Goal: Task Accomplishment & Management: Complete application form

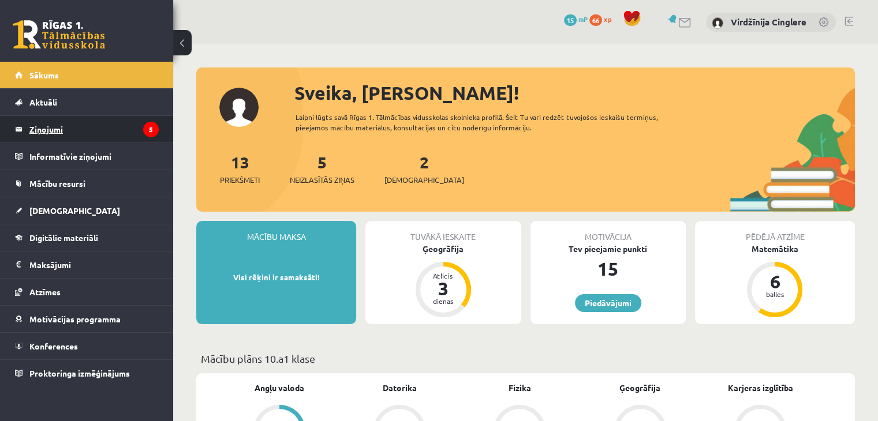
click at [155, 128] on icon "5" at bounding box center [151, 130] width 16 height 16
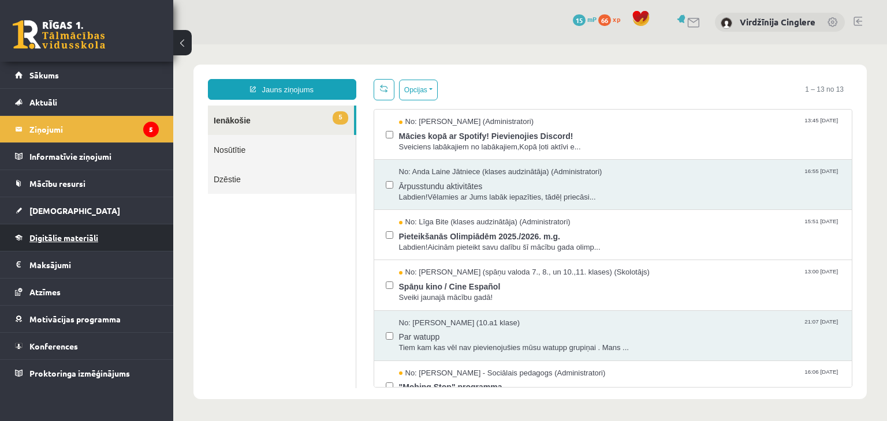
click at [102, 241] on link "Digitālie materiāli" at bounding box center [87, 238] width 144 height 27
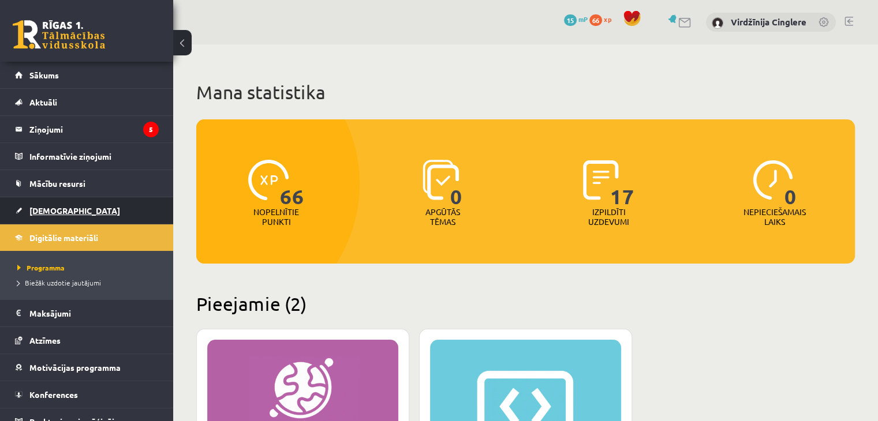
click at [81, 204] on link "[DEMOGRAPHIC_DATA]" at bounding box center [87, 210] width 144 height 27
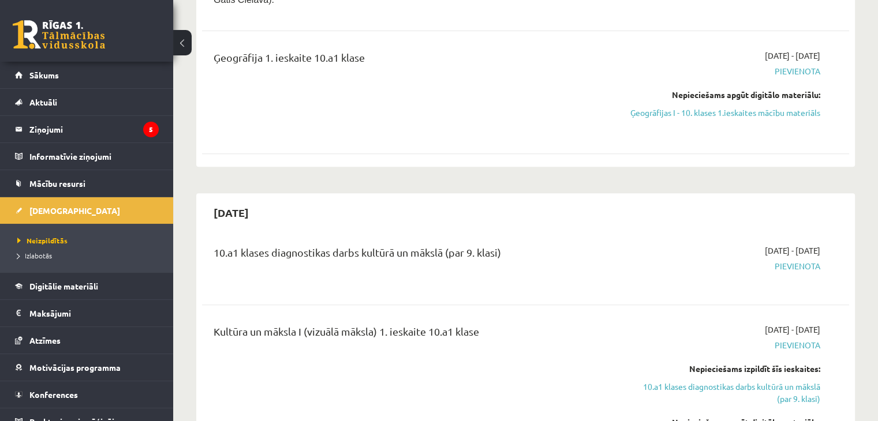
scroll to position [478, 0]
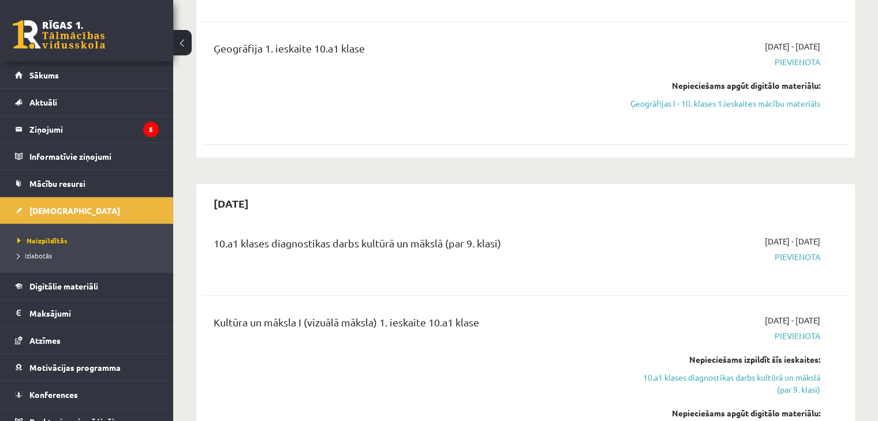
drag, startPoint x: 775, startPoint y: 88, endPoint x: 484, endPoint y: 59, distance: 292.3
click at [775, 98] on link "Ģeogrāfijas I - 10. klases 1.ieskaites mācību materiāls" at bounding box center [725, 104] width 190 height 12
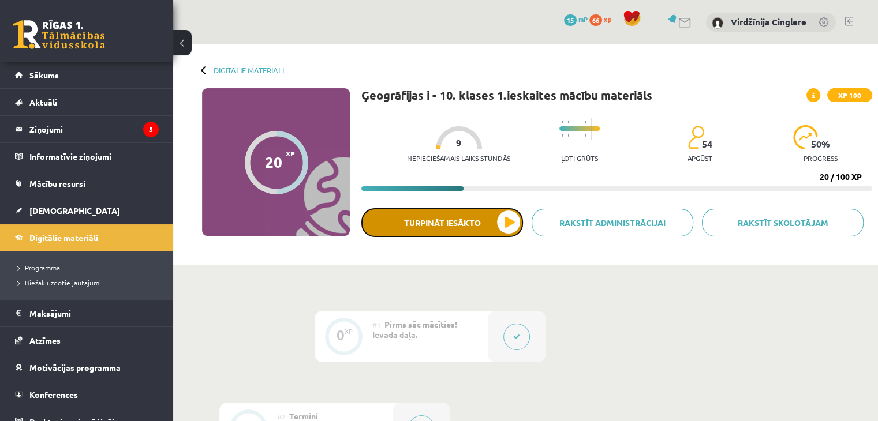
click at [507, 218] on button "Turpināt iesākto" at bounding box center [442, 222] width 162 height 29
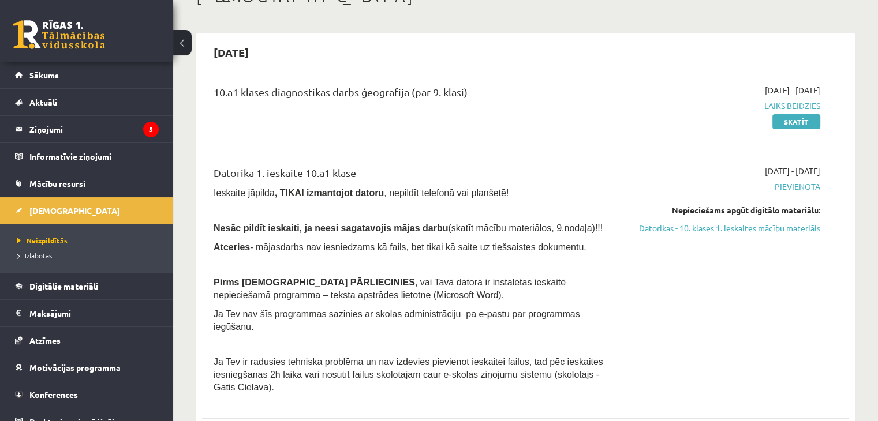
scroll to position [99, 0]
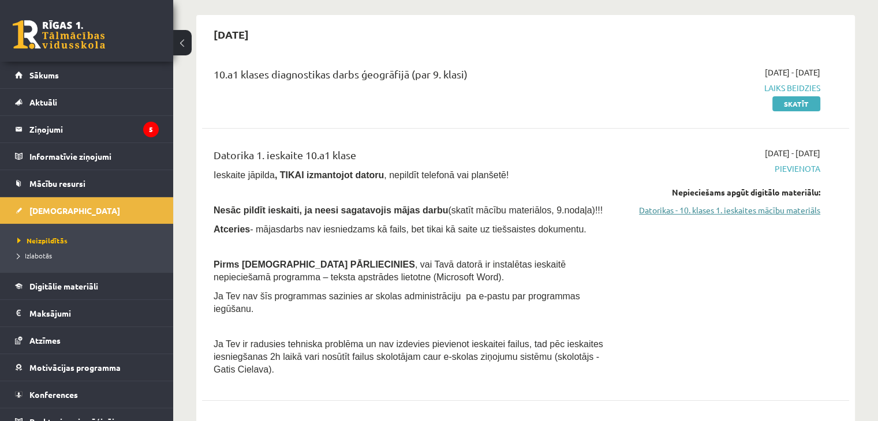
click at [780, 209] on link "Datorikas - 10. klases 1. ieskaites mācību materiāls" at bounding box center [725, 210] width 190 height 12
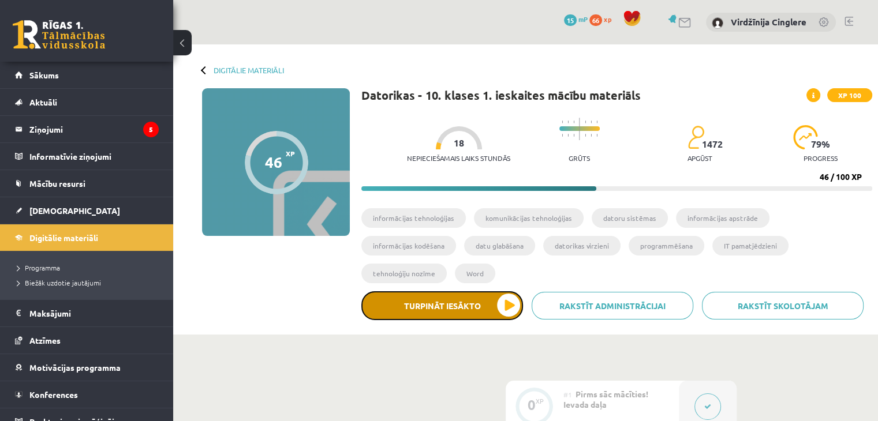
click at [503, 291] on button "Turpināt iesākto" at bounding box center [442, 305] width 162 height 29
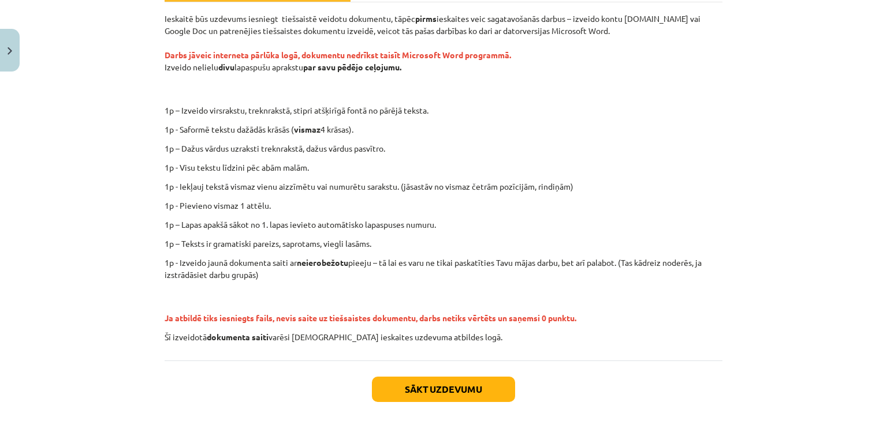
scroll to position [194, 0]
click at [487, 391] on button "Sākt uzdevumu" at bounding box center [443, 389] width 143 height 25
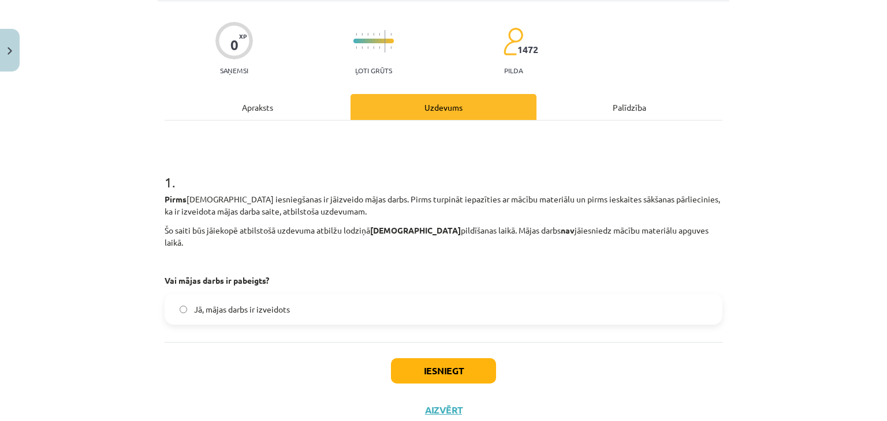
scroll to position [79, 0]
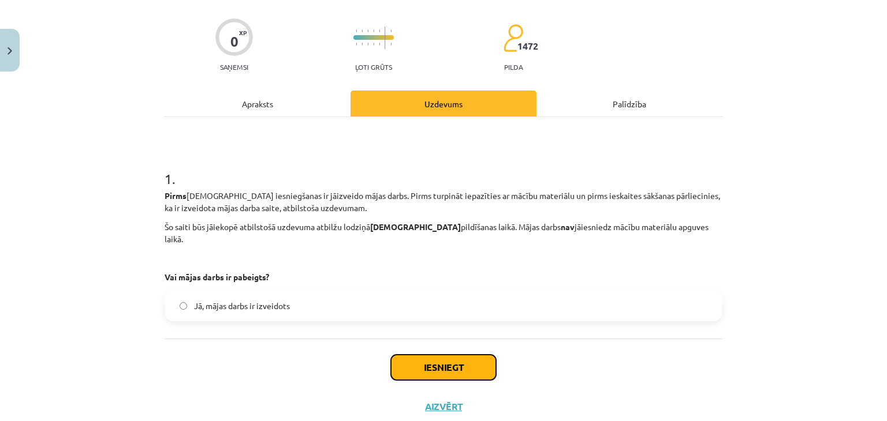
click at [422, 355] on button "Iesniegt" at bounding box center [443, 367] width 105 height 25
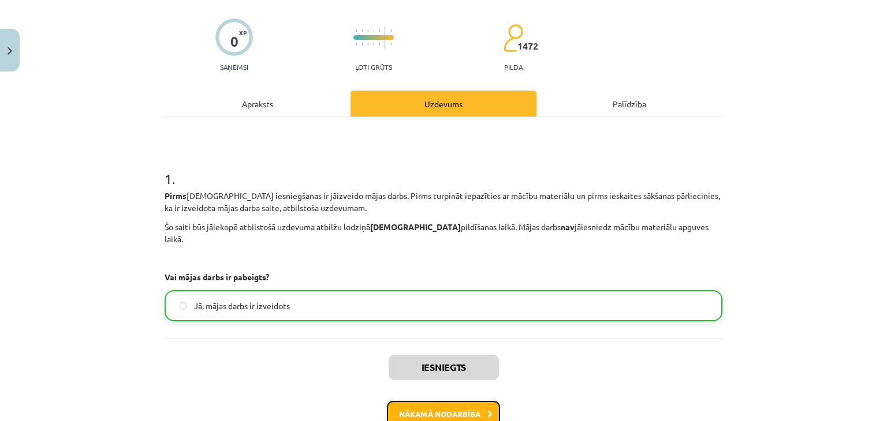
click at [423, 401] on button "Nākamā nodarbība" at bounding box center [443, 414] width 113 height 27
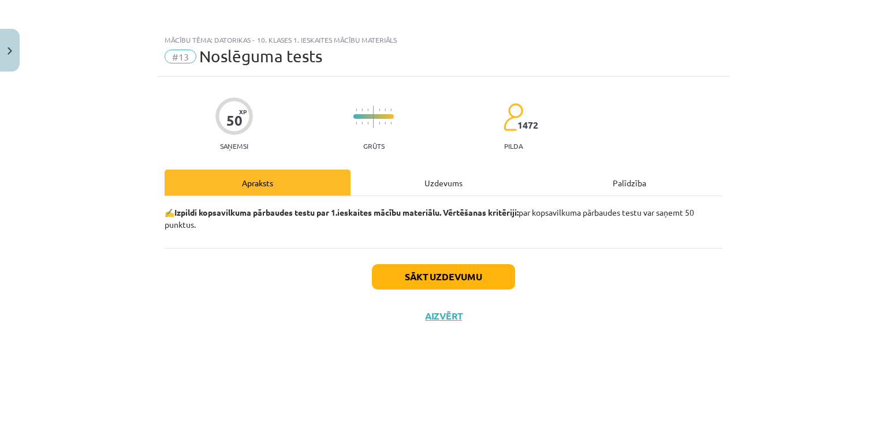
scroll to position [0, 0]
click at [411, 271] on button "Sākt uzdevumu" at bounding box center [443, 276] width 143 height 25
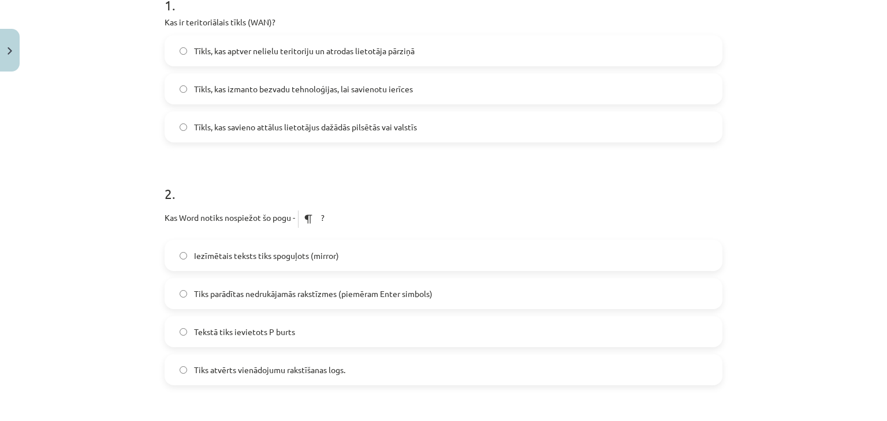
scroll to position [250, 0]
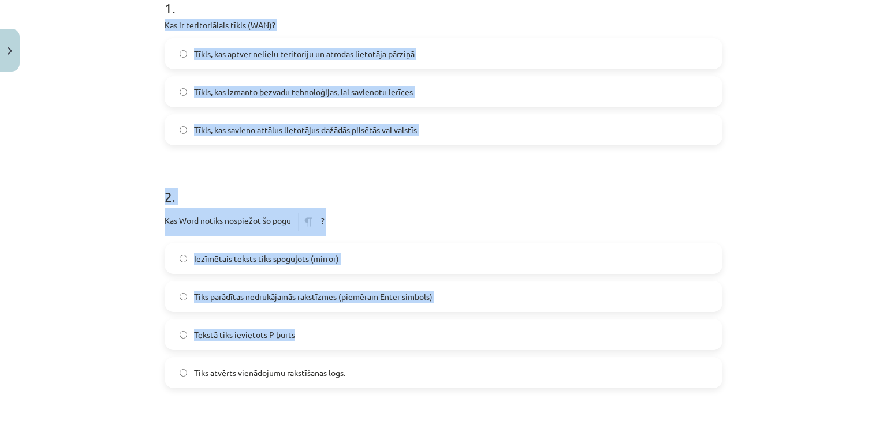
drag, startPoint x: 159, startPoint y: 23, endPoint x: 410, endPoint y: 347, distance: 411.0
copy form "Kas ir teritoriālais tīkls (WAN)? Tīkls, kas aptver nelielu teritoriju un atrod…"
click at [55, 28] on div "Mācību tēma: Datorikas - 10. klases 1. ieskaites mācību materiāls #13 Noslēguma…" at bounding box center [443, 210] width 887 height 421
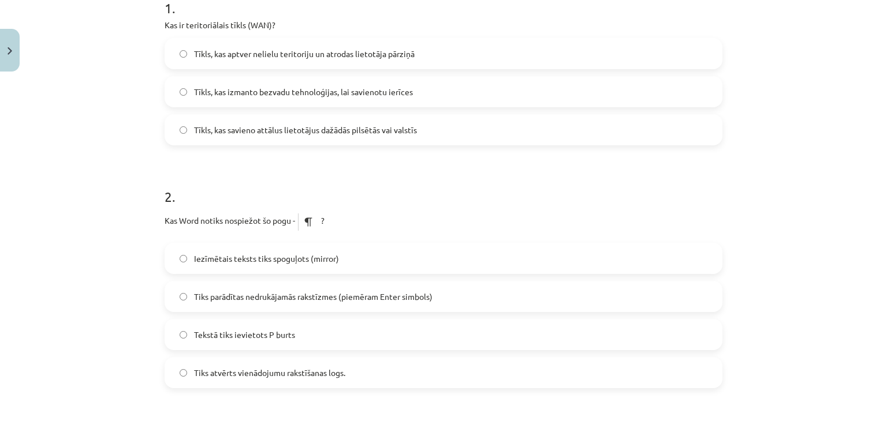
click at [247, 126] on span "Tīkls, kas savieno attālus lietotājus dažādās pilsētās vai valstīs" at bounding box center [305, 130] width 223 height 12
click at [222, 282] on label "Tiks parādītas nedrukājamās rakstīzmes (piemēram Enter simbols)" at bounding box center [443, 296] width 555 height 29
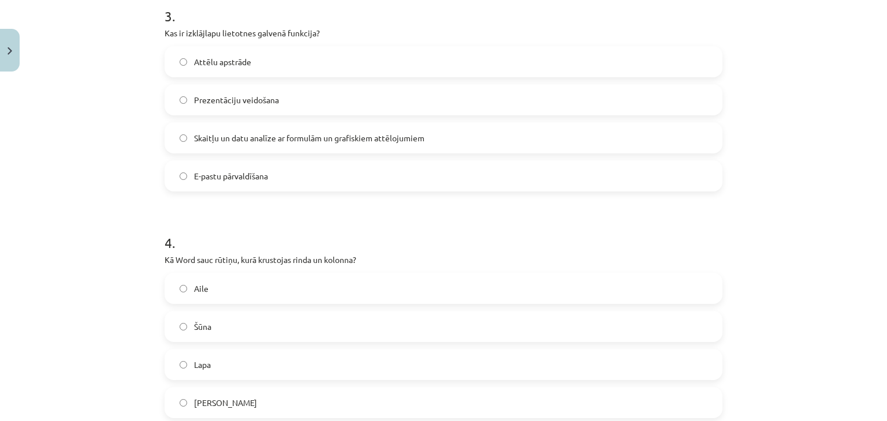
scroll to position [670, 0]
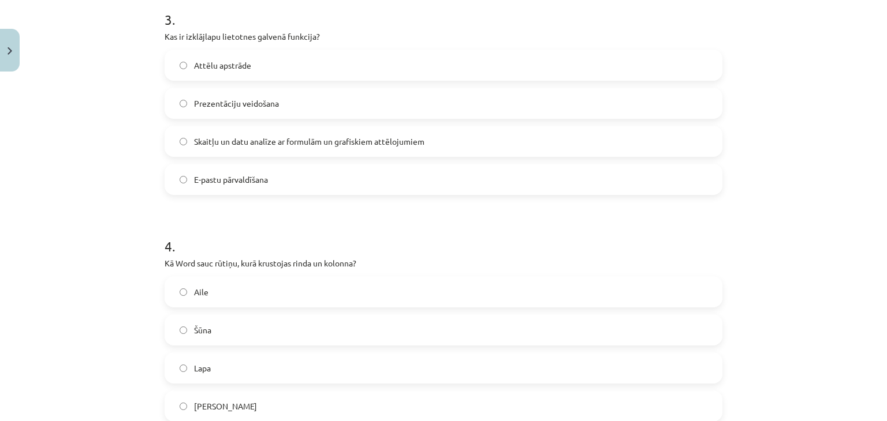
drag, startPoint x: 157, startPoint y: 31, endPoint x: 376, endPoint y: 190, distance: 270.6
copy div "Kas ir izklājlapu lietotnes galvenā funkcija? Attēlu apstrāde Prezentāciju veid…"
click at [253, 132] on label "Skaitļu un datu analīze ar formulām un grafiskiem attēlojumiem" at bounding box center [443, 141] width 555 height 29
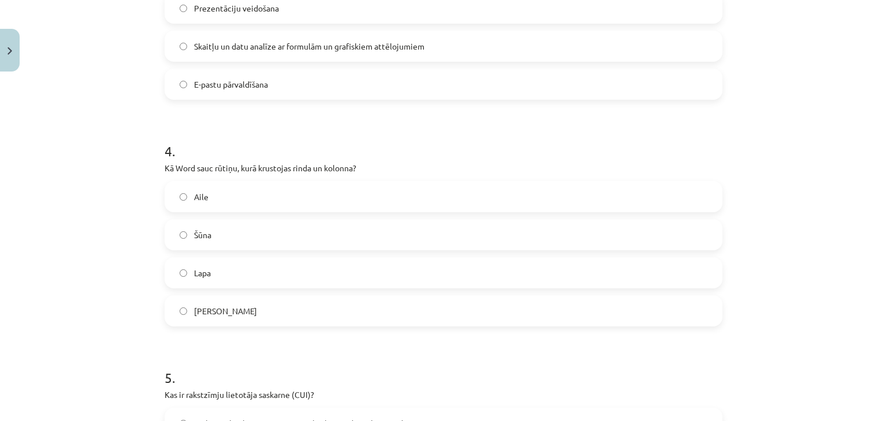
scroll to position [762, 0]
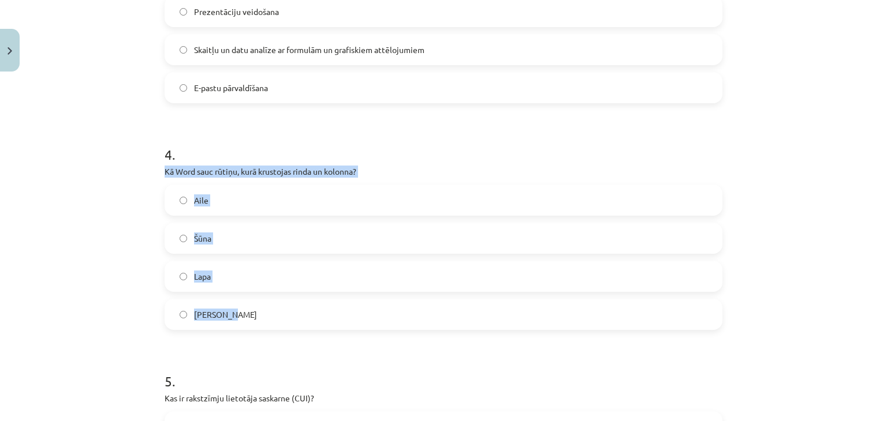
drag, startPoint x: 159, startPoint y: 167, endPoint x: 351, endPoint y: 315, distance: 242.4
copy div "Kā Word sauc rūtiņu, kurā krustojas rinda un kolonna? Aile Šūna Lapa Krustiņš"
click at [233, 244] on label "Šūna" at bounding box center [443, 238] width 555 height 29
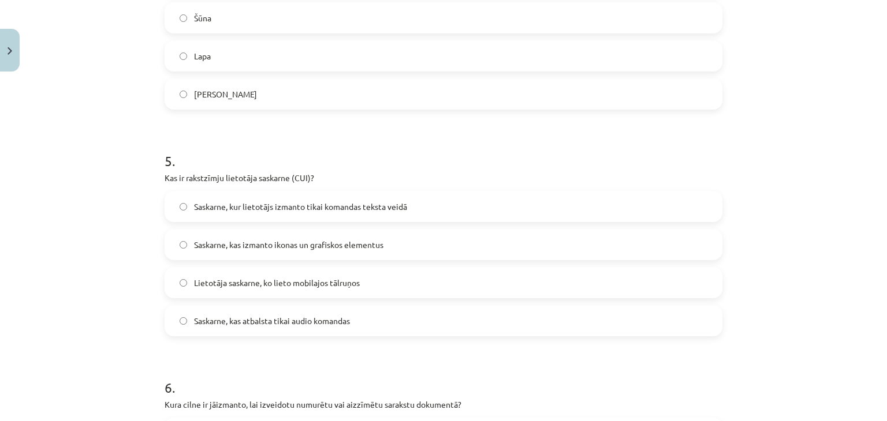
scroll to position [1004, 0]
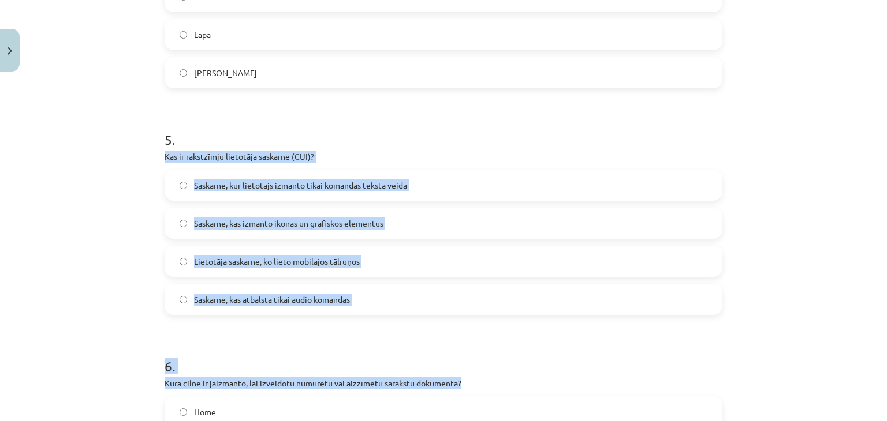
drag, startPoint x: 160, startPoint y: 154, endPoint x: 476, endPoint y: 380, distance: 388.7
click at [476, 380] on form "1 . Kas ir teritoriālais tīkls (WAN)? Tīkls, kas aptver nelielu teritoriju un a…" at bounding box center [443, 337] width 558 height 2223
copy form "Kas ir rakstzīmju lietotāja saskarne (CUI)? Saskarne, kur lietotājs izmanto tik…"
click at [353, 181] on span "Saskarne, kur lietotājs izmanto tikai komandas teksta veidā" at bounding box center [300, 185] width 213 height 12
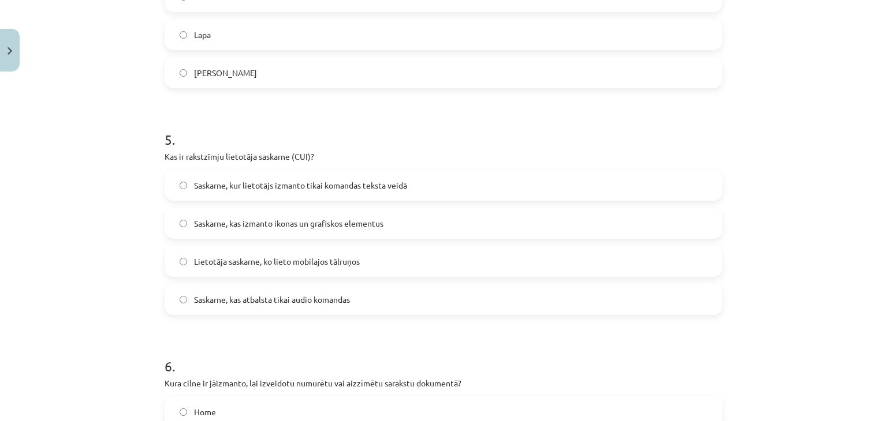
click at [353, 181] on span "Saskarne, kur lietotājs izmanto tikai komandas teksta veidā" at bounding box center [300, 185] width 213 height 12
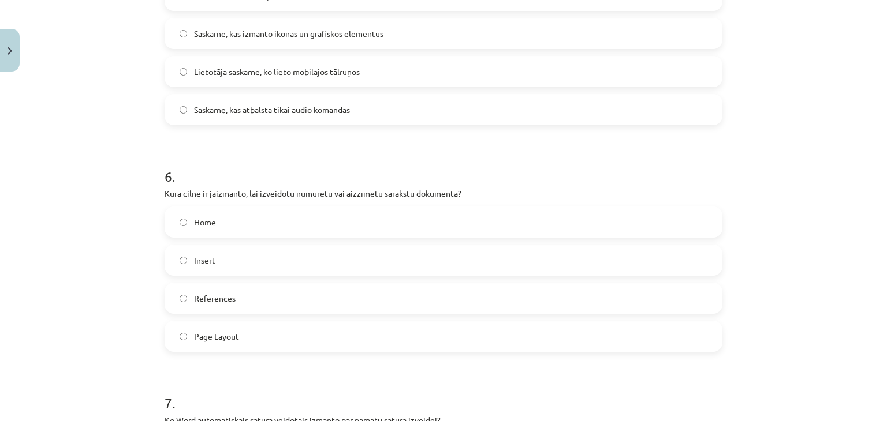
scroll to position [1212, 0]
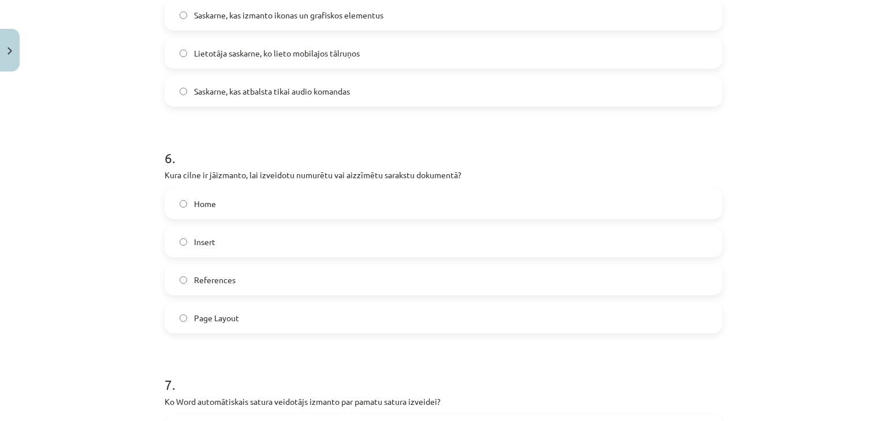
click at [498, 196] on label "Home" at bounding box center [443, 203] width 555 height 29
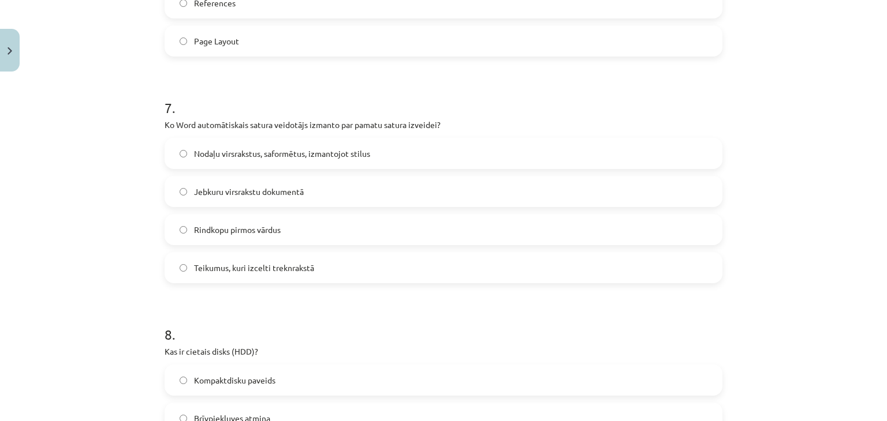
scroll to position [1486, 0]
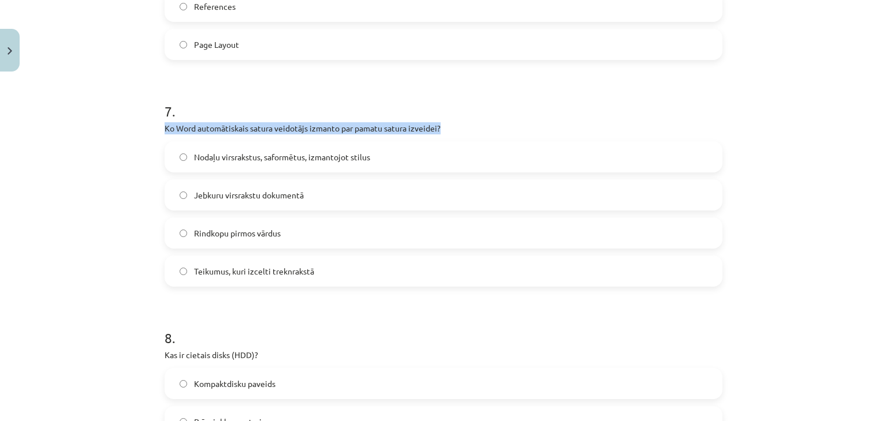
drag, startPoint x: 157, startPoint y: 124, endPoint x: 492, endPoint y: 124, distance: 334.8
copy p "Ko Word automātiskais satura veidotājs izmanto par pamatu satura izveidei?"
click at [124, 151] on div "Mācību tēma: Datorikas - 10. klases 1. ieskaites mācību materiāls #13 Noslēguma…" at bounding box center [443, 210] width 887 height 421
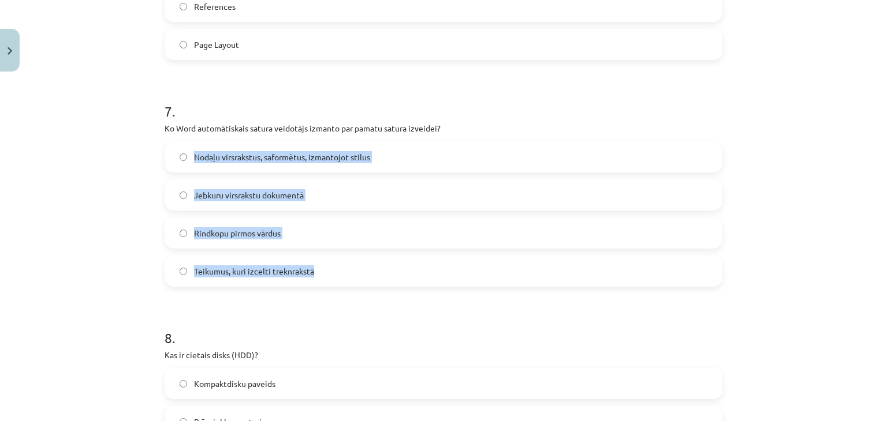
drag, startPoint x: 150, startPoint y: 152, endPoint x: 367, endPoint y: 271, distance: 246.9
click at [367, 271] on div "Mācību tēma: Datorikas - 10. klases 1. ieskaites mācību materiāls #13 Noslēguma…" at bounding box center [443, 210] width 887 height 421
copy div "Nodaļu virsrakstus, saformētus, izmantojot stilus Jebkuru virsrakstu dokumentā …"
click at [229, 162] on span "Nodaļu virsrakstus, saformētus, izmantojot stilus" at bounding box center [282, 157] width 176 height 12
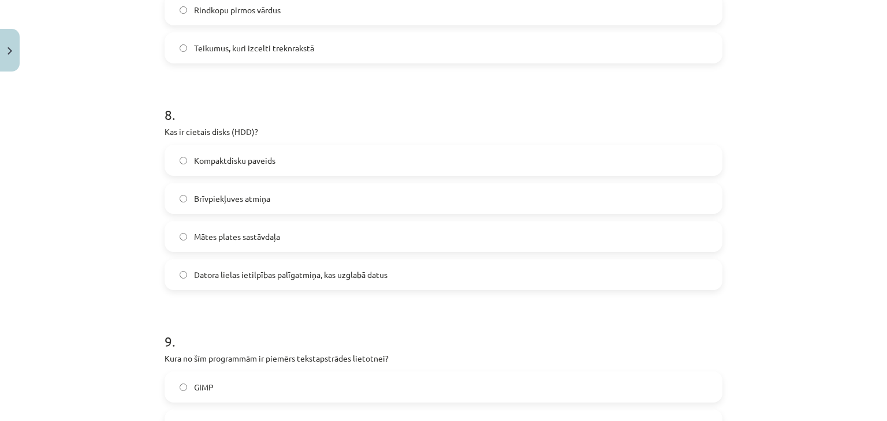
scroll to position [1703, 0]
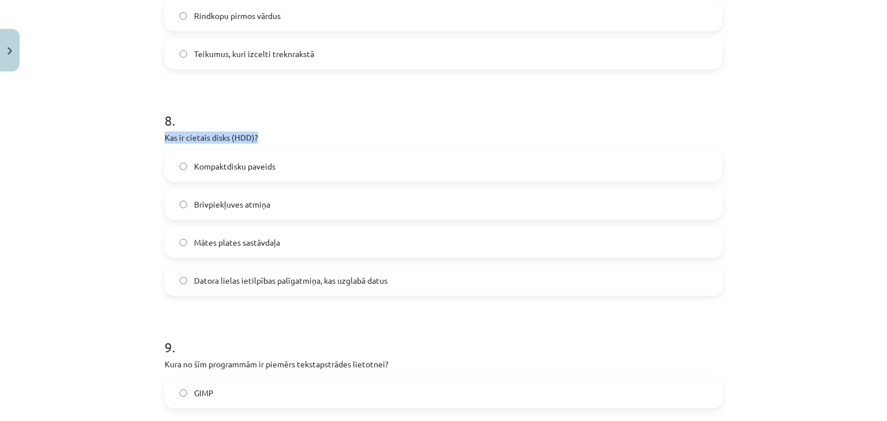
drag, startPoint x: 158, startPoint y: 136, endPoint x: 279, endPoint y: 140, distance: 121.3
copy p "Kas ir cietais disks (HDD)?"
click at [118, 160] on div "Mācību tēma: Datorikas - 10. klases 1. ieskaites mācību materiāls #13 Noslēguma…" at bounding box center [443, 210] width 887 height 421
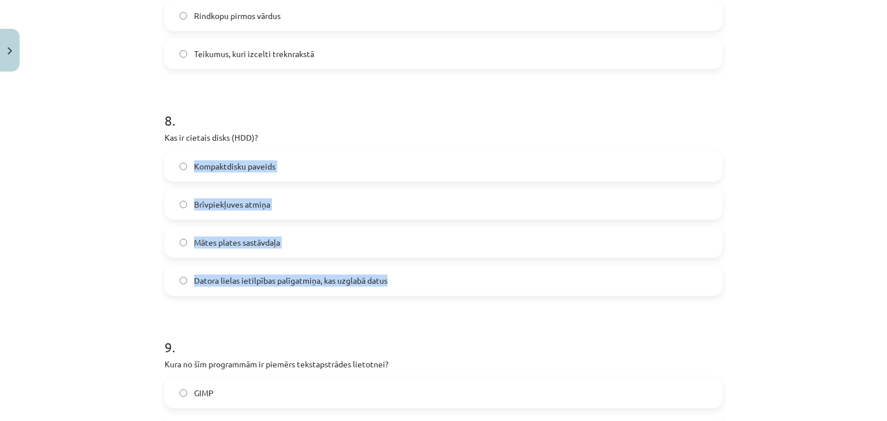
drag, startPoint x: 143, startPoint y: 160, endPoint x: 384, endPoint y: 284, distance: 271.3
click at [384, 284] on div "Mācību tēma: Datorikas - 10. klases 1. ieskaites mācību materiāls #13 Noslēguma…" at bounding box center [443, 210] width 887 height 421
copy div "Kompaktdisku paveids Brīvpiekļuves atmiņa Mātes plates sastāvdaļa Datora lielas…"
click at [309, 272] on label "Datora lielas ietilpības palīgatmiņa, kas uzglabā datus" at bounding box center [443, 280] width 555 height 29
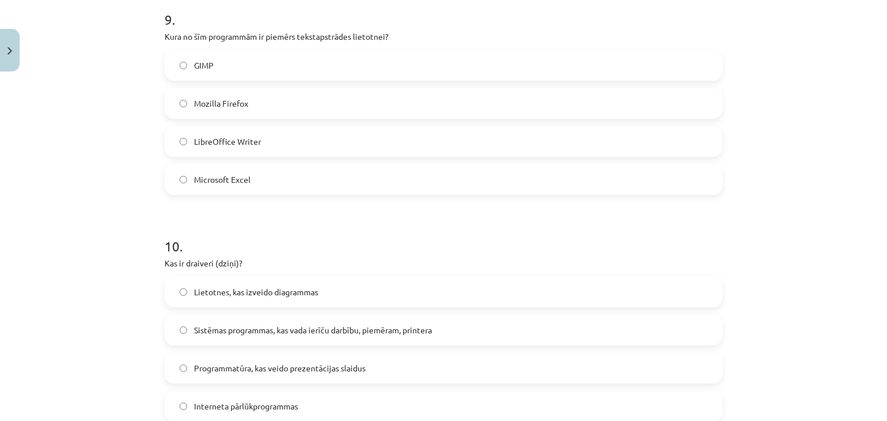
scroll to position [2028, 0]
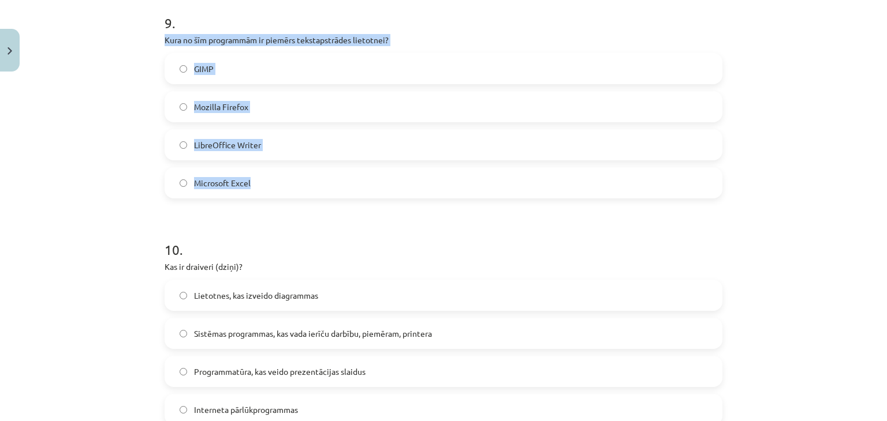
drag, startPoint x: 159, startPoint y: 36, endPoint x: 345, endPoint y: 176, distance: 232.8
click at [345, 176] on div "9 . Kura no šīm programmām ir piemērs tekstapstrādes lietotnei? GIMP Mozilla Fi…" at bounding box center [443, 97] width 558 height 204
copy div "Kura no šīm programmām ir piemērs tekstapstrādes lietotnei? GIMP Mozilla Firefo…"
click at [228, 141] on span "LibreOffice Writer" at bounding box center [227, 145] width 67 height 12
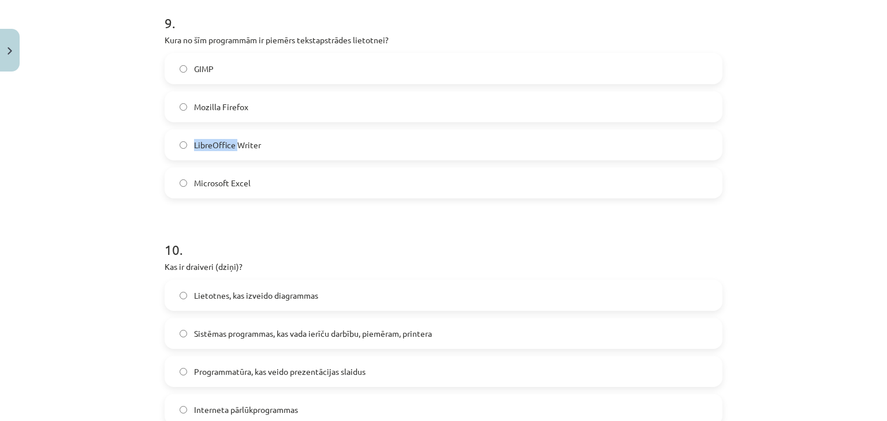
click at [228, 141] on span "LibreOffice Writer" at bounding box center [227, 145] width 67 height 12
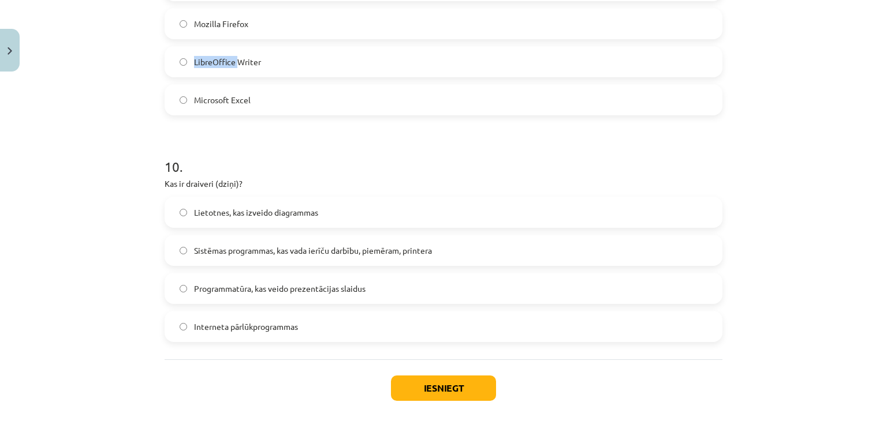
scroll to position [2126, 0]
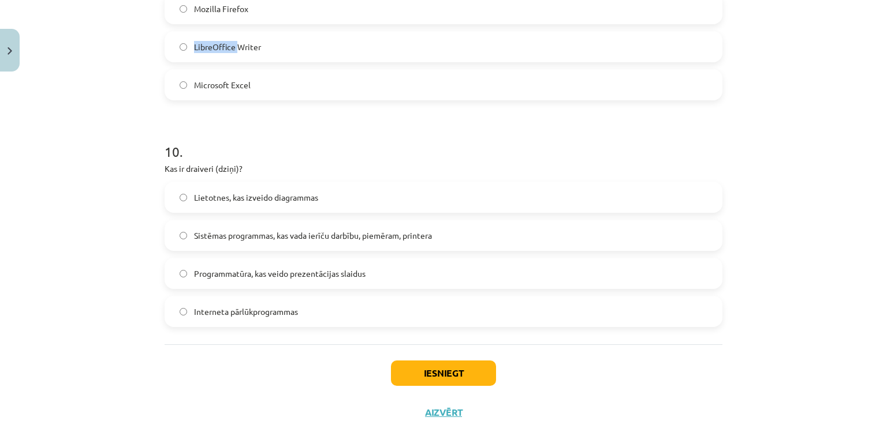
drag, startPoint x: 159, startPoint y: 167, endPoint x: 360, endPoint y: 308, distance: 245.3
copy div "Kas ir draiveri (dziņi)? Lietotnes, kas izveido diagrammas Sistēmas programmas,…"
click at [314, 225] on label "Sistēmas programmas, kas vada ierīču darbību, piemēram, printera" at bounding box center [443, 235] width 555 height 29
click at [432, 376] on button "Iesniegt" at bounding box center [443, 373] width 105 height 25
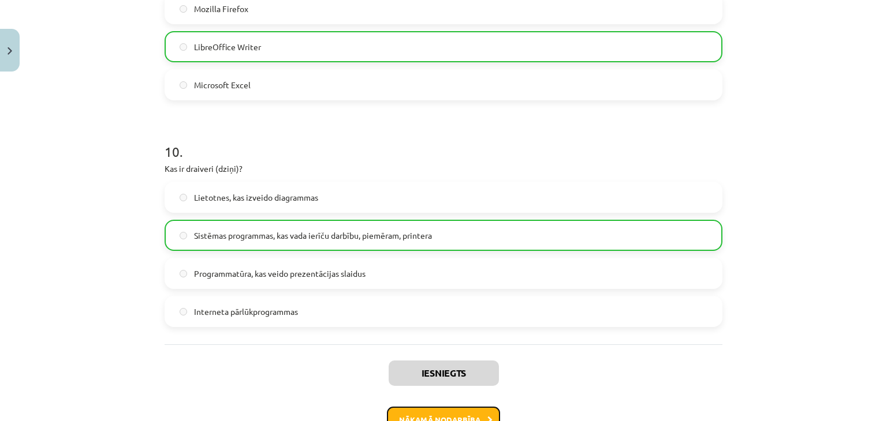
click at [446, 412] on button "Nākamā nodarbība" at bounding box center [443, 420] width 113 height 27
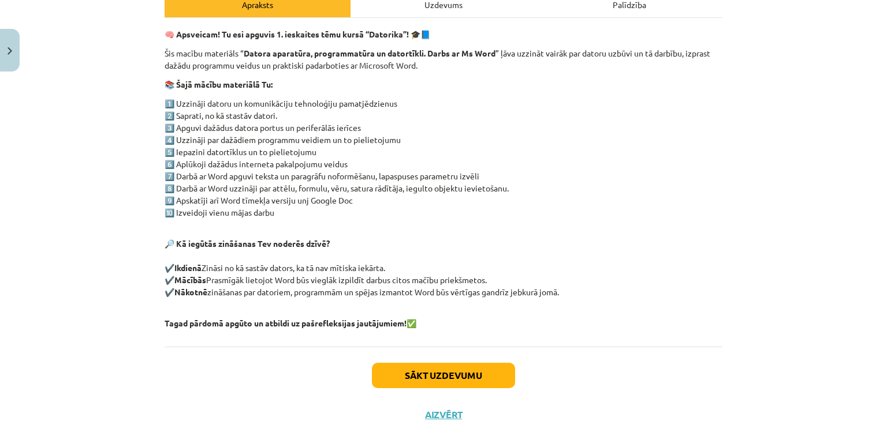
scroll to position [220, 0]
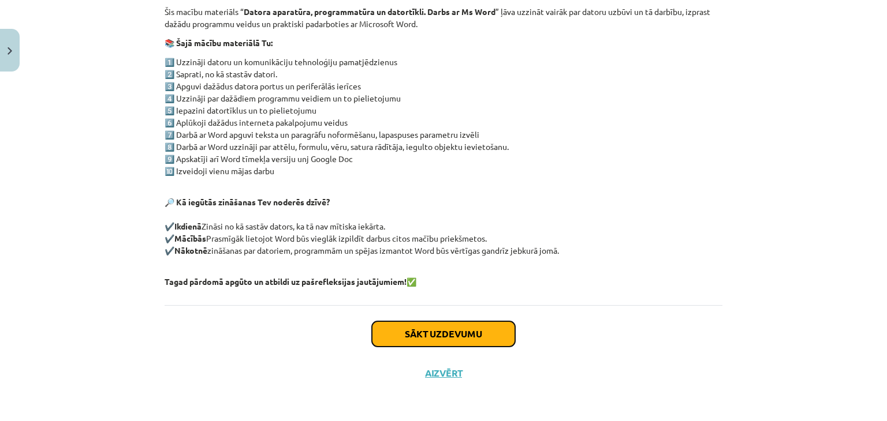
click at [435, 342] on button "Sākt uzdevumu" at bounding box center [443, 333] width 143 height 25
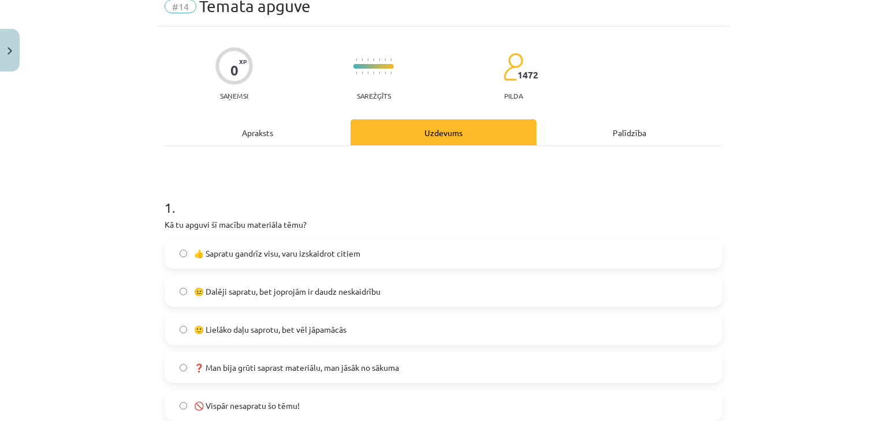
scroll to position [29, 0]
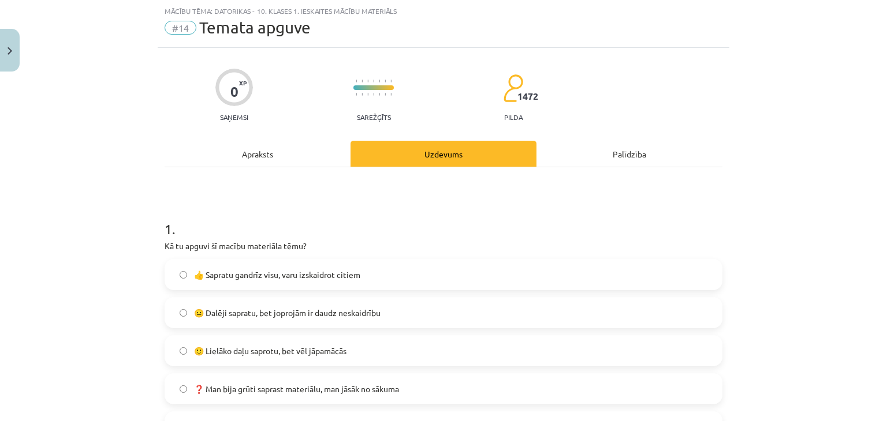
click at [361, 344] on label "🙂 Lielāko daļu saprotu, bet vēl jāpamācās" at bounding box center [443, 350] width 555 height 29
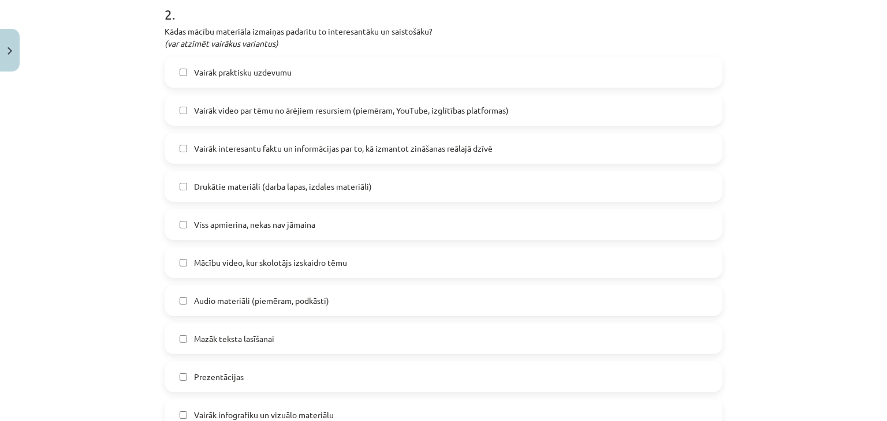
scroll to position [545, 0]
click at [612, 69] on label "Vairāk praktisku uzdevumu" at bounding box center [443, 73] width 555 height 29
click at [517, 107] on label "Vairāk video par tēmu no ārējiem resursiem (piemēram, YouTube, izglītības platf…" at bounding box center [443, 112] width 555 height 29
click at [465, 259] on label "Mācību video, kur skolotājs izskaidro tēmu" at bounding box center [443, 264] width 555 height 29
click at [463, 297] on label "Audio materiāli (piemēram, podkāsti)" at bounding box center [443, 302] width 555 height 29
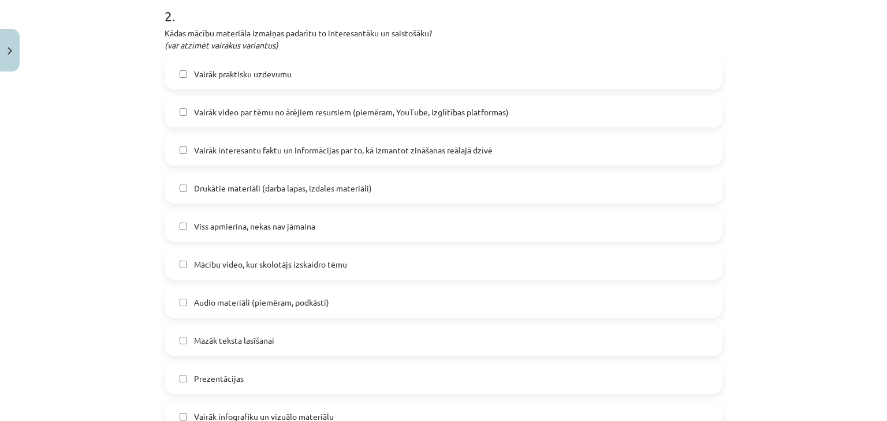
click at [567, 375] on label "Prezentācijas" at bounding box center [443, 378] width 555 height 29
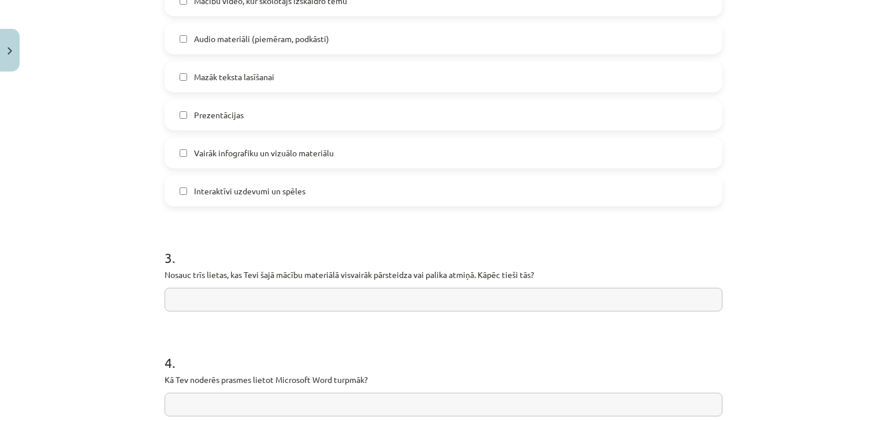
scroll to position [813, 0]
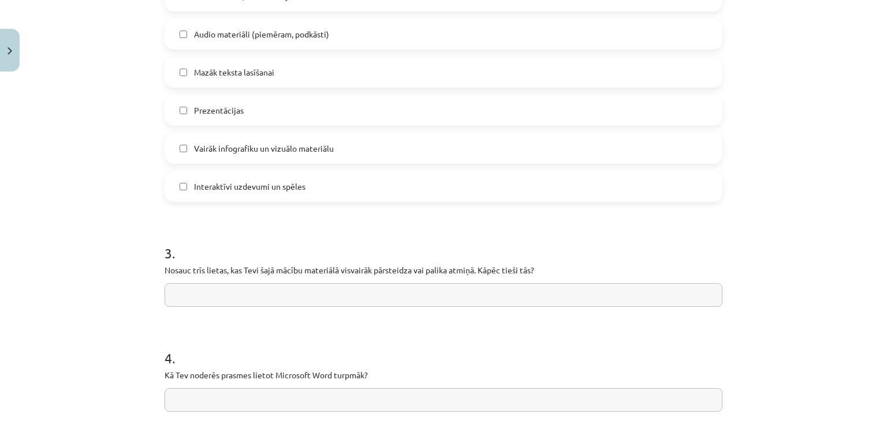
click at [588, 296] on input "text" at bounding box center [443, 295] width 558 height 24
type input "**********"
click at [461, 392] on input "text" at bounding box center [443, 400] width 558 height 24
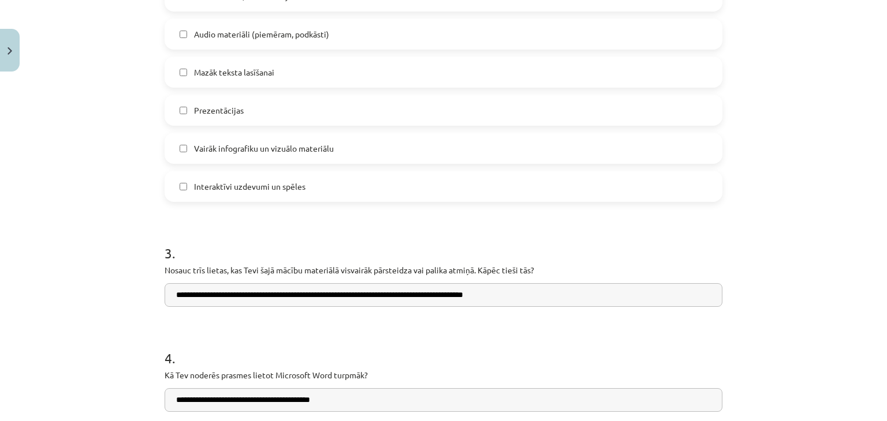
type input "**********"
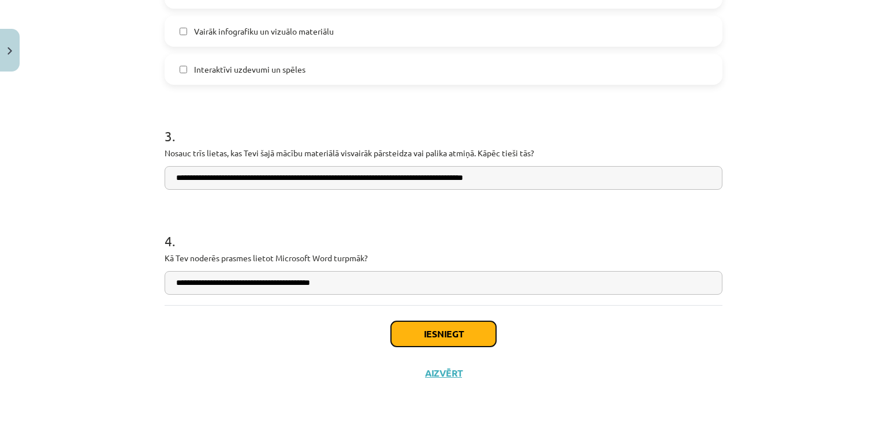
click at [404, 328] on button "Iesniegt" at bounding box center [443, 333] width 105 height 25
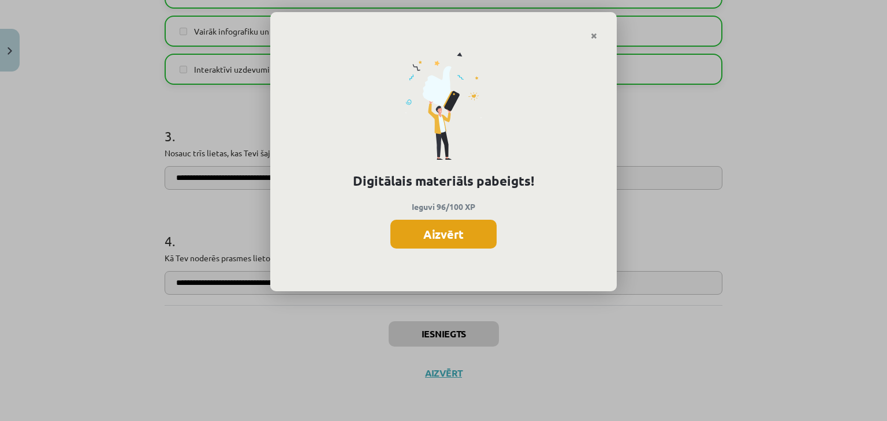
click at [431, 237] on button "Aizvērt" at bounding box center [443, 234] width 106 height 29
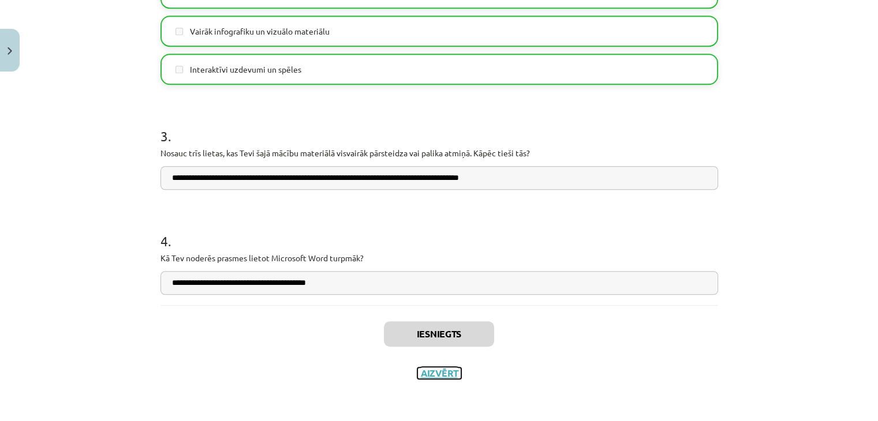
click at [432, 375] on button "Aizvērt" at bounding box center [439, 374] width 44 height 12
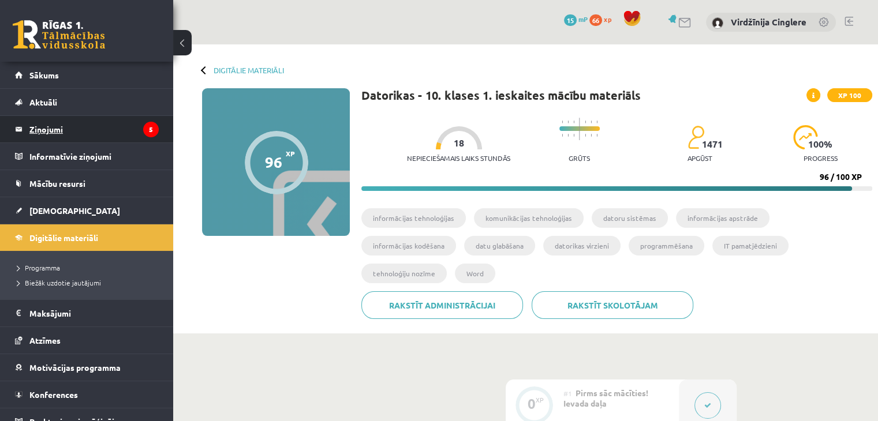
click at [38, 130] on legend "Ziņojumi 5" at bounding box center [93, 129] width 129 height 27
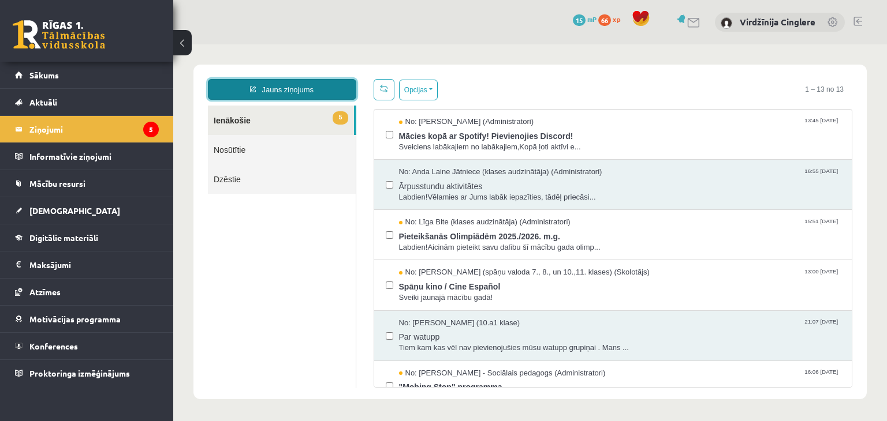
click at [310, 88] on link "Jauns ziņojums" at bounding box center [282, 89] width 148 height 21
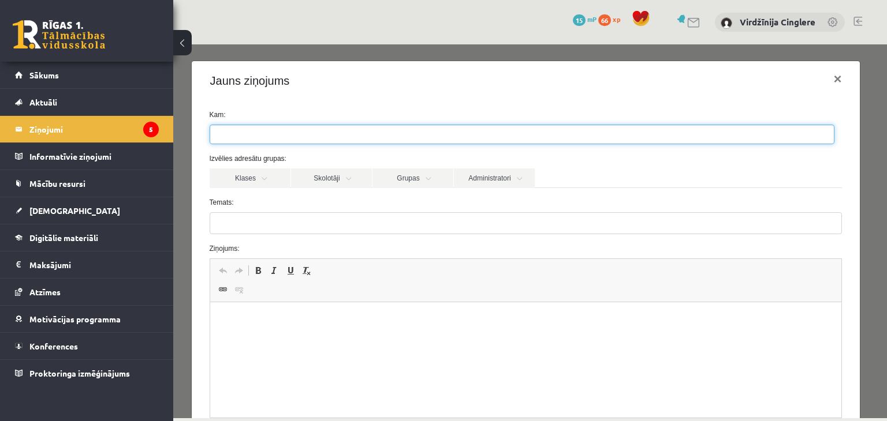
click at [289, 130] on ul at bounding box center [521, 134] width 623 height 18
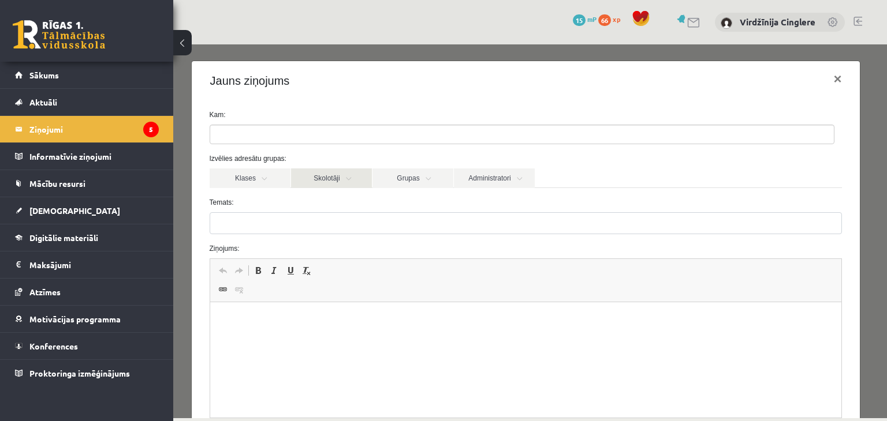
click at [324, 177] on link "Skolotāji" at bounding box center [331, 179] width 81 height 20
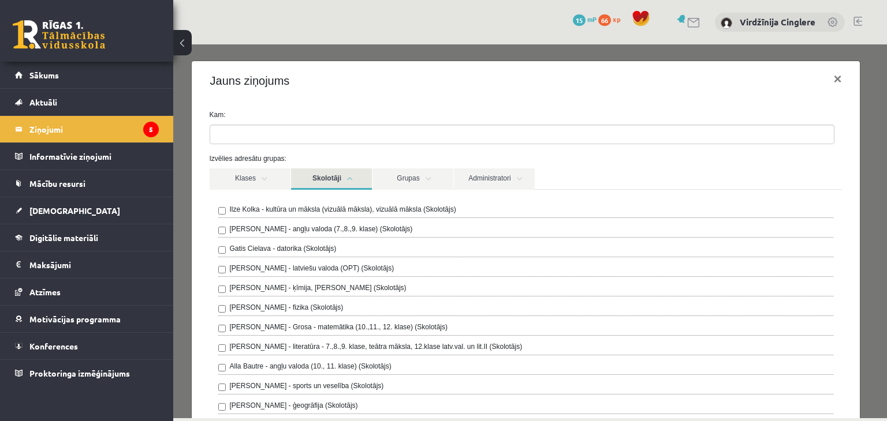
click at [313, 247] on label "Gatis Cielava - datorika (Skolotājs)" at bounding box center [283, 249] width 107 height 10
click at [450, 88] on div "Jauns ziņojums ×" at bounding box center [526, 80] width 668 height 39
click at [814, 118] on label "Kam:" at bounding box center [526, 115] width 650 height 10
click at [351, 181] on link "Skolotāji" at bounding box center [331, 179] width 81 height 21
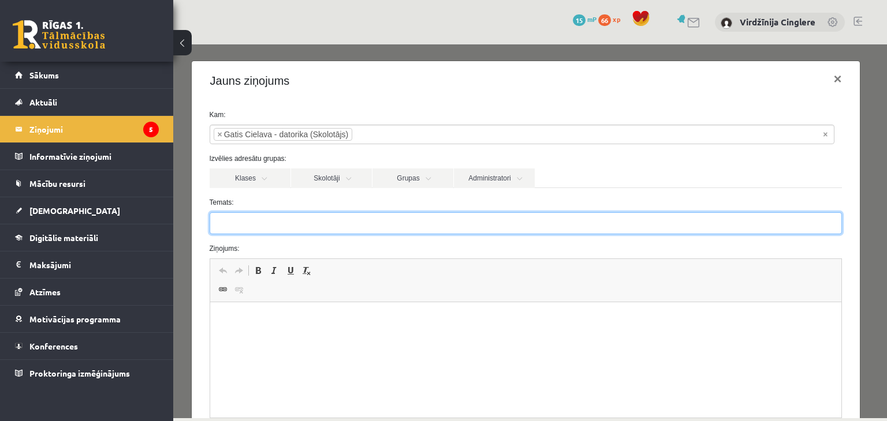
click at [335, 223] on input "Temats:" at bounding box center [526, 223] width 633 height 22
type input "**********"
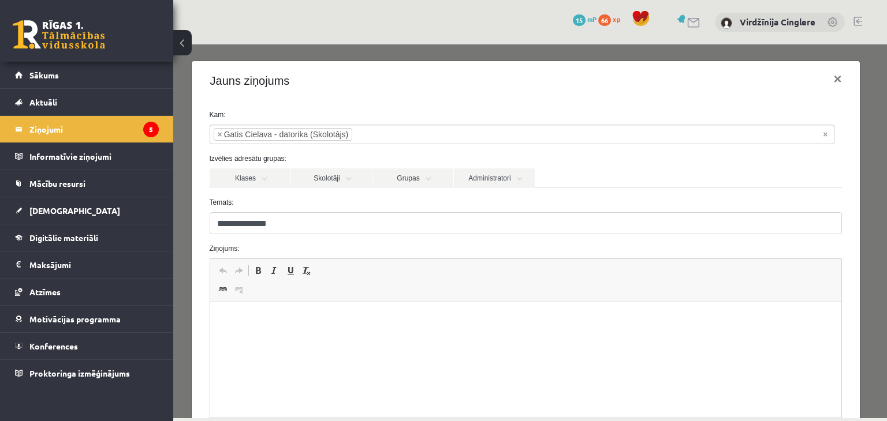
click at [361, 338] on html at bounding box center [525, 319] width 631 height 35
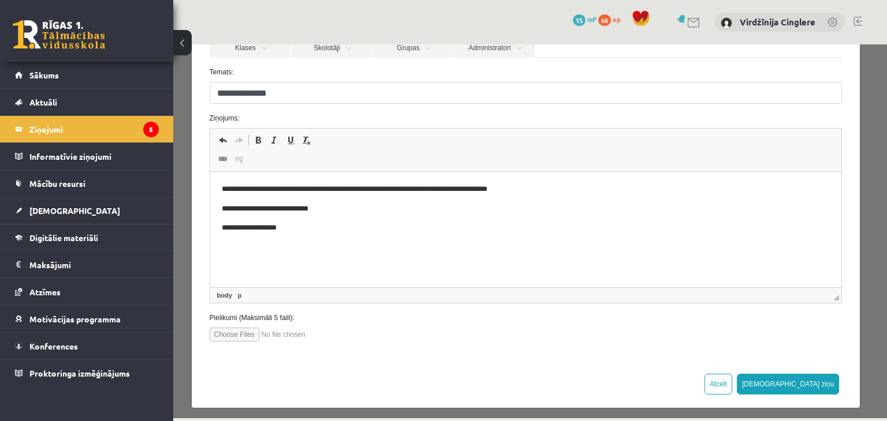
scroll to position [135, 0]
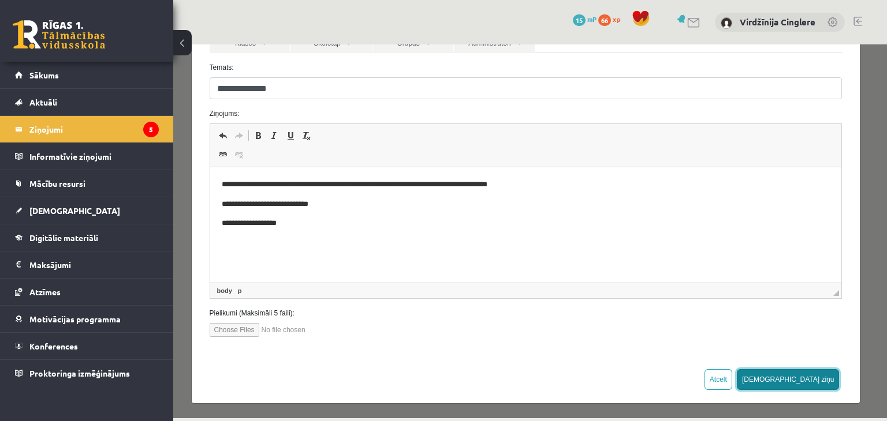
click at [817, 376] on button "Sūtīt ziņu" at bounding box center [787, 379] width 103 height 21
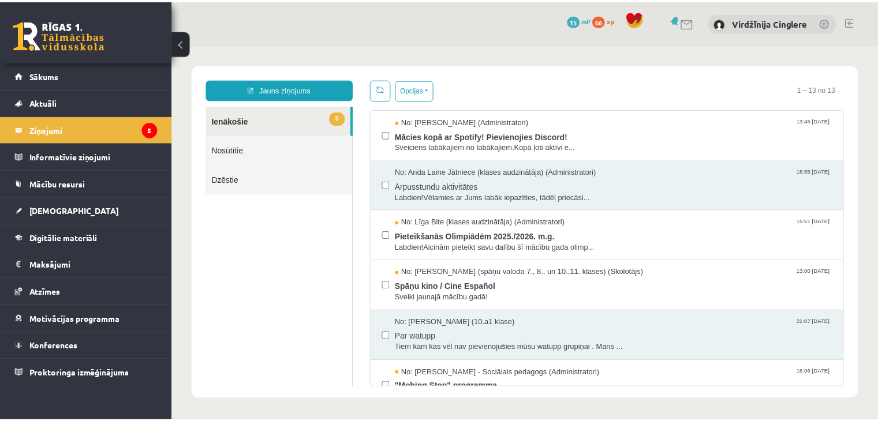
scroll to position [0, 0]
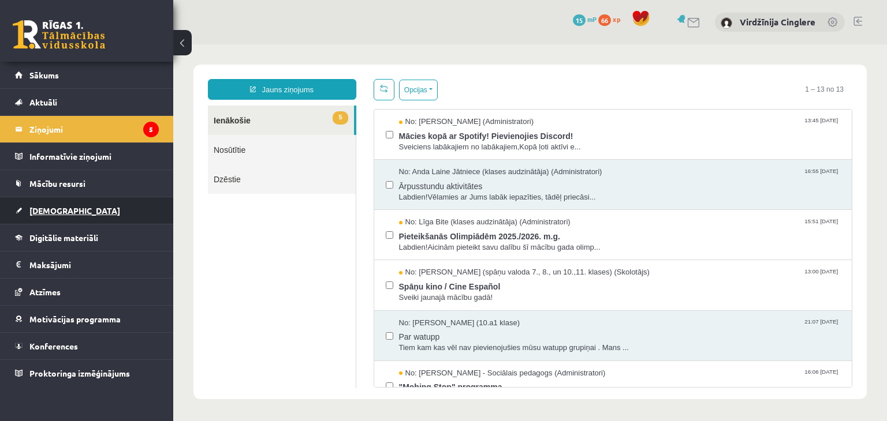
click at [89, 215] on link "[DEMOGRAPHIC_DATA]" at bounding box center [87, 210] width 144 height 27
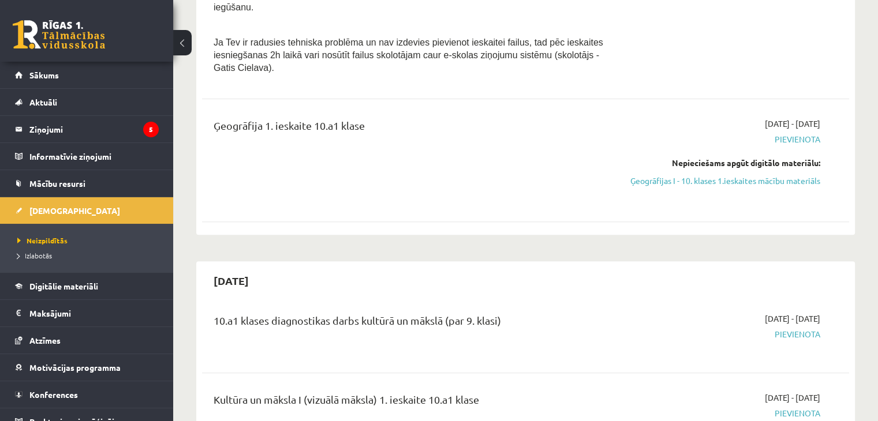
scroll to position [375, 0]
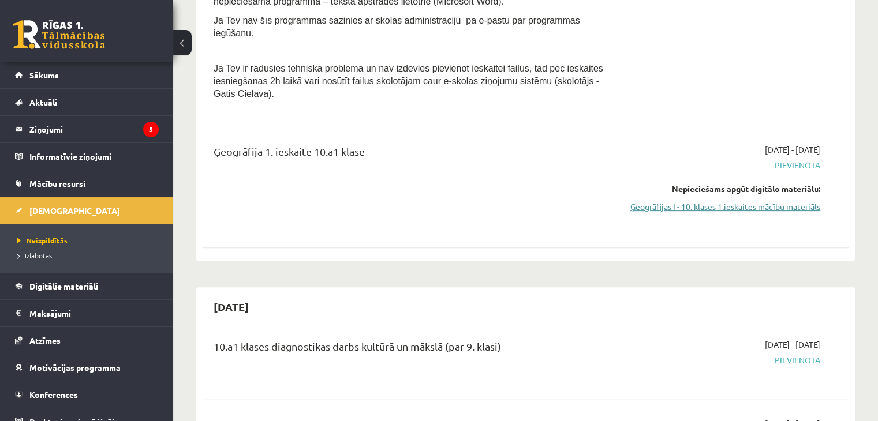
click at [750, 201] on link "Ģeogrāfijas I - 10. klases 1.ieskaites mācību materiāls" at bounding box center [725, 207] width 190 height 12
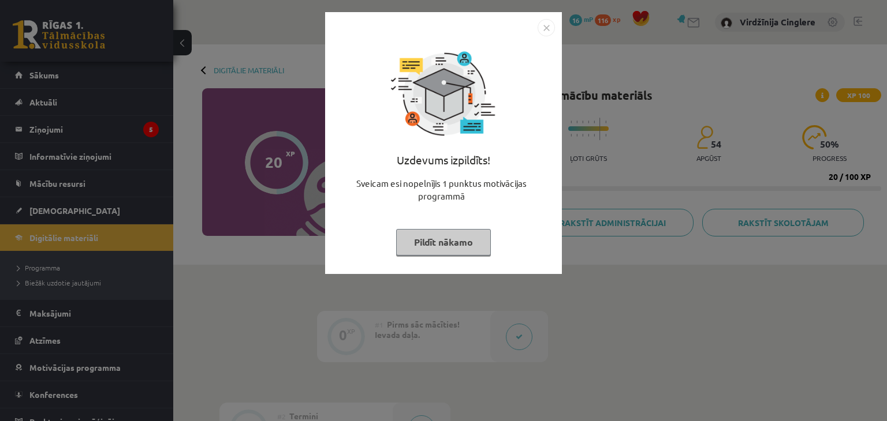
click at [463, 248] on button "Pildīt nākamo" at bounding box center [443, 242] width 95 height 27
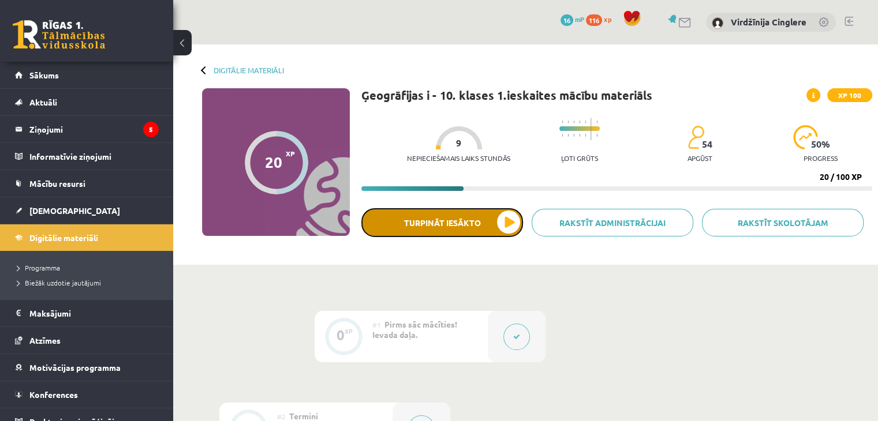
click at [447, 220] on button "Turpināt iesākto" at bounding box center [442, 222] width 162 height 29
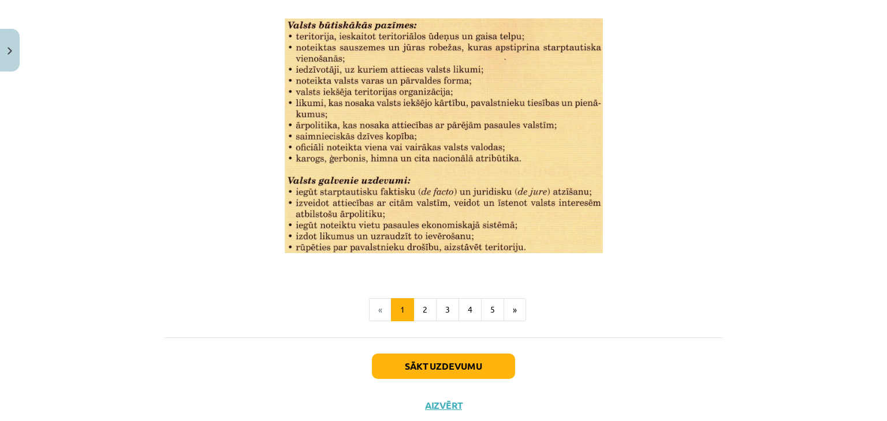
scroll to position [1483, 0]
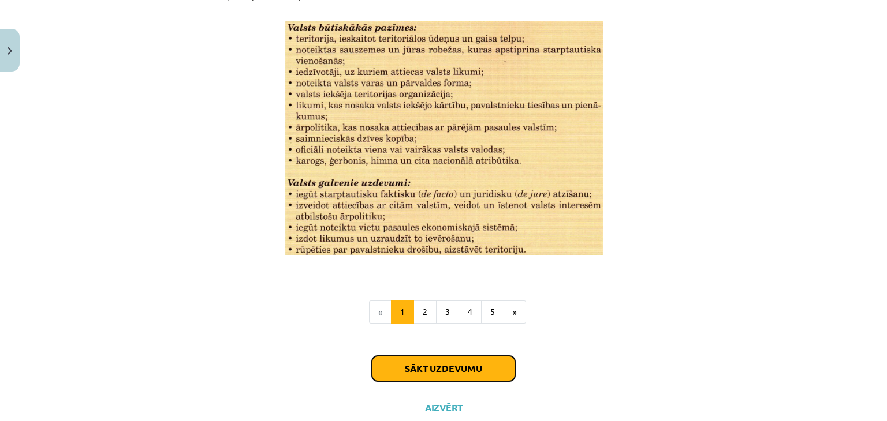
click at [485, 369] on button "Sākt uzdevumu" at bounding box center [443, 368] width 143 height 25
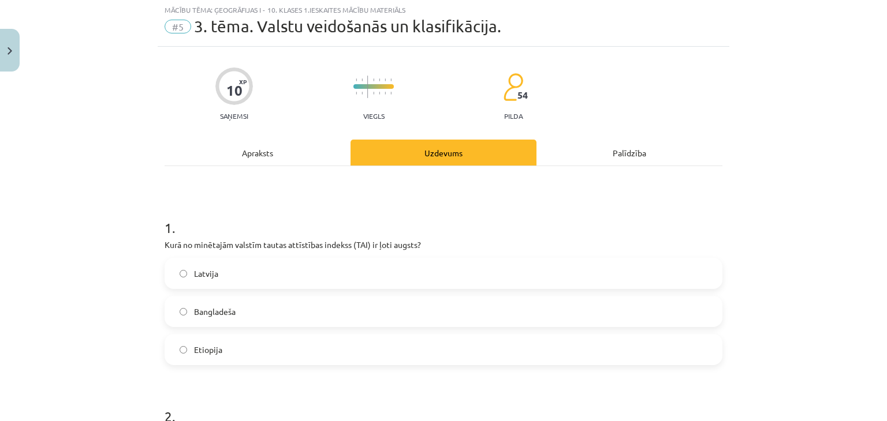
scroll to position [29, 0]
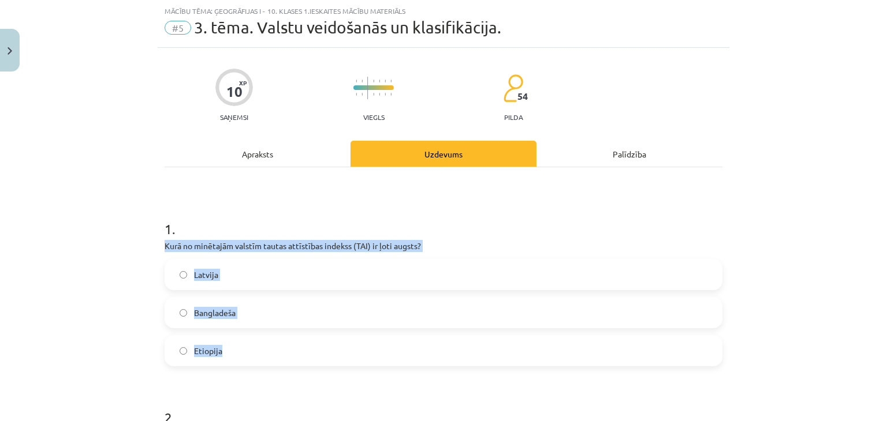
drag, startPoint x: 160, startPoint y: 241, endPoint x: 390, endPoint y: 349, distance: 254.3
click at [390, 349] on div "1 . Kurā no minētajām valstīm tautas attīstības indekss (TAI) ir ļoti augsts? L…" at bounding box center [443, 284] width 558 height 166
copy div "Kurā no minētajām valstīm tautas attīstības indekss (TAI) ir ļoti augsts? Latvi…"
click at [257, 271] on label "Latvija" at bounding box center [443, 274] width 555 height 29
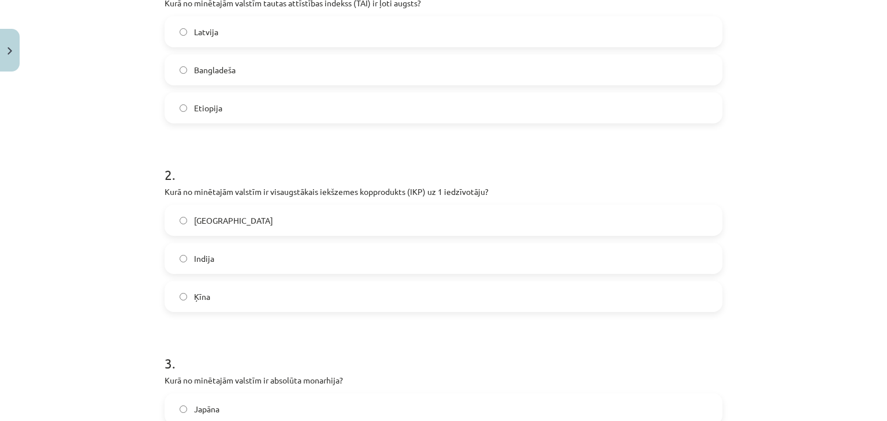
scroll to position [278, 0]
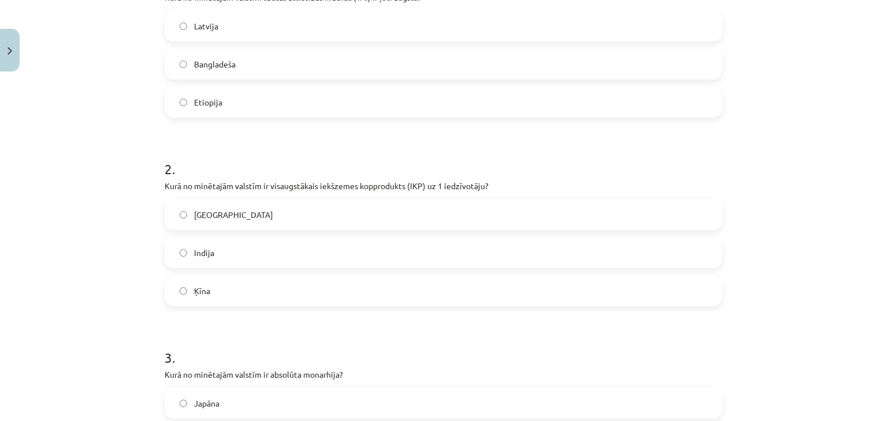
click at [164, 187] on p "Kurā no minētajām valstīm ir visaugstākais iekšzemes kopprodukts (IKP) uz 1 ied…" at bounding box center [443, 186] width 558 height 12
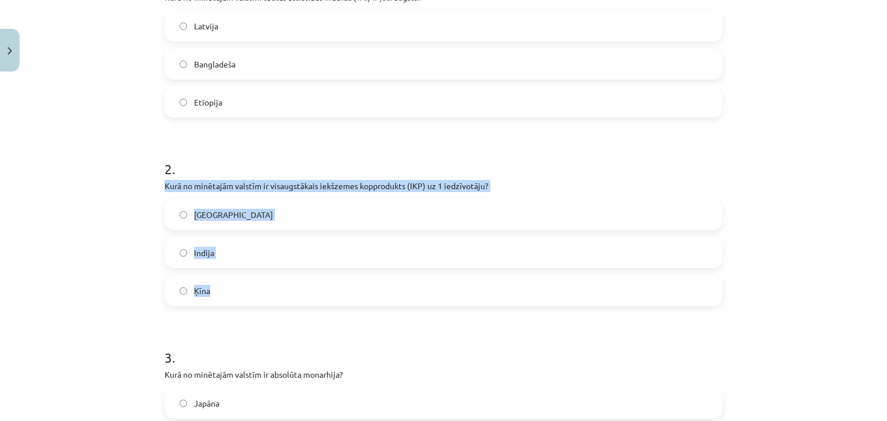
drag, startPoint x: 160, startPoint y: 185, endPoint x: 326, endPoint y: 301, distance: 202.6
click at [326, 301] on div "2 . Kurā no minētajām valstīm ir visaugstākais iekšzemes kopprodukts (IKP) uz 1…" at bounding box center [443, 224] width 558 height 166
copy div "Kurā no minētajām valstīm ir visaugstākais iekšzemes kopprodukts (IKP) uz 1 ied…"
click at [297, 213] on label "ASV" at bounding box center [443, 214] width 555 height 29
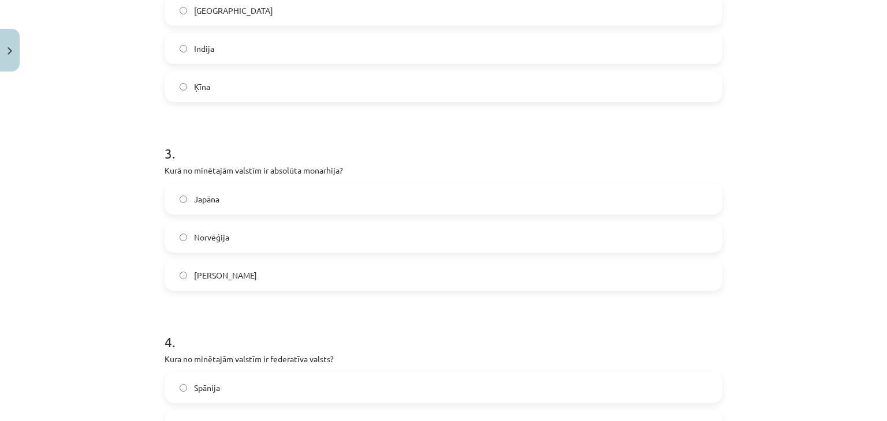
scroll to position [483, 0]
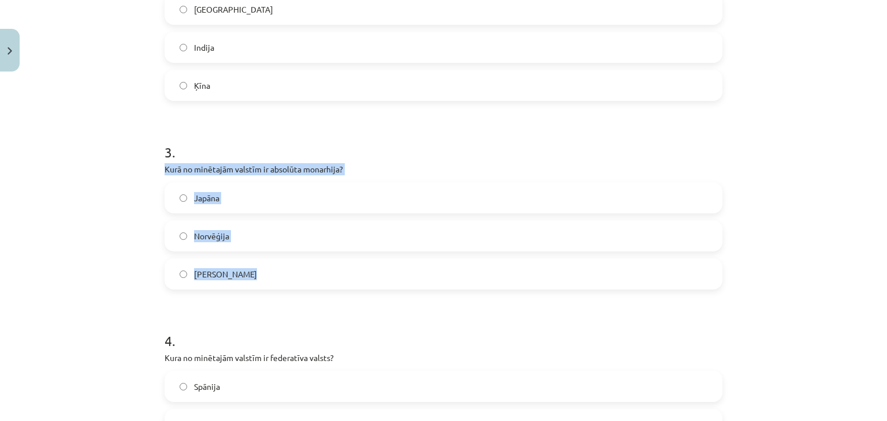
drag, startPoint x: 158, startPoint y: 167, endPoint x: 298, endPoint y: 276, distance: 177.6
click at [298, 276] on div "10 XP Saņemsi Viegls 54 pilda Apraksts Uzdevums Palīdzība 1 . Kurā no minētajām…" at bounding box center [443, 183] width 571 height 1179
copy div "Kurā no minētajām valstīm ir absolūta monarhija? Japāna Norvēģija Saūda Arābija"
click at [233, 267] on label "Saūda Arābija" at bounding box center [443, 274] width 555 height 29
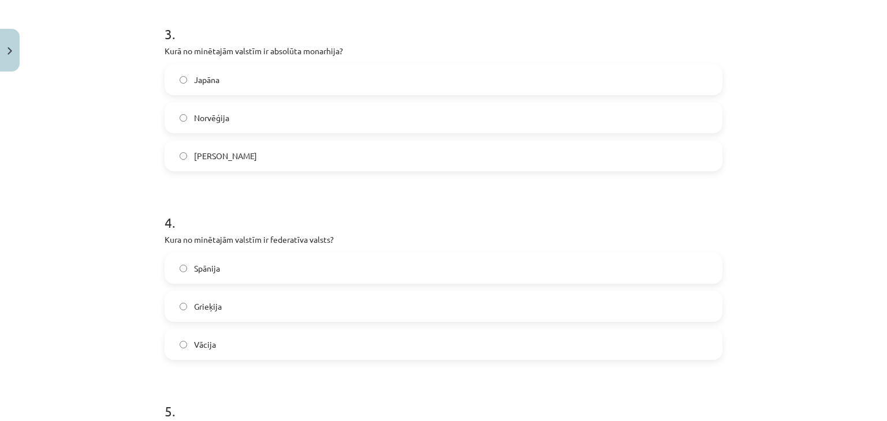
scroll to position [591, 0]
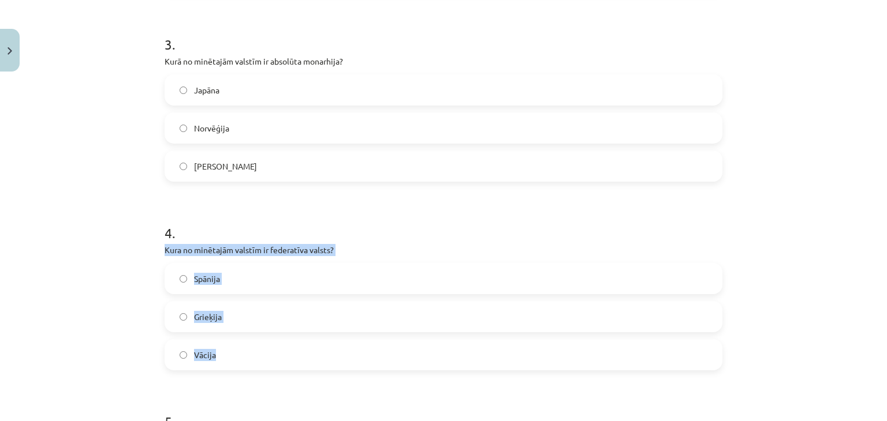
drag, startPoint x: 156, startPoint y: 248, endPoint x: 323, endPoint y: 363, distance: 202.8
click at [323, 363] on div "10 XP Saņemsi Viegls 54 pilda Apraksts Uzdevums Palīdzība 1 . Kurā no minētajām…" at bounding box center [443, 75] width 571 height 1179
copy div "Kura no minētajām valstīm ir federatīva valsts? Spānija Grieķija Vācija"
click at [177, 358] on label "Vācija" at bounding box center [443, 355] width 555 height 29
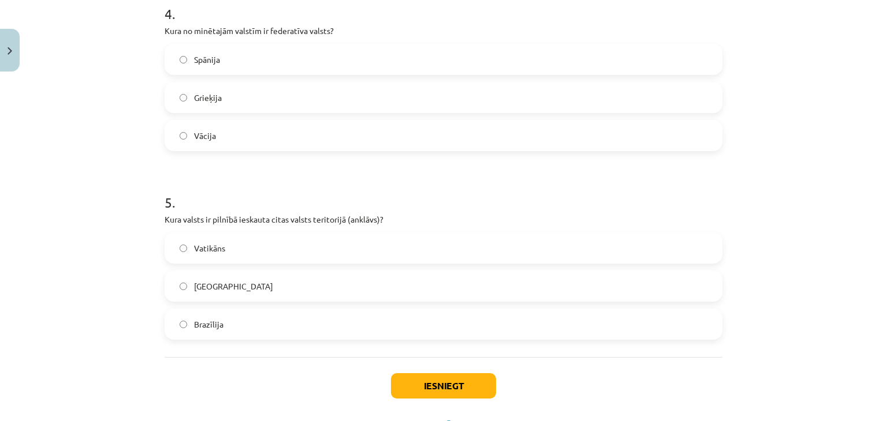
scroll to position [816, 0]
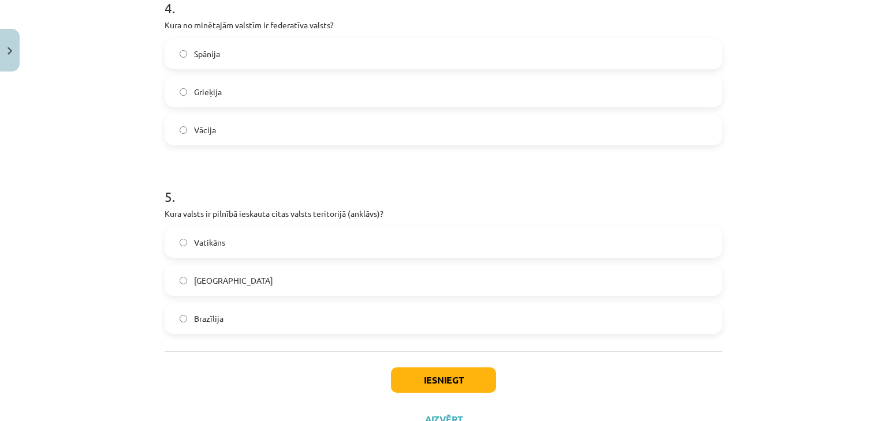
click at [237, 235] on label "Vatikāns" at bounding box center [443, 242] width 555 height 29
drag, startPoint x: 157, startPoint y: 208, endPoint x: 395, endPoint y: 210, distance: 237.8
copy p "Kura valsts ir pilnībā ieskauta citas valsts teritorijā (anklāvs)?"
drag, startPoint x: 111, startPoint y: 248, endPoint x: 323, endPoint y: 331, distance: 227.5
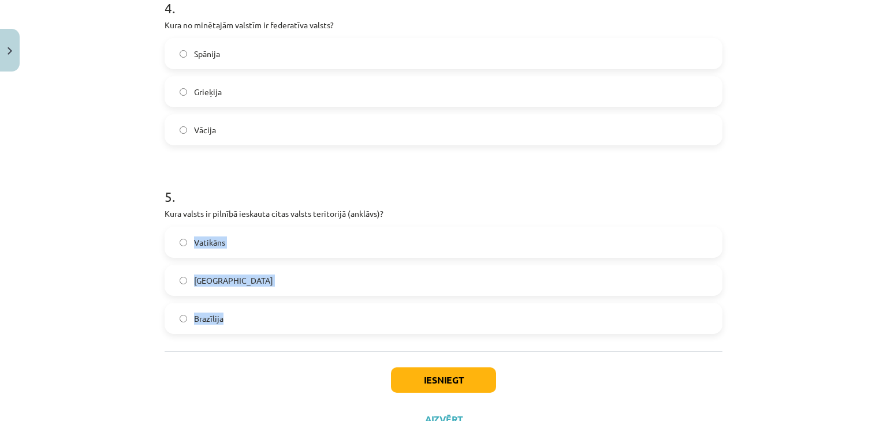
click at [323, 331] on div "Mācību tēma: Ģeogrāfijas i - 10. klases 1.ieskaites mācību materiāls #5 3. tēma…" at bounding box center [443, 210] width 887 height 421
copy div "Vatikāns Madagaskara Brazīlija"
click at [407, 375] on button "Iesniegt" at bounding box center [443, 380] width 105 height 25
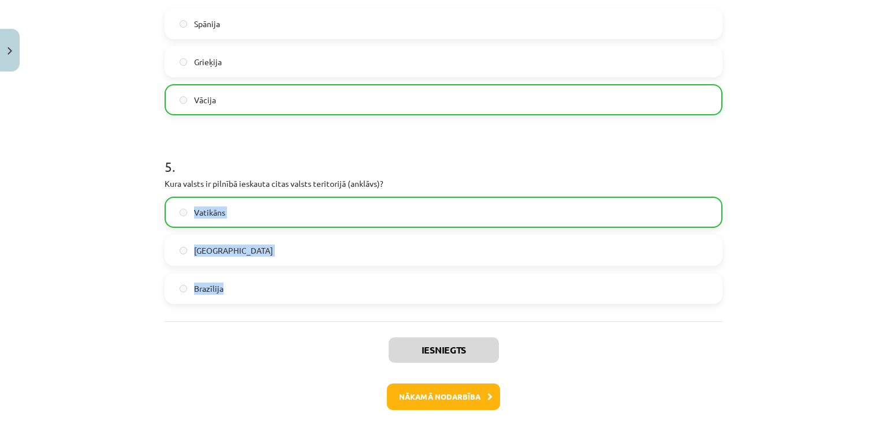
scroll to position [865, 0]
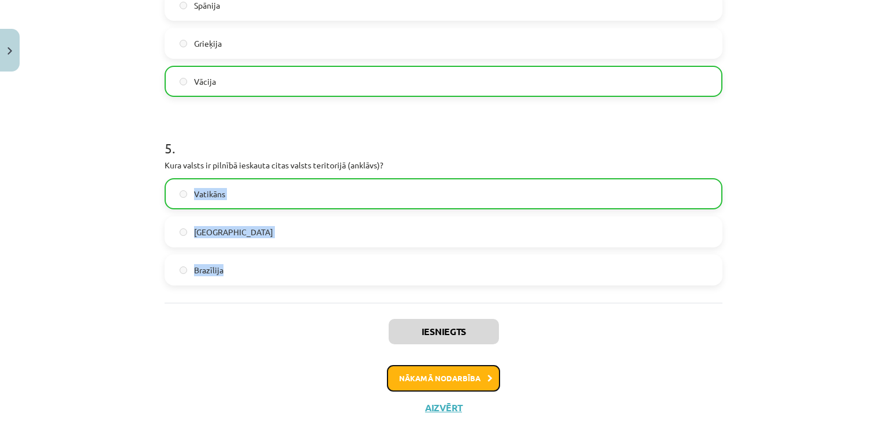
click at [416, 375] on button "Nākamā nodarbība" at bounding box center [443, 378] width 113 height 27
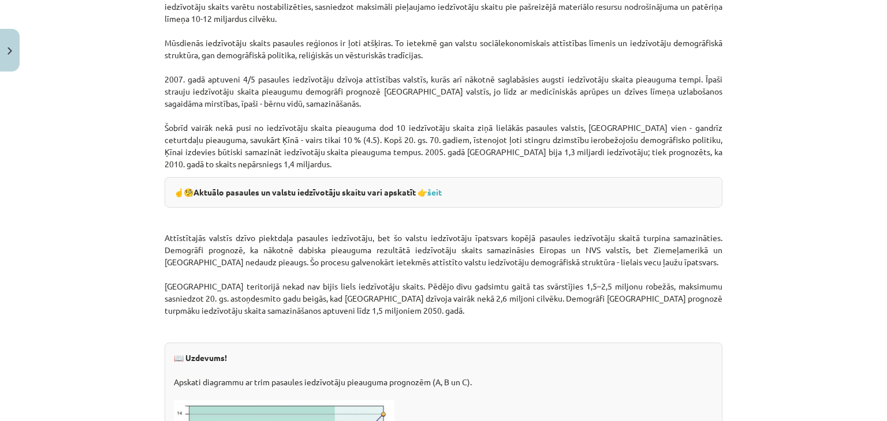
scroll to position [1403, 0]
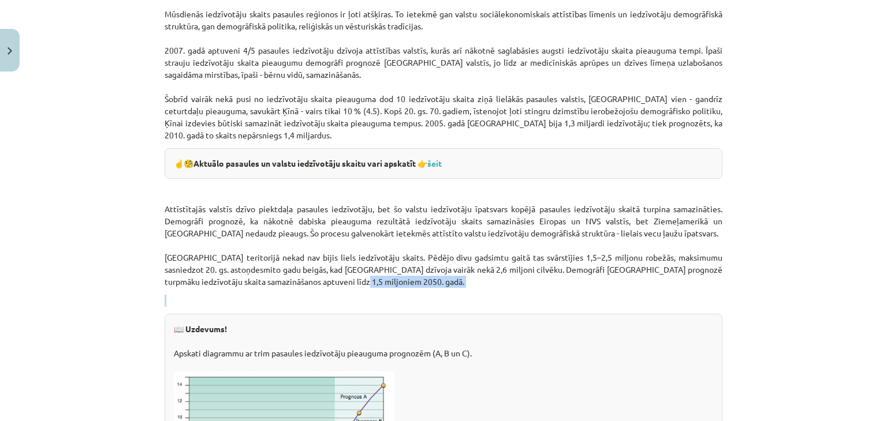
drag, startPoint x: 873, startPoint y: 278, endPoint x: 877, endPoint y: 299, distance: 21.8
click at [877, 299] on div "Mācību tēma: Ģeogrāfijas i - 10. klases 1.ieskaites mācību materiāls #6 4. tēma…" at bounding box center [443, 210] width 887 height 421
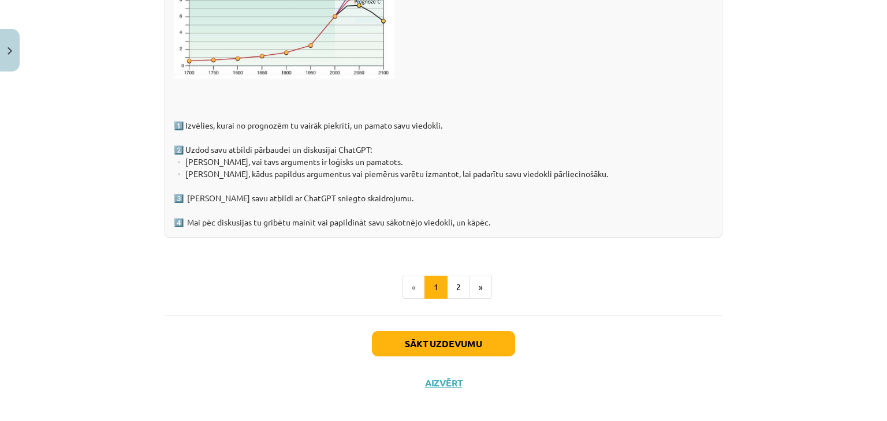
scroll to position [1845, 0]
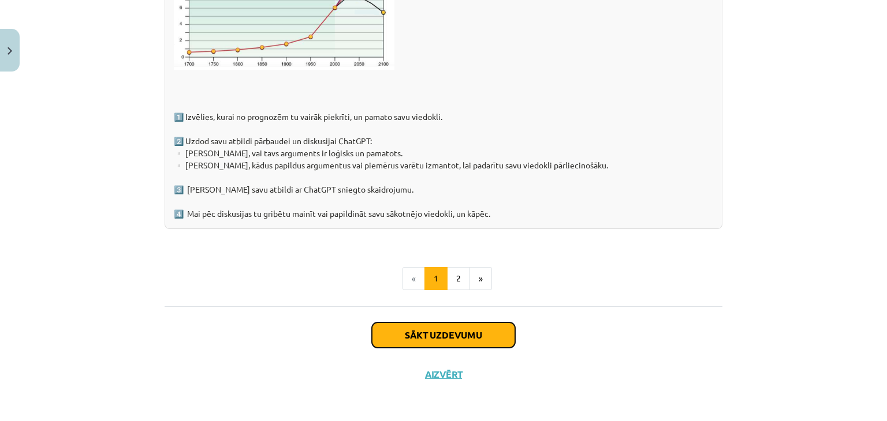
click at [483, 328] on button "Sākt uzdevumu" at bounding box center [443, 335] width 143 height 25
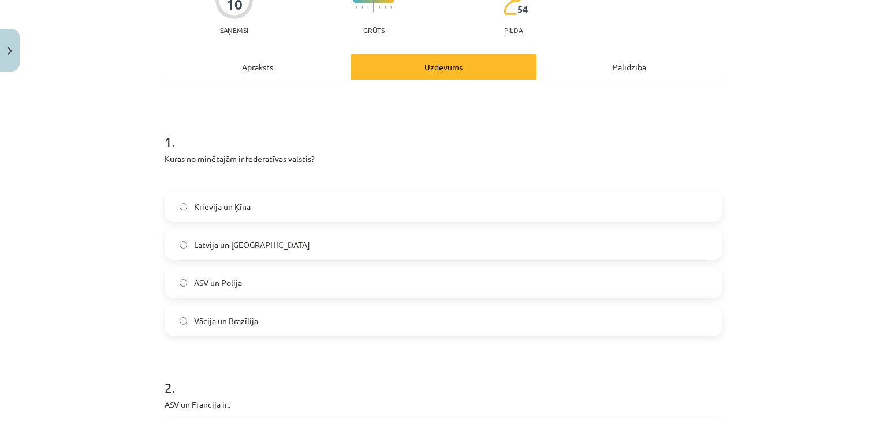
scroll to position [115, 0]
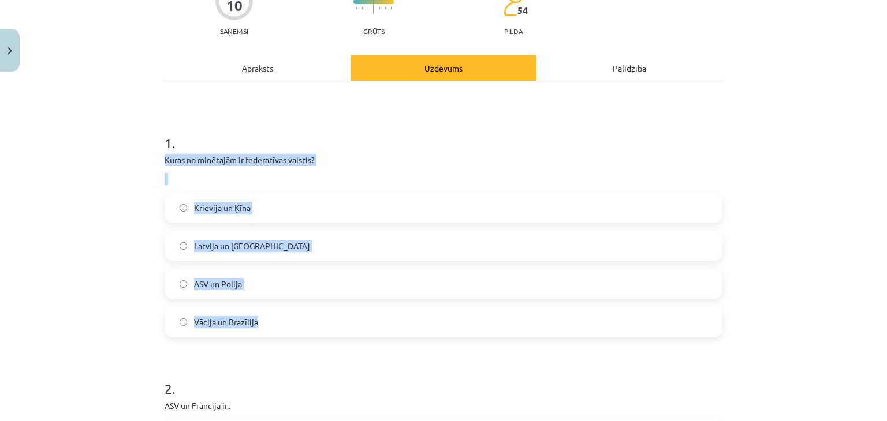
drag, startPoint x: 159, startPoint y: 160, endPoint x: 312, endPoint y: 329, distance: 227.6
click at [312, 329] on div "1 . Kuras no minētajām ir federatīvas valstis? Krievija un Ķīna Latvija un Liet…" at bounding box center [443, 226] width 558 height 223
copy div "Kuras no minētajām ir federatīvas valstis? Krievija un Ķīna Latvija un Lietuva …"
click at [201, 328] on label "Vācija un Brazīlija" at bounding box center [443, 322] width 555 height 29
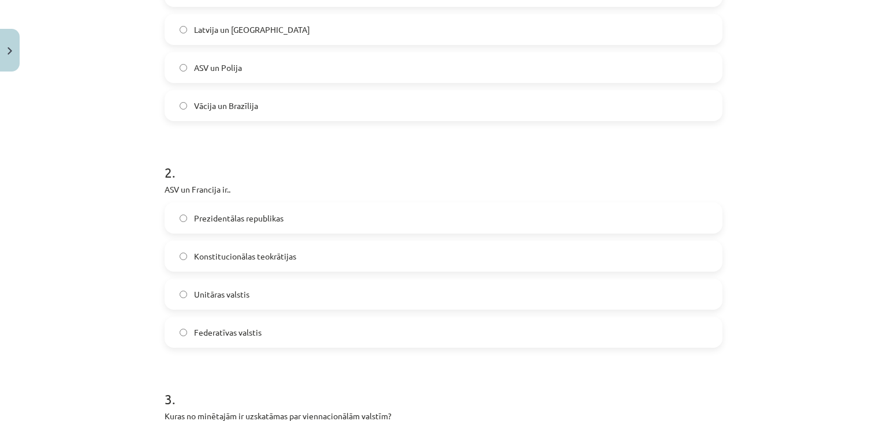
scroll to position [300, 0]
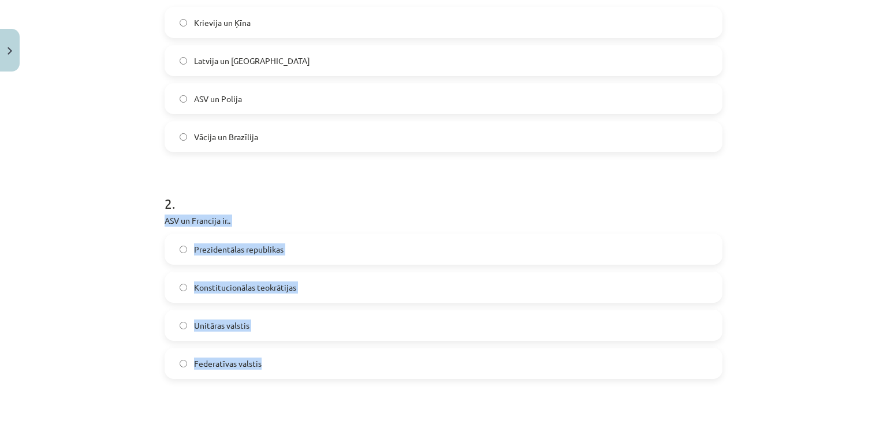
drag, startPoint x: 159, startPoint y: 218, endPoint x: 309, endPoint y: 355, distance: 203.4
copy div "ASV un Francija ir.. Prezidentālas republikas Konstitucionālas teokrātijas Unit…"
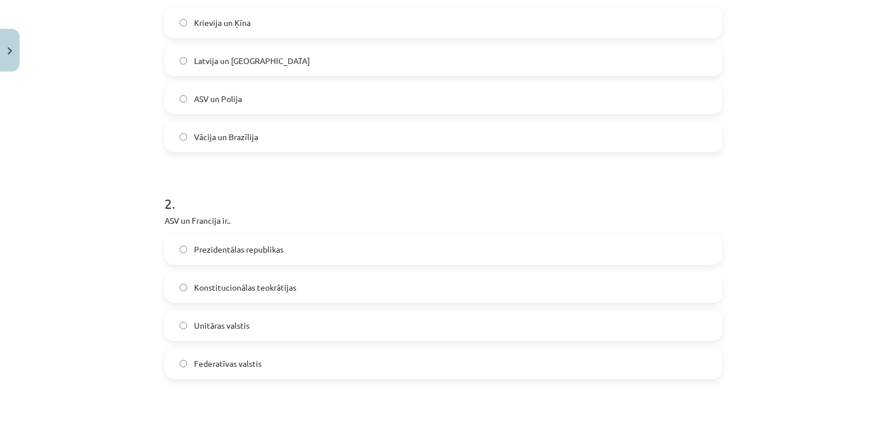
click at [90, 175] on div "Mācību tēma: Ģeogrāfijas i - 10. klases 1.ieskaites mācību materiāls #6 4. tēma…" at bounding box center [443, 210] width 887 height 421
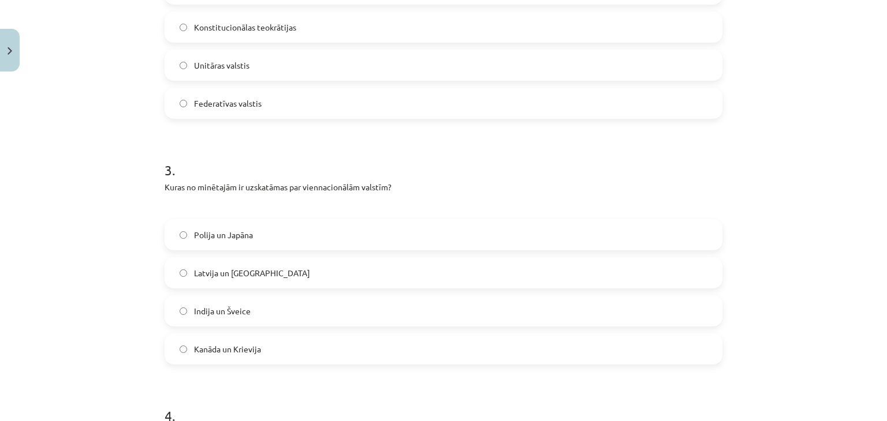
scroll to position [626, 0]
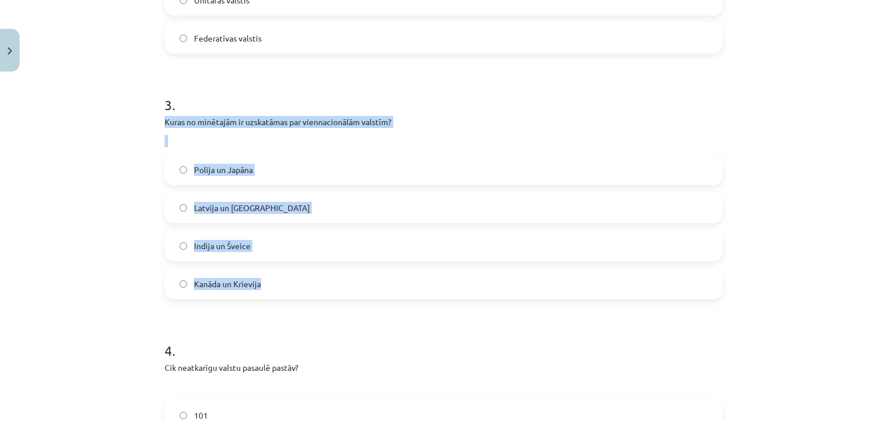
drag, startPoint x: 160, startPoint y: 118, endPoint x: 365, endPoint y: 271, distance: 255.3
click at [365, 271] on div "3 . Kuras no minētajām ir uzskatāmas par viennacionālām valstīm? Polija un Japā…" at bounding box center [443, 188] width 558 height 223
copy div "Kuras no minētajām ir uzskatāmas par viennacionālām valstīm? Polija un Japāna L…"
click at [194, 164] on span "Polija un Japāna" at bounding box center [223, 170] width 59 height 12
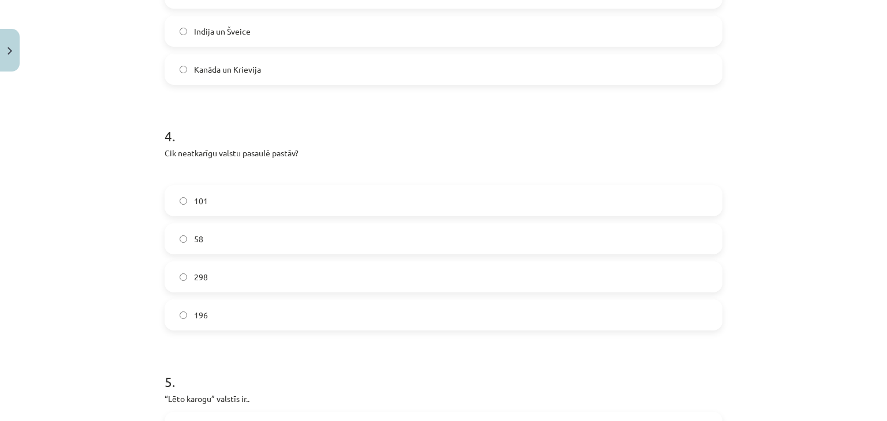
scroll to position [844, 0]
drag, startPoint x: 160, startPoint y: 148, endPoint x: 337, endPoint y: 154, distance: 177.3
click at [337, 154] on p "Cik neatkarīgu valstu pasaulē pastāv?" at bounding box center [443, 149] width 558 height 12
copy p "Cik neatkarīgu valstu pasaulē pastāv?"
click at [152, 171] on div "Mācību tēma: Ģeogrāfijas i - 10. klases 1.ieskaites mācību materiāls #6 4. tēma…" at bounding box center [443, 210] width 887 height 421
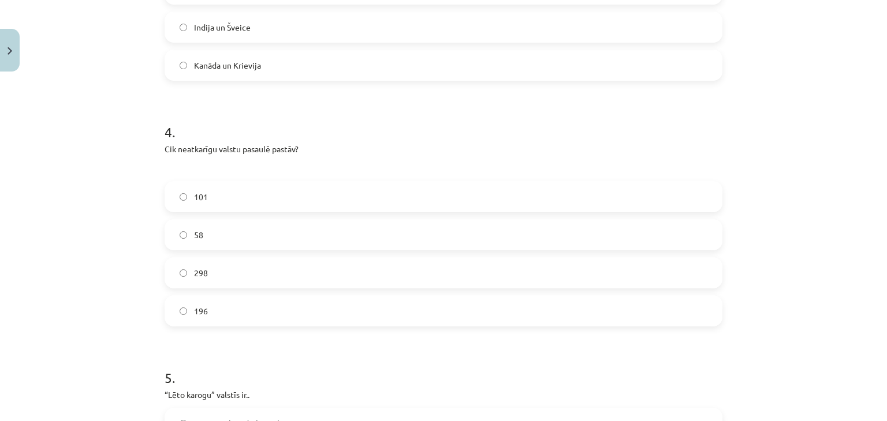
click at [152, 171] on div "Mācību tēma: Ģeogrāfijas i - 10. klases 1.ieskaites mācību materiāls #6 4. tēma…" at bounding box center [443, 210] width 887 height 421
click at [114, 169] on div "Mācību tēma: Ģeogrāfijas i - 10. klases 1.ieskaites mācību materiāls #6 4. tēma…" at bounding box center [443, 210] width 887 height 421
drag, startPoint x: 147, startPoint y: 169, endPoint x: 293, endPoint y: 316, distance: 206.9
click at [293, 316] on div "Mācību tēma: Ģeogrāfijas i - 10. klases 1.ieskaites mācību materiāls #6 4. tēma…" at bounding box center [443, 210] width 887 height 421
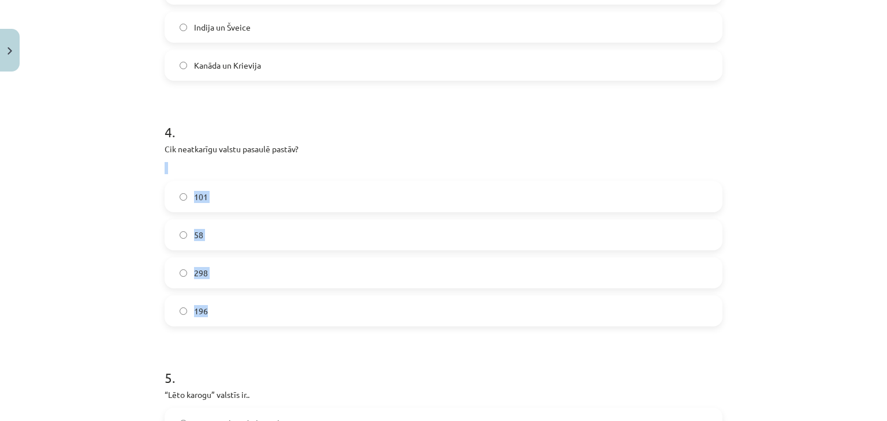
click at [173, 305] on label "196" at bounding box center [443, 311] width 555 height 29
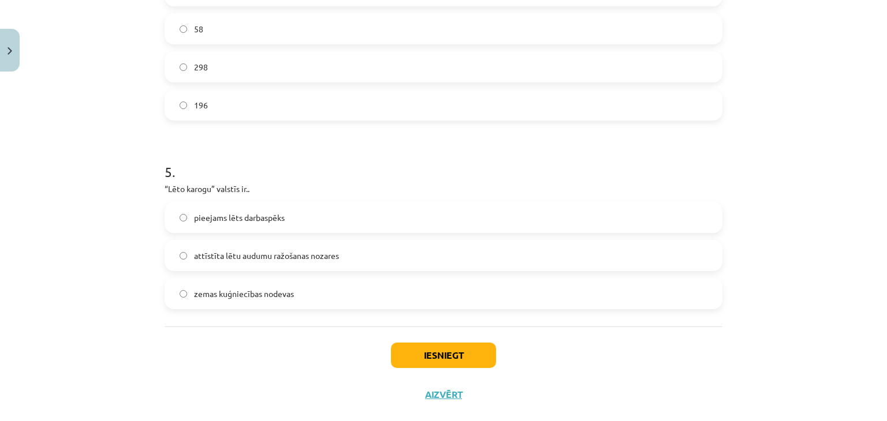
scroll to position [1072, 0]
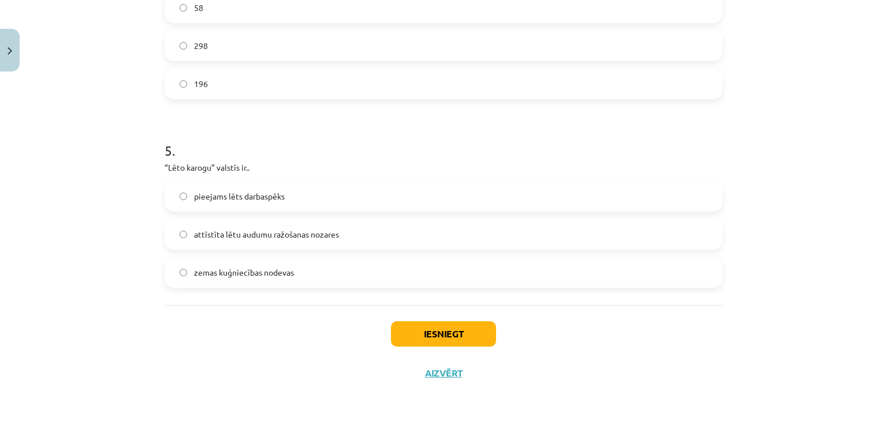
click at [398, 276] on label "zemas kuģniecības nodevas" at bounding box center [443, 272] width 555 height 29
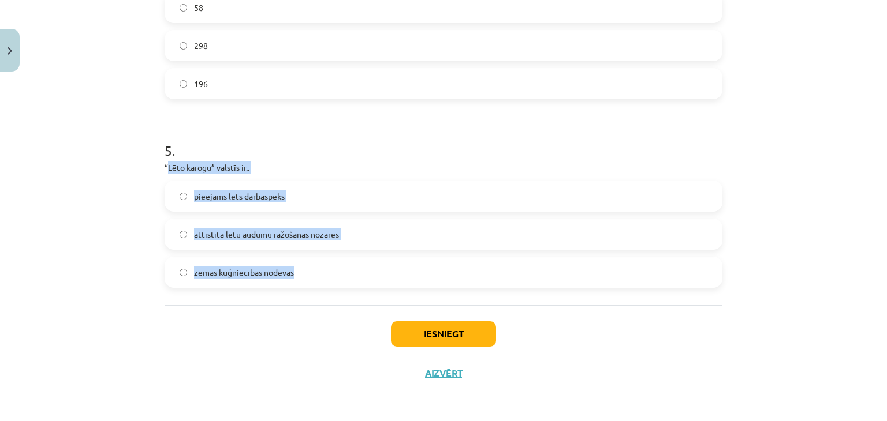
drag, startPoint x: 162, startPoint y: 164, endPoint x: 321, endPoint y: 253, distance: 182.4
click at [321, 253] on div "5 . “Lēto karogu” valstīs ir.. pieejams lēts darbaspēks attīstīta lētu audumu r…" at bounding box center [443, 205] width 558 height 166
click at [283, 190] on label "pieejams lēts darbaspēks" at bounding box center [443, 196] width 555 height 29
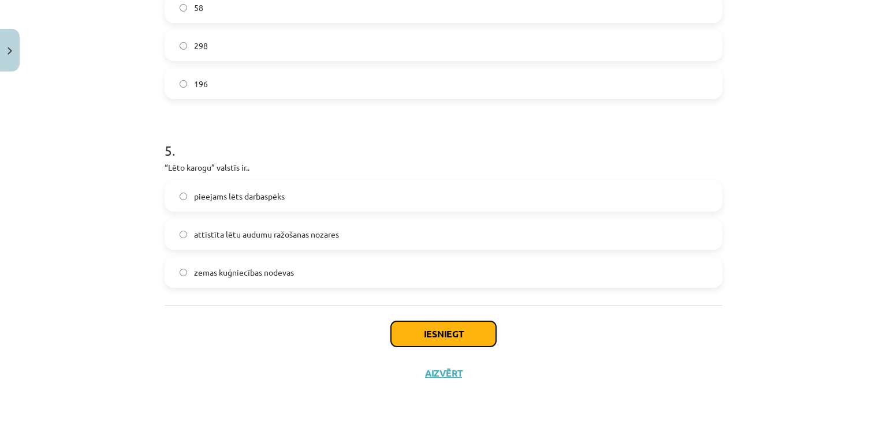
click at [438, 334] on button "Iesniegt" at bounding box center [443, 333] width 105 height 25
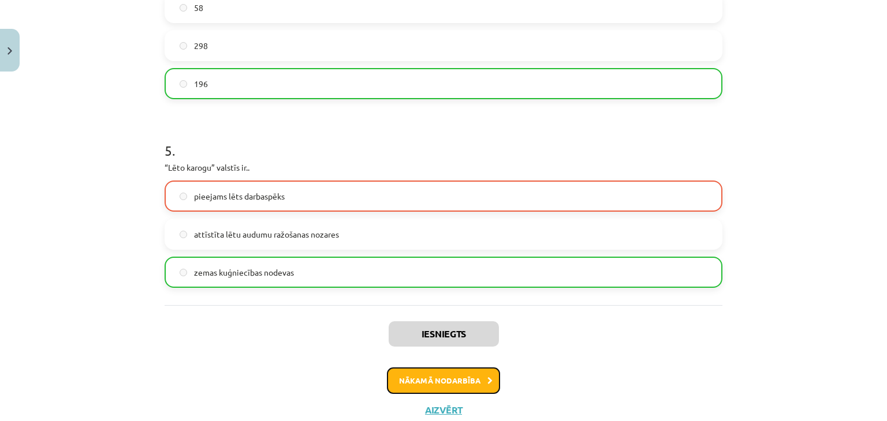
click at [439, 380] on button "Nākamā nodarbība" at bounding box center [443, 381] width 113 height 27
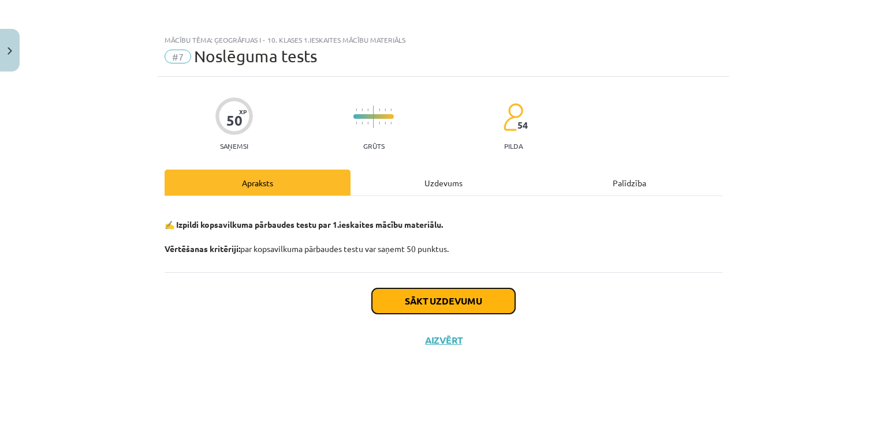
click at [458, 293] on button "Sākt uzdevumu" at bounding box center [443, 301] width 143 height 25
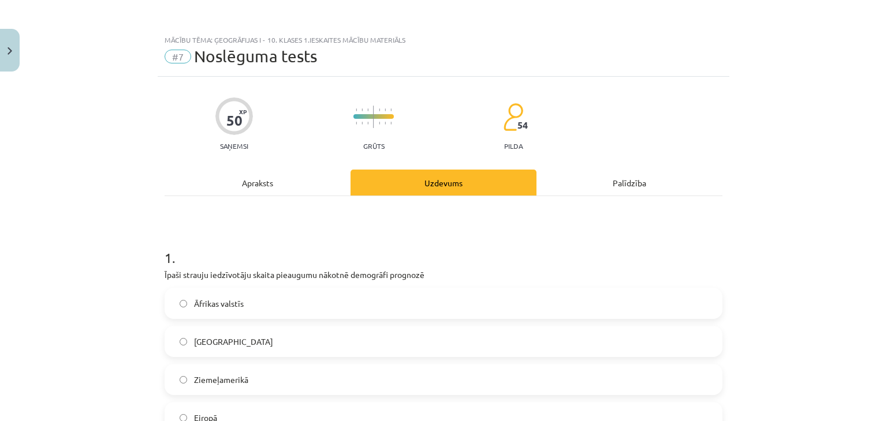
drag, startPoint x: 158, startPoint y: 273, endPoint x: 436, endPoint y: 277, distance: 278.8
click at [227, 294] on label "Āfrikas valstīs" at bounding box center [443, 303] width 555 height 29
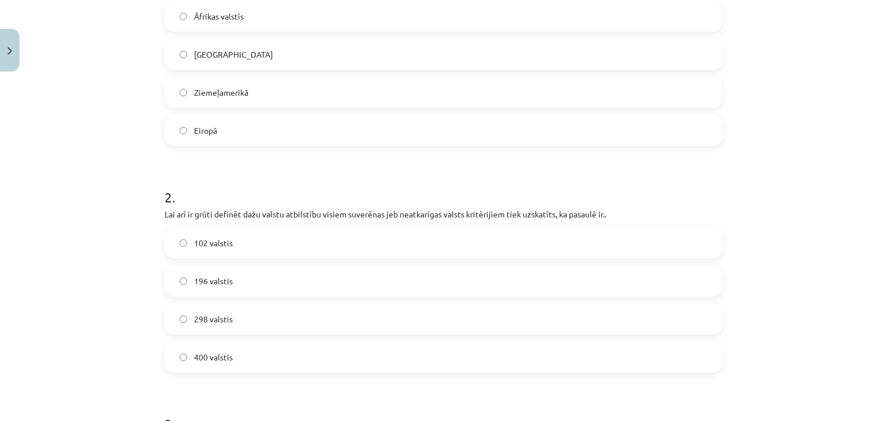
scroll to position [294, 0]
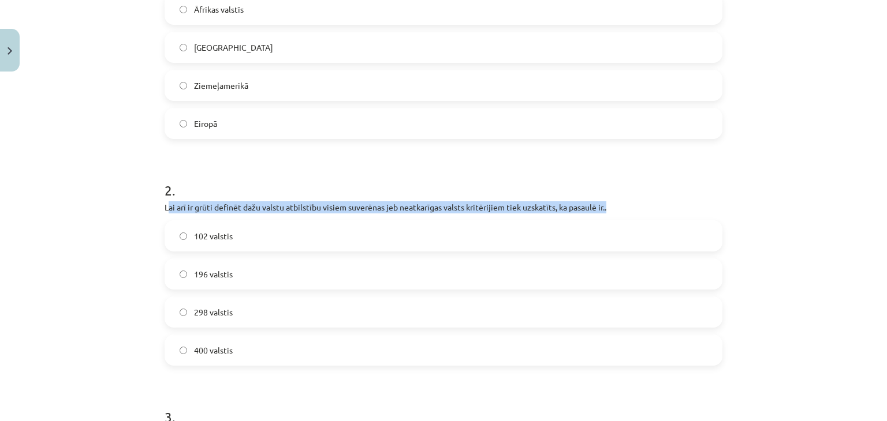
drag, startPoint x: 163, startPoint y: 206, endPoint x: 620, endPoint y: 200, distance: 457.2
click at [620, 200] on div "2 . Lai arī ir grūti definēt dažu valstu atbilstību visiem suverēnas jeb neatka…" at bounding box center [443, 264] width 558 height 204
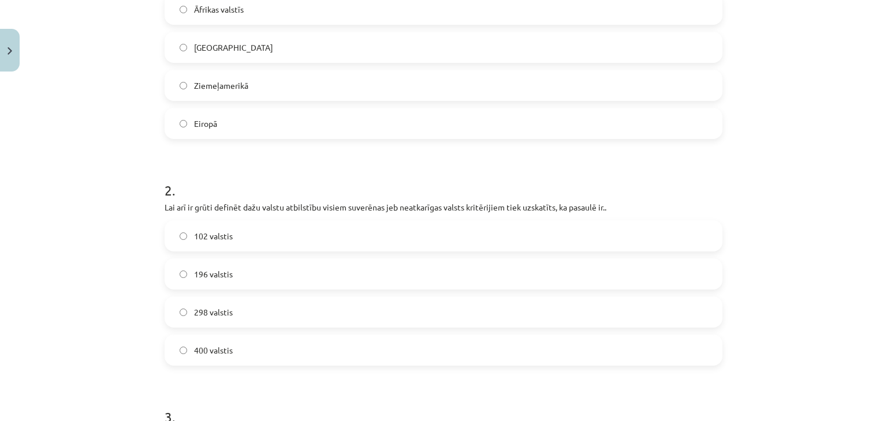
click at [218, 280] on label "196 valstis" at bounding box center [443, 274] width 555 height 29
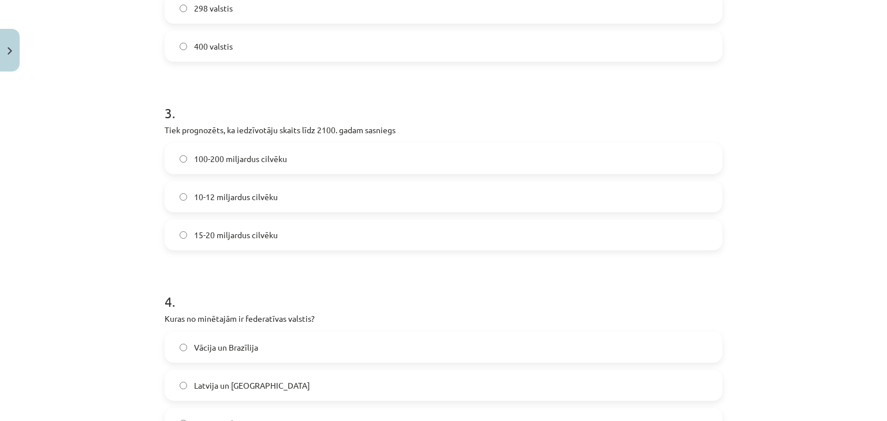
scroll to position [602, 0]
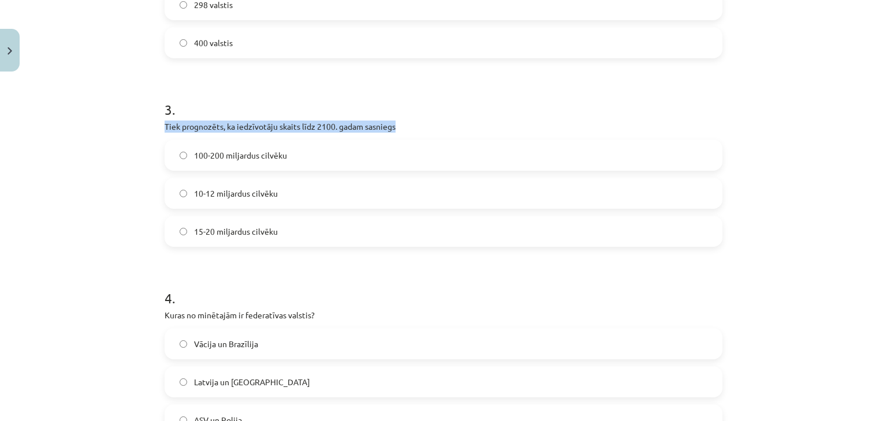
drag, startPoint x: 156, startPoint y: 122, endPoint x: 422, endPoint y: 124, distance: 266.1
click at [231, 195] on span "10-12 miljardus cilvēku" at bounding box center [236, 194] width 84 height 12
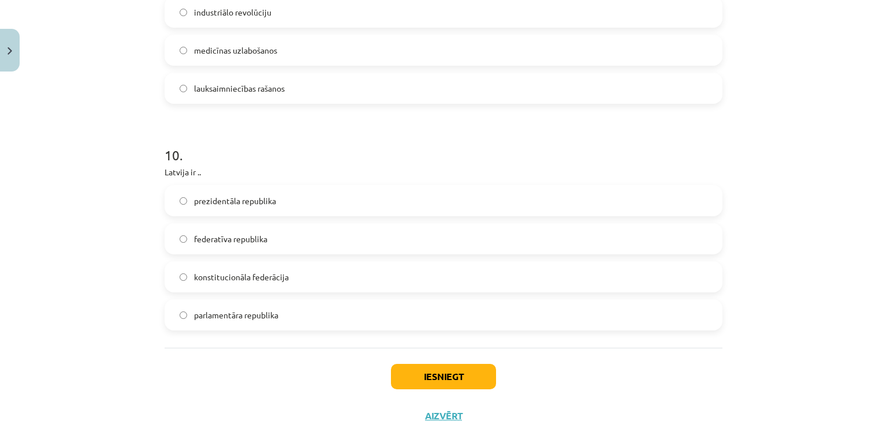
scroll to position [2451, 0]
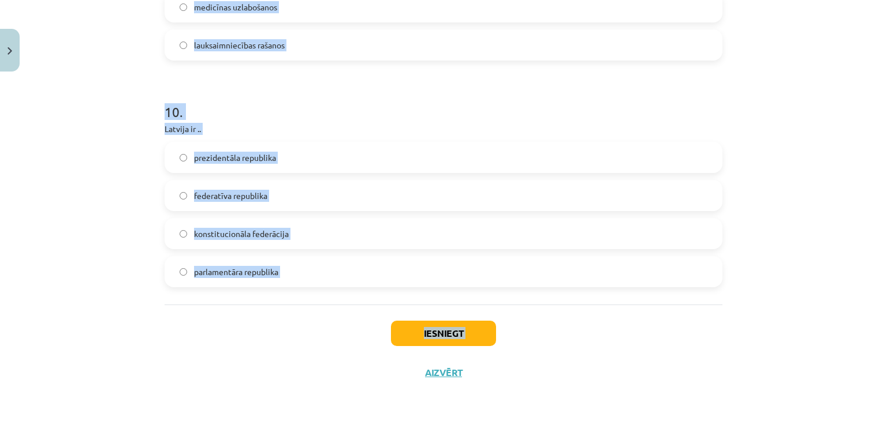
drag, startPoint x: 146, startPoint y: 95, endPoint x: 399, endPoint y: 354, distance: 362.4
click at [399, 354] on div "Mācību tēma: Ģeogrāfijas i - 10. klases 1.ieskaites mācību materiāls #7 Noslēgu…" at bounding box center [443, 210] width 887 height 421
click at [838, 273] on div "Mācību tēma: Ģeogrāfijas i - 10. klases 1.ieskaites mācību materiāls #7 Noslēgu…" at bounding box center [443, 210] width 887 height 421
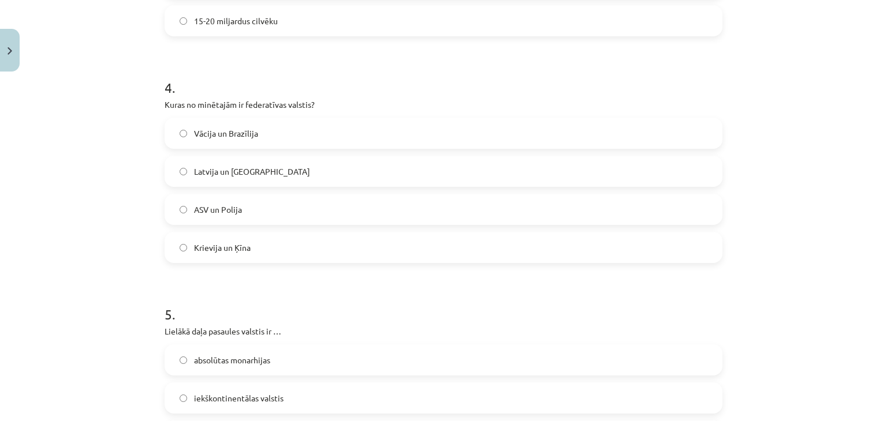
scroll to position [802, 0]
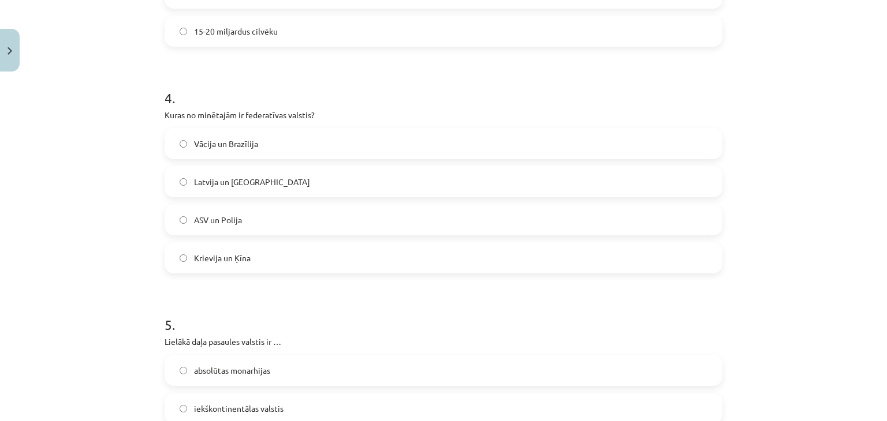
click at [524, 136] on label "Vācija un Brazīlija" at bounding box center [443, 143] width 555 height 29
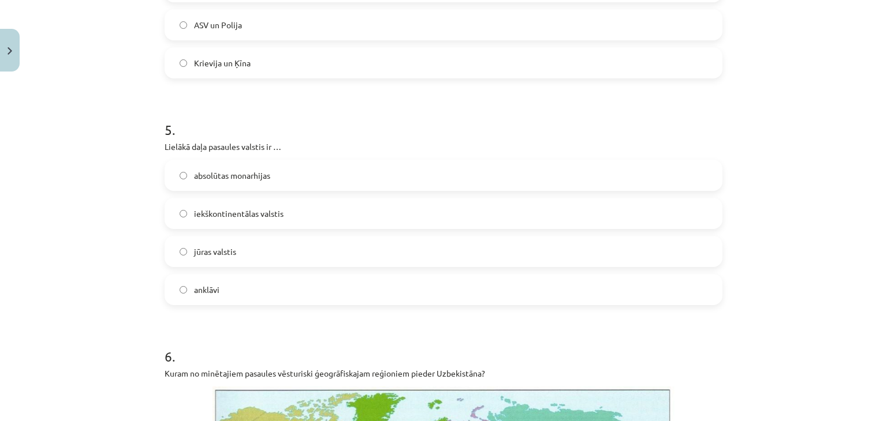
scroll to position [990, 0]
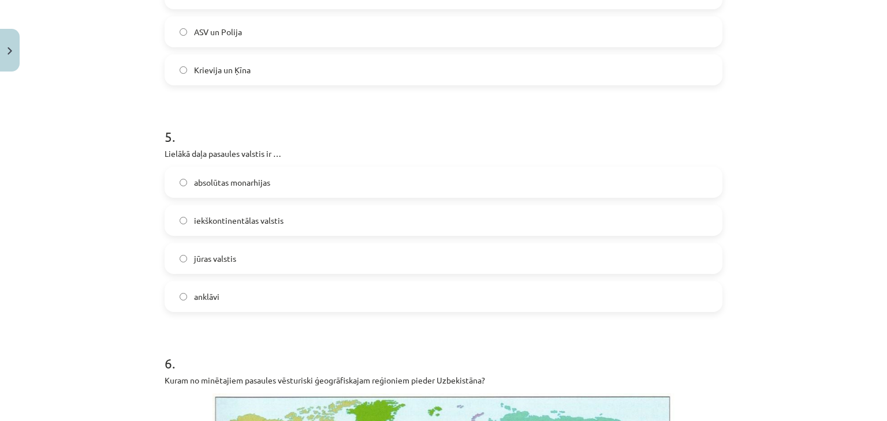
click at [331, 259] on label "jūras valstis" at bounding box center [443, 258] width 555 height 29
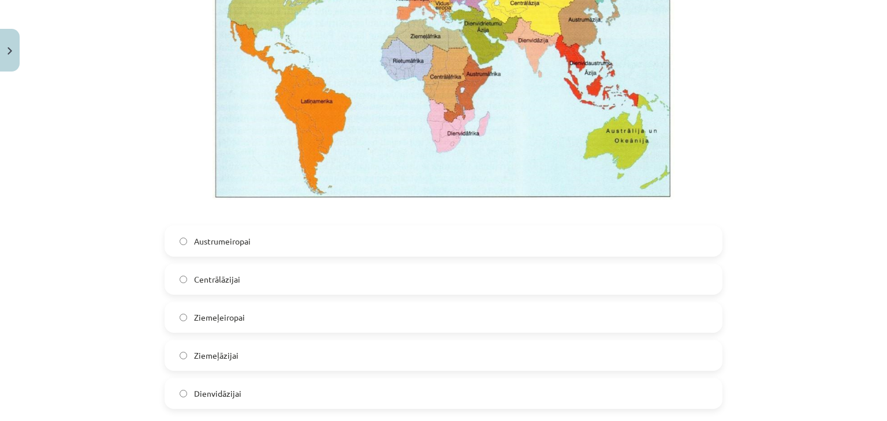
scroll to position [1457, 0]
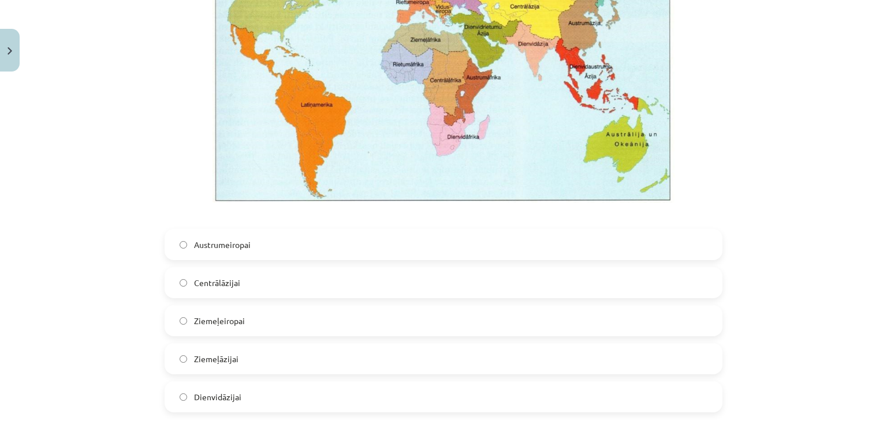
click at [344, 282] on label "Centrālāzijai" at bounding box center [443, 282] width 555 height 29
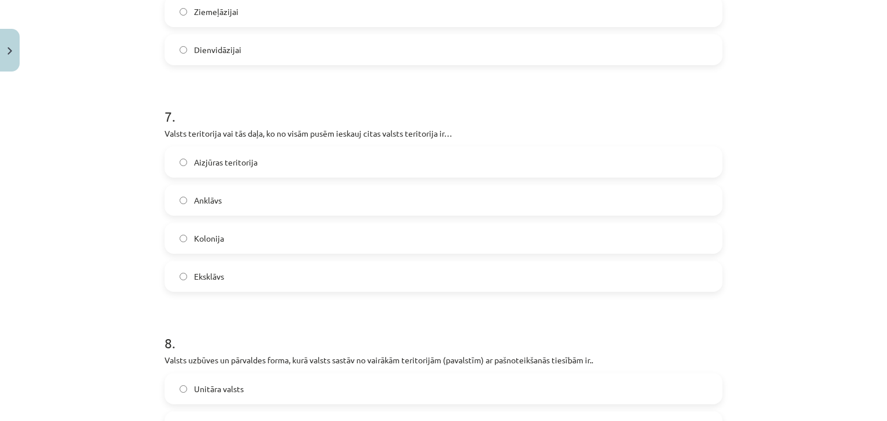
scroll to position [1787, 0]
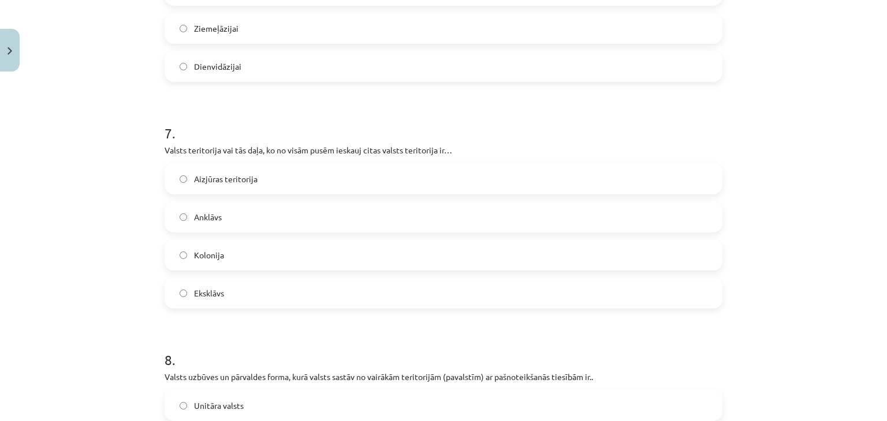
click at [554, 213] on label "Anklāvs" at bounding box center [443, 217] width 555 height 29
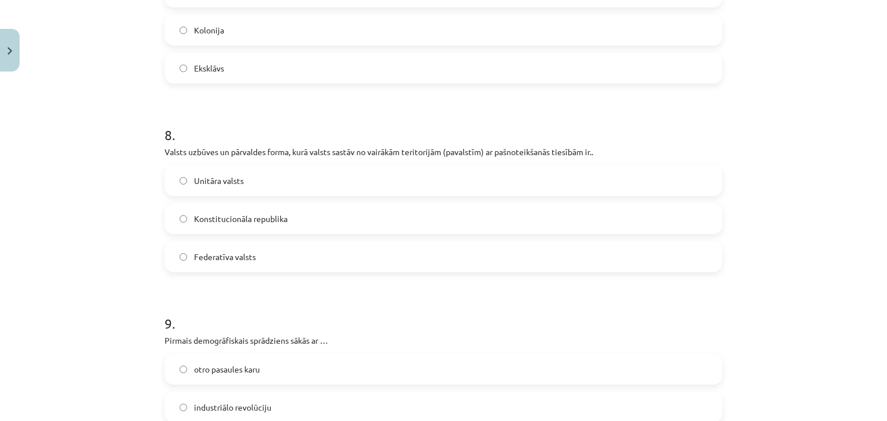
scroll to position [2039, 0]
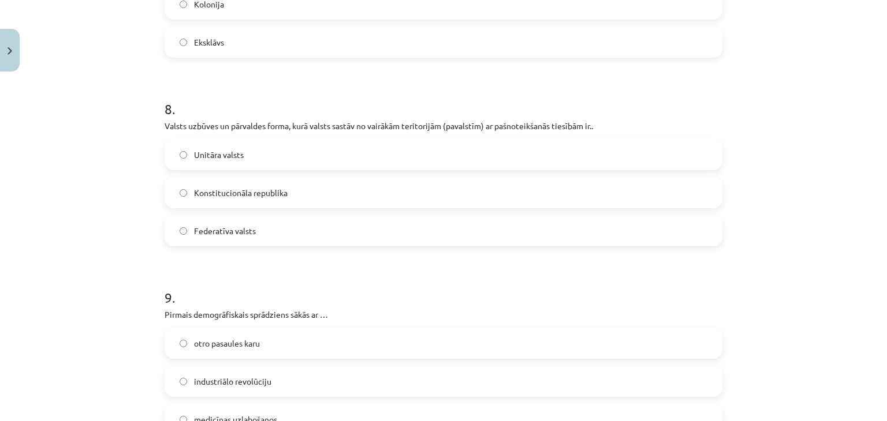
click at [205, 229] on span "Federatīva valsts" at bounding box center [225, 231] width 62 height 12
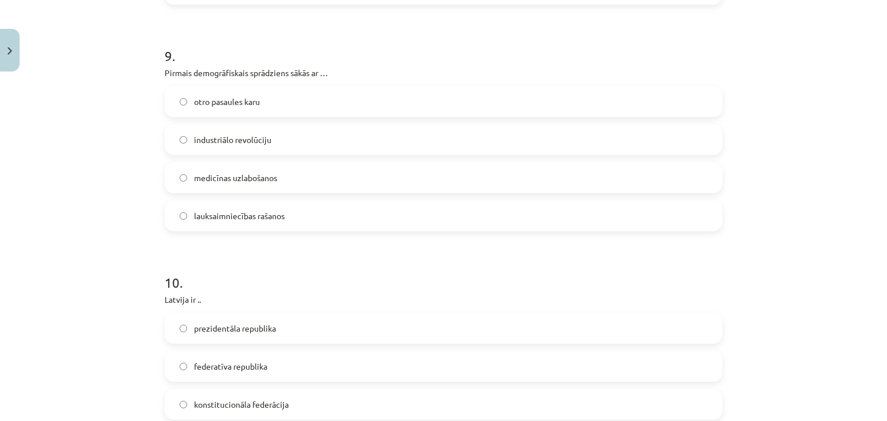
scroll to position [2287, 0]
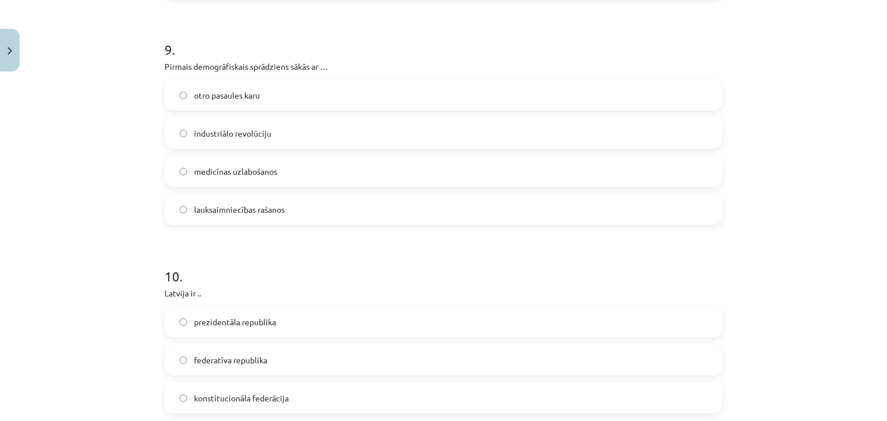
click at [227, 201] on label "lauksaimniecības rašanos" at bounding box center [443, 209] width 555 height 29
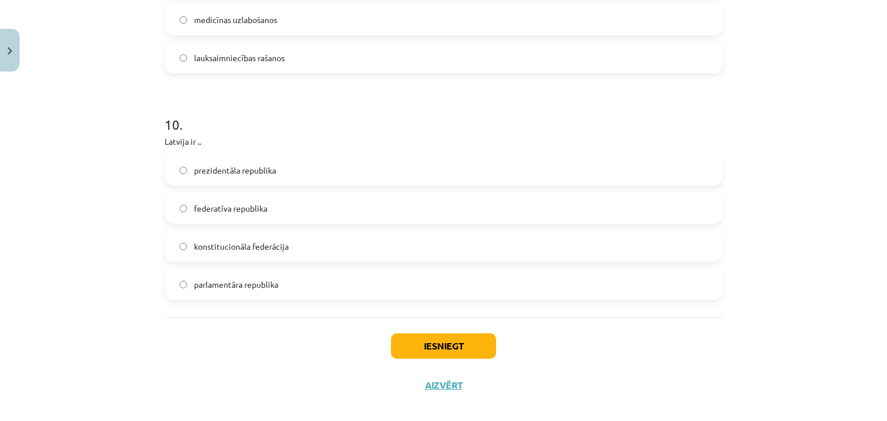
scroll to position [2445, 0]
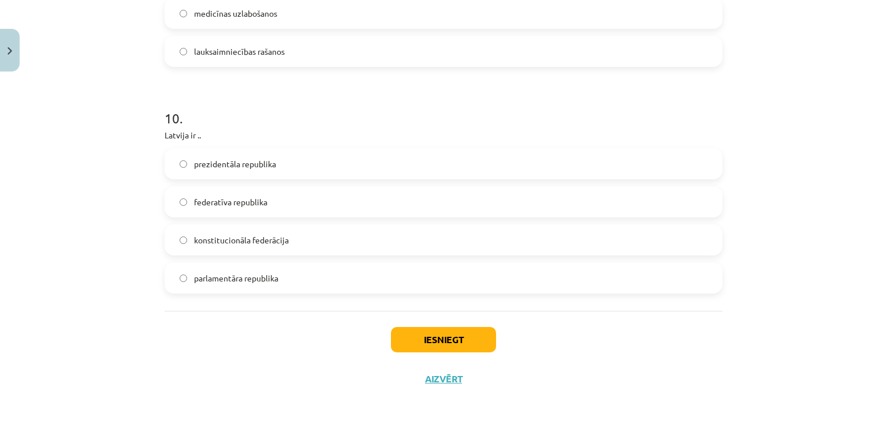
click at [264, 275] on span "parlamentāra republika" at bounding box center [236, 278] width 84 height 12
click at [455, 338] on button "Iesniegt" at bounding box center [443, 339] width 105 height 25
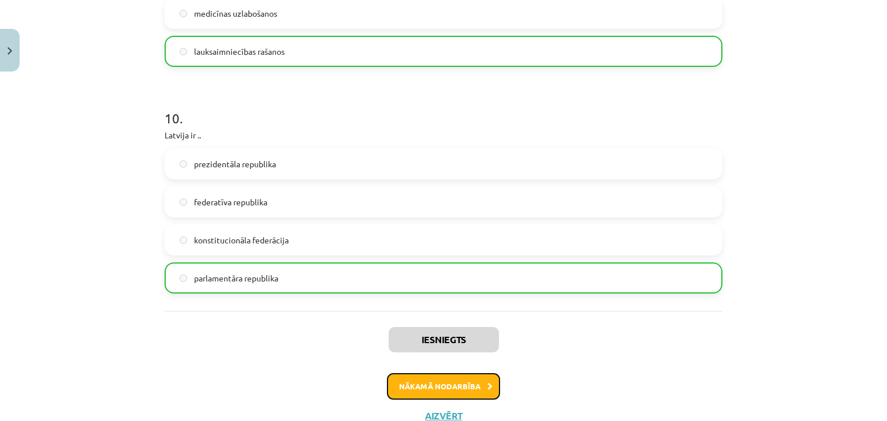
click at [444, 383] on button "Nākamā nodarbība" at bounding box center [443, 386] width 113 height 27
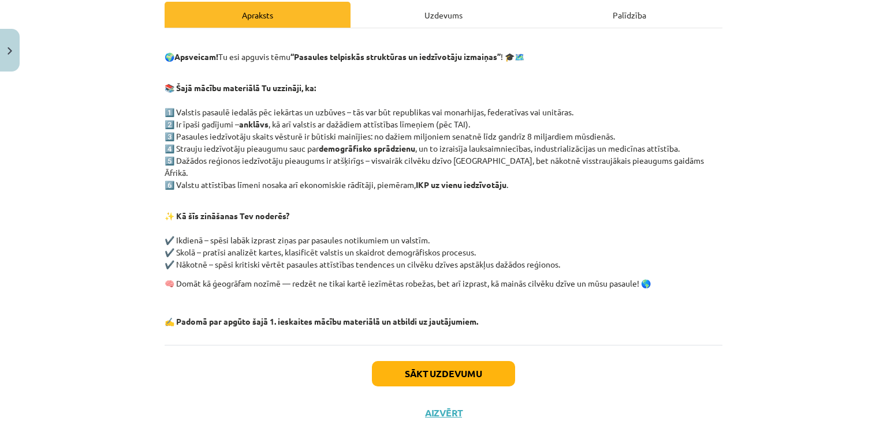
scroll to position [196, 0]
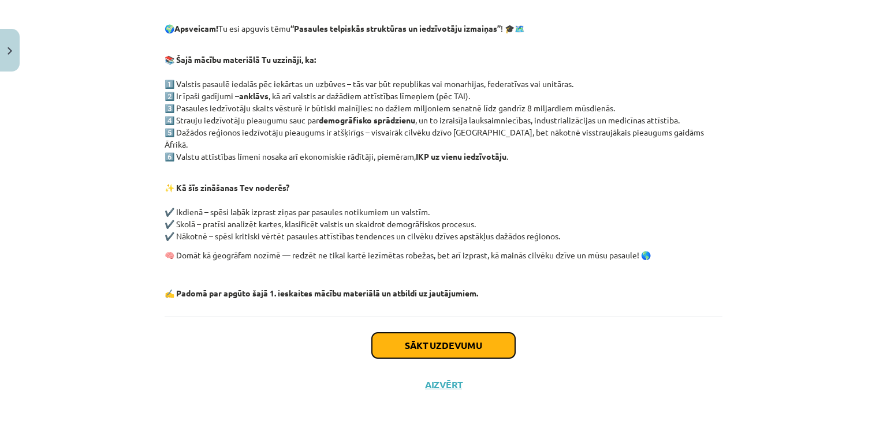
click at [427, 333] on button "Sākt uzdevumu" at bounding box center [443, 345] width 143 height 25
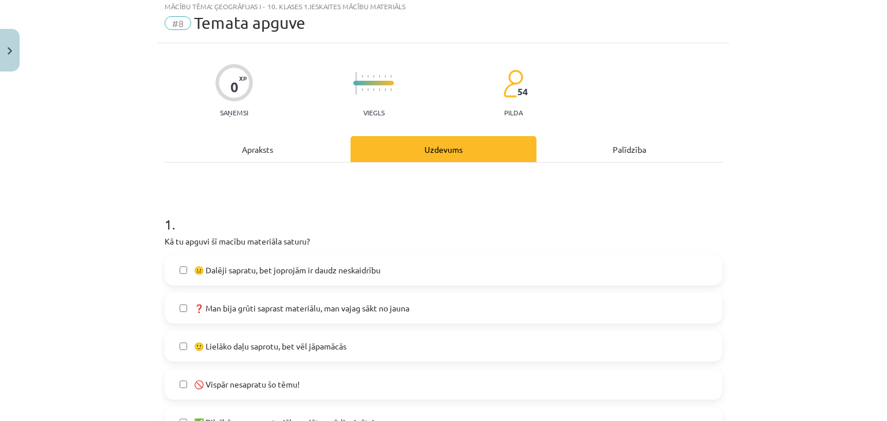
scroll to position [29, 0]
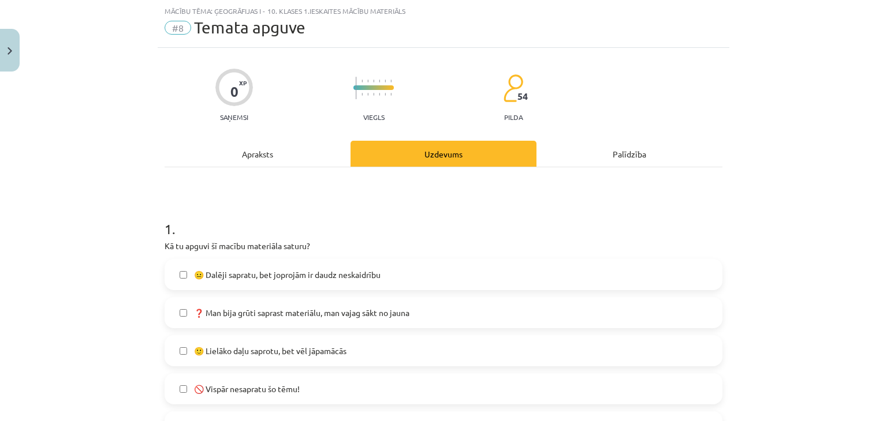
click at [281, 356] on span "🙂 Lielāko daļu saprotu, bet vēl jāpamācās" at bounding box center [270, 351] width 152 height 12
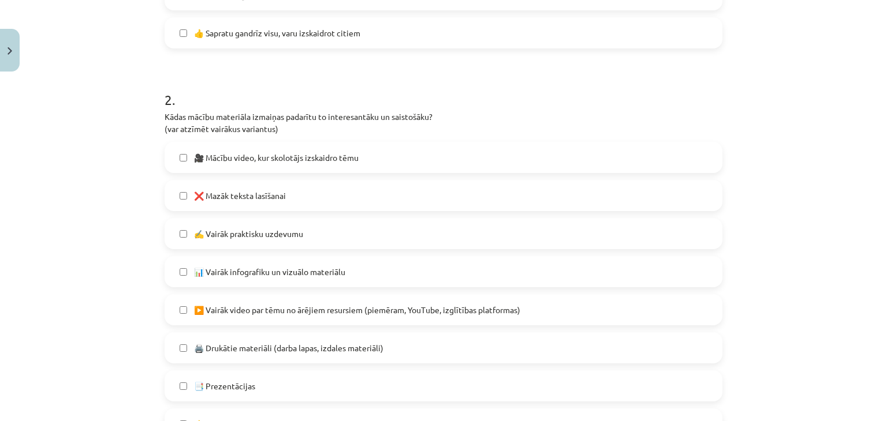
scroll to position [463, 0]
click at [274, 192] on span "❌ Mazāk teksta lasīšanai" at bounding box center [240, 194] width 92 height 12
click at [259, 268] on span "📊 Vairāk infografiku un vizuālo materiālu" at bounding box center [269, 270] width 151 height 12
click at [253, 328] on div "🎥 Mācību video, kur skolotājs izskaidro tēmu ❌ Mazāk teksta lasīšanai ✍️ Vairāk…" at bounding box center [443, 346] width 558 height 412
click at [257, 312] on span "▶️ Vairāk video par tēmu no ārējiem resursiem (piemēram, YouTube, izglītības pl…" at bounding box center [357, 308] width 326 height 12
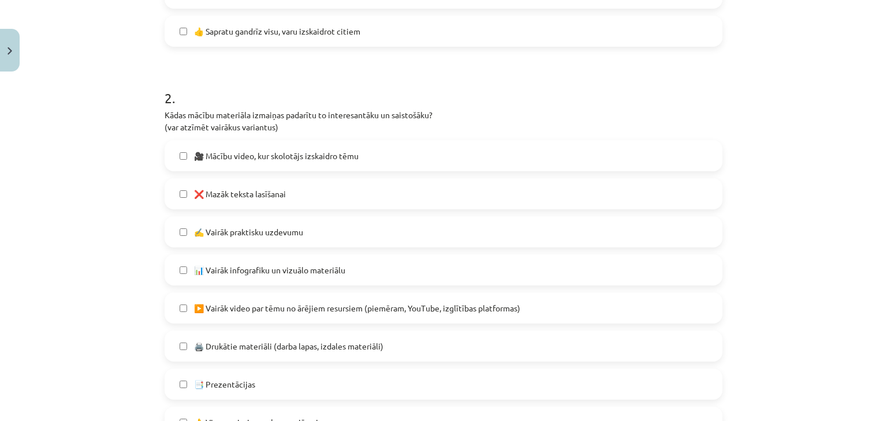
click at [234, 385] on span "📑 Prezentācijas" at bounding box center [224, 385] width 61 height 12
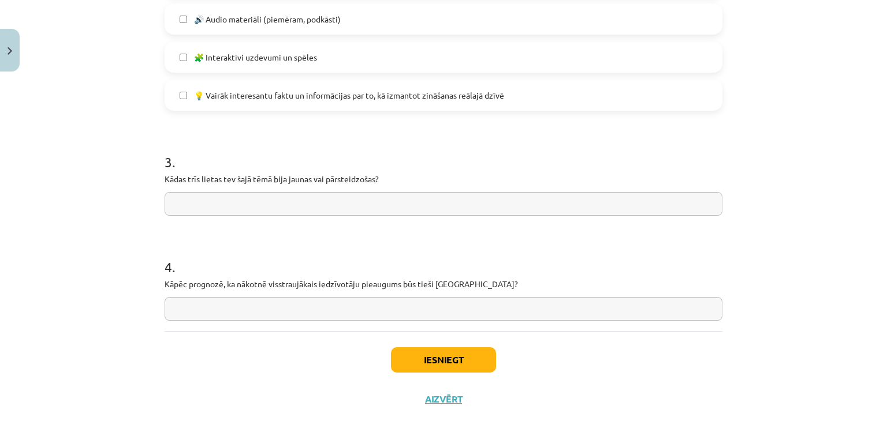
scroll to position [898, 0]
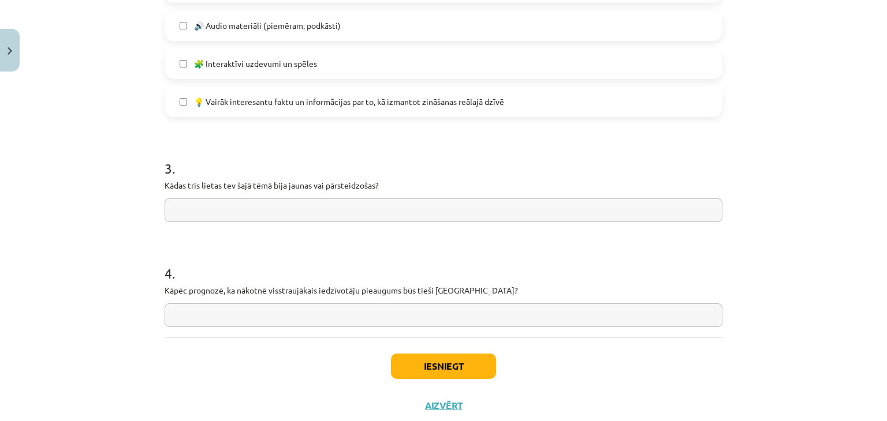
click at [373, 213] on input "text" at bounding box center [443, 211] width 558 height 24
click at [312, 311] on input "text" at bounding box center [443, 316] width 558 height 24
type input "**********"
click at [293, 205] on input "text" at bounding box center [443, 211] width 558 height 24
click at [400, 365] on button "Iesniegt" at bounding box center [443, 366] width 105 height 25
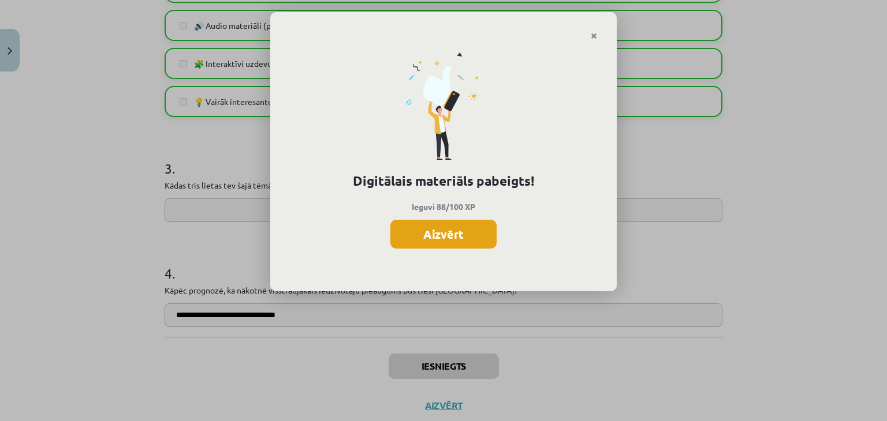
click at [448, 238] on button "Aizvērt" at bounding box center [443, 234] width 106 height 29
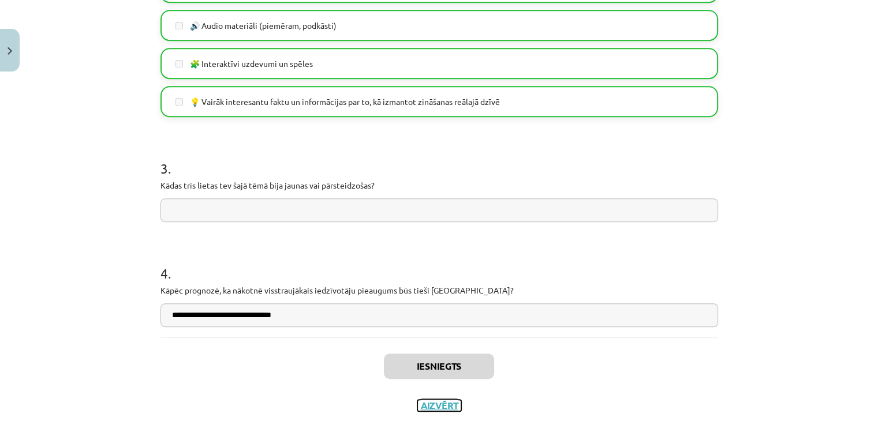
click at [429, 404] on button "Aizvērt" at bounding box center [439, 406] width 44 height 12
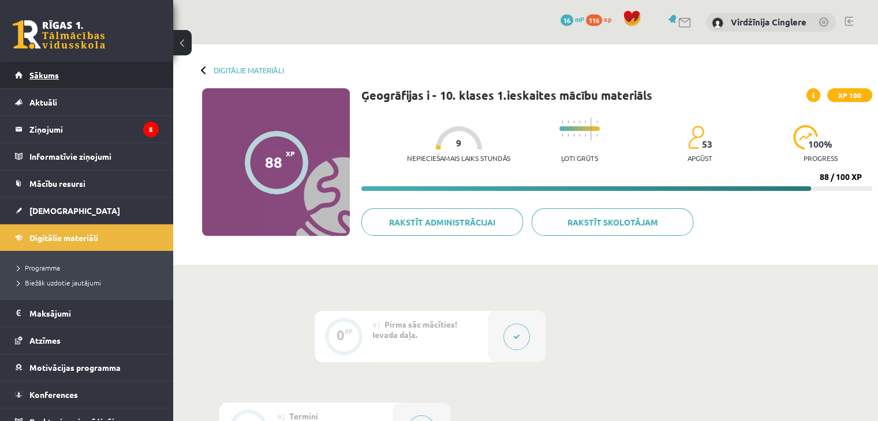
click at [135, 63] on link "Sākums" at bounding box center [87, 75] width 144 height 27
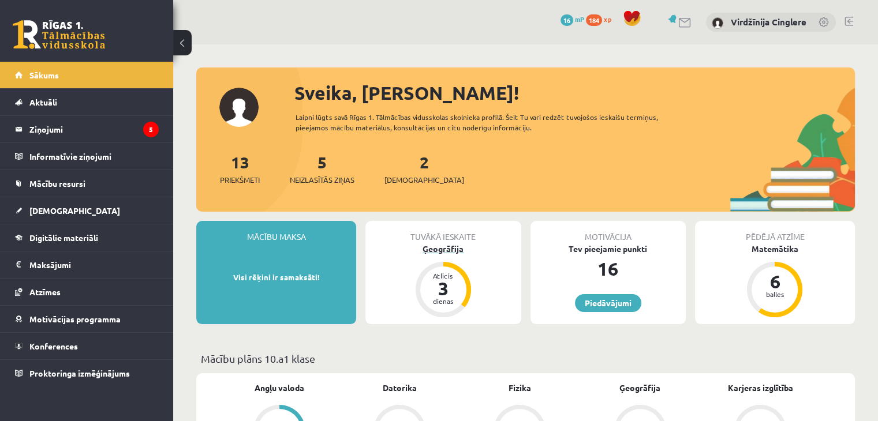
click at [443, 248] on div "Ģeogrāfija" at bounding box center [442, 249] width 155 height 12
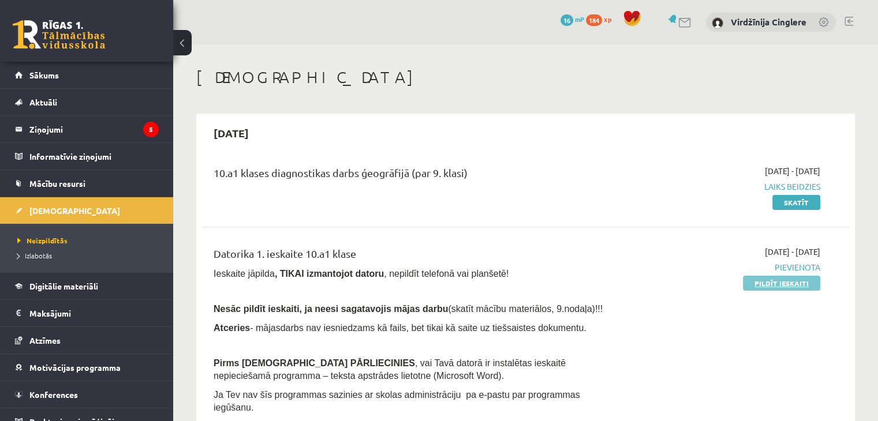
click at [790, 285] on link "Pildīt ieskaiti" at bounding box center [781, 283] width 77 height 15
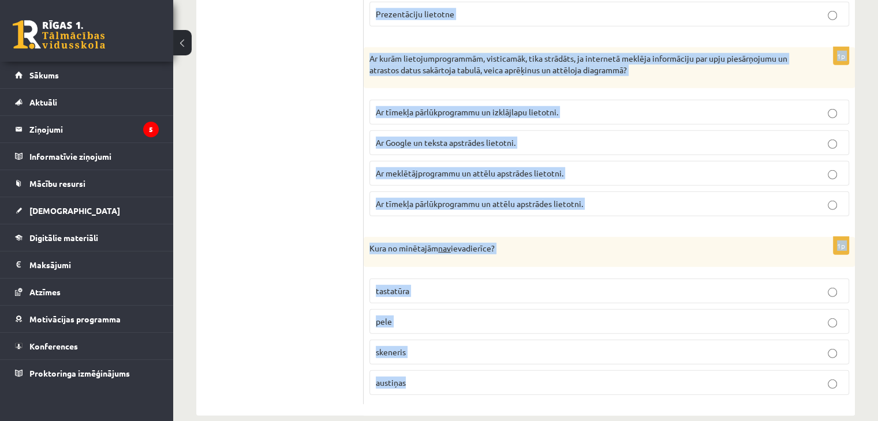
scroll to position [3280, 0]
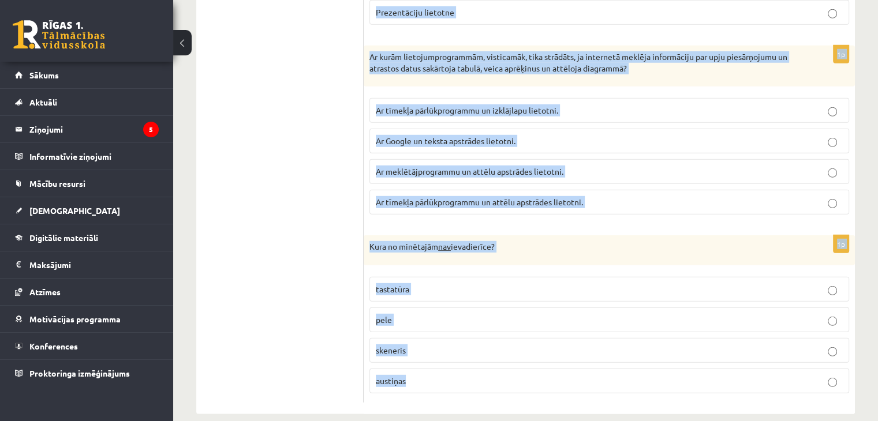
drag, startPoint x: 370, startPoint y: 242, endPoint x: 809, endPoint y: 421, distance: 474.3
copy form "Kurš no apgalvojumiem ir patiess? Datora brīvpiekļuves atmiņa (RAM) lielumu var…"
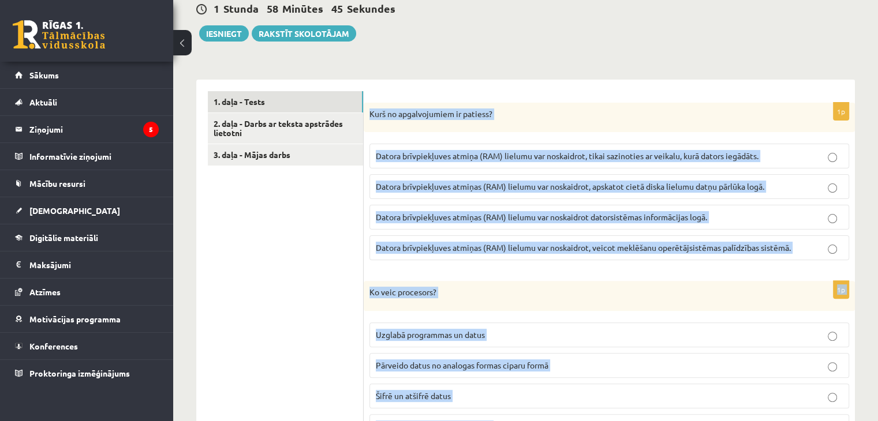
scroll to position [287, 0]
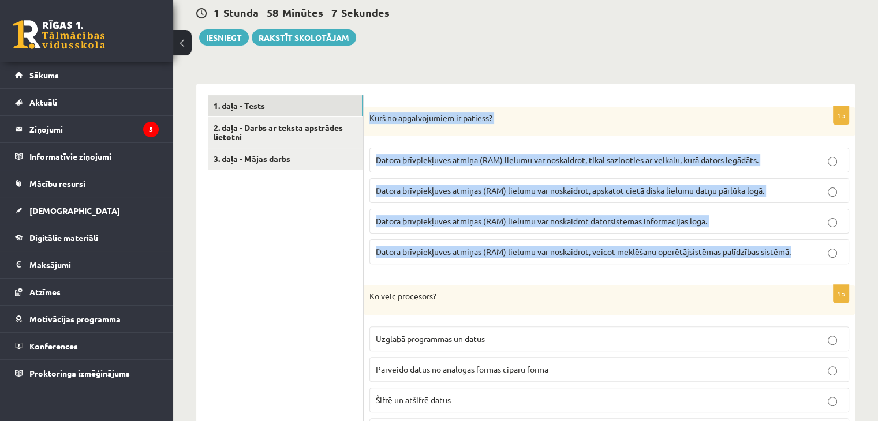
drag, startPoint x: 369, startPoint y: 116, endPoint x: 805, endPoint y: 241, distance: 452.7
click at [805, 241] on div "1p Kurš no apgalvojumiem ir patiess? Datora brīvpiekļuves atmiņa (RAM) lielumu …" at bounding box center [609, 190] width 491 height 167
copy div "Kurš no apgalvojumiem ir patiess? Datora brīvpiekļuves atmiņa (RAM) lielumu var…"
click at [666, 226] on p "Datora brīvpiekļuves atmiņas (RAM) lielumu var noskaidrot datorsistēmas informā…" at bounding box center [609, 221] width 467 height 12
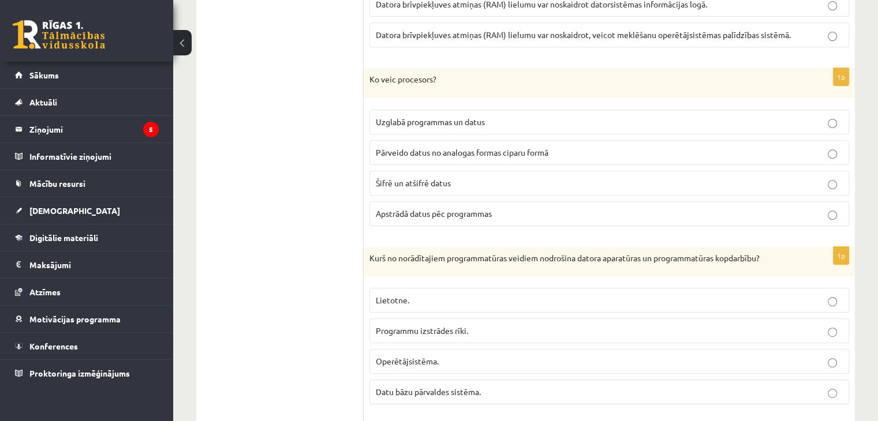
scroll to position [500, 0]
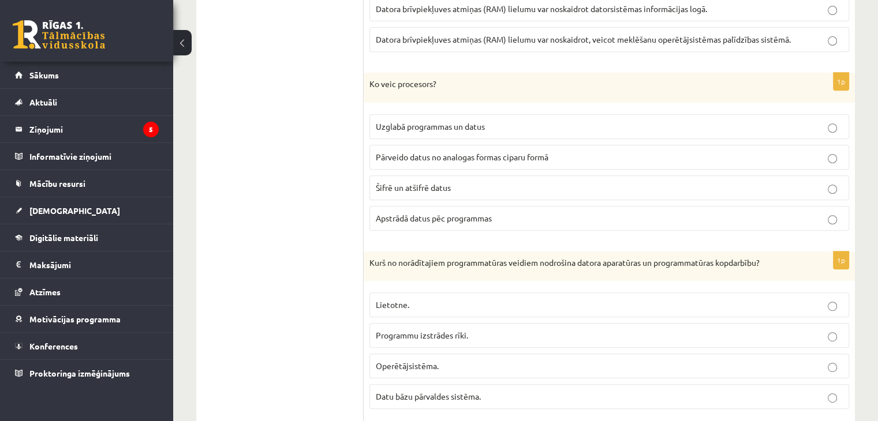
click at [638, 216] on p "Apstrādā datus pēc programmas" at bounding box center [609, 218] width 467 height 12
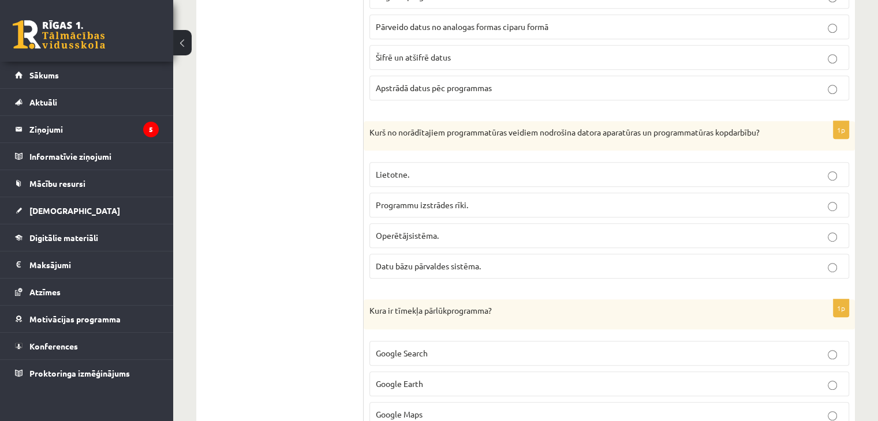
scroll to position [618, 0]
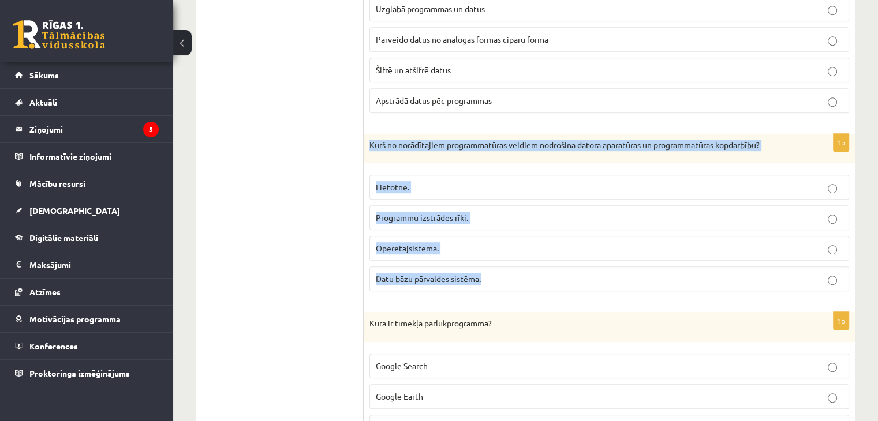
drag, startPoint x: 367, startPoint y: 138, endPoint x: 609, endPoint y: 277, distance: 279.5
click at [609, 277] on div "1p Kurš no norādītajiem programmatūras veidiem nodrošina datora aparatūras un p…" at bounding box center [609, 217] width 491 height 167
copy div "Kurš no norādītajiem programmatūras veidiem nodrošina datora aparatūras un prog…"
click at [465, 246] on p "Operētājsistēma." at bounding box center [609, 248] width 467 height 12
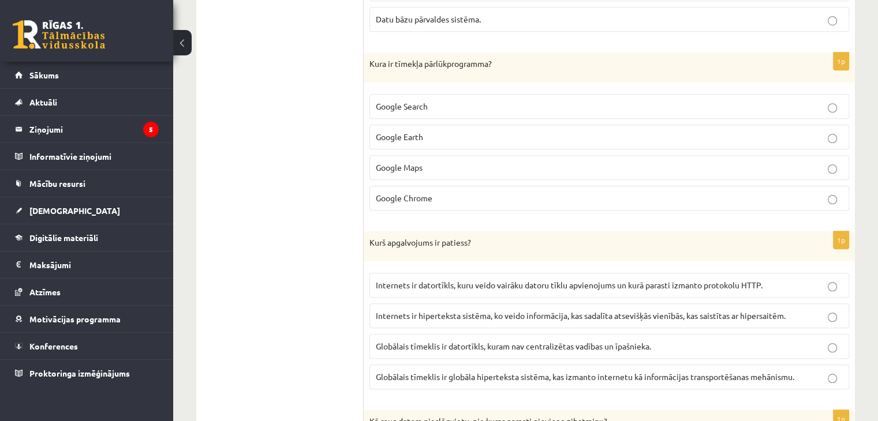
scroll to position [882, 0]
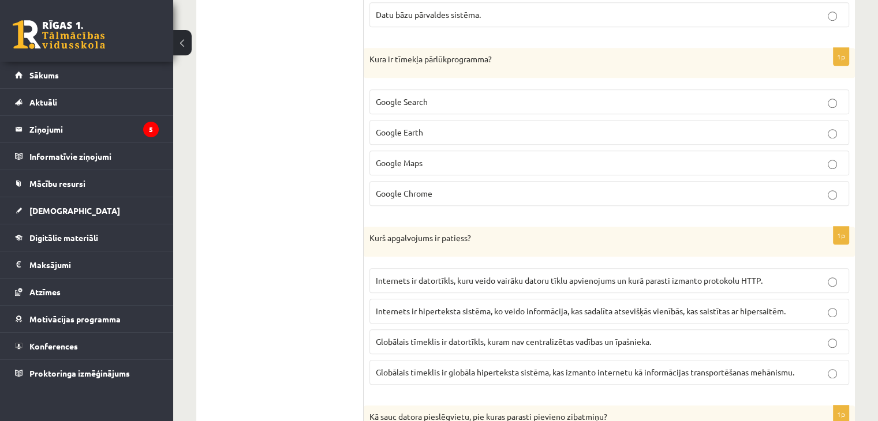
click at [825, 191] on p "Google Chrome" at bounding box center [609, 194] width 467 height 12
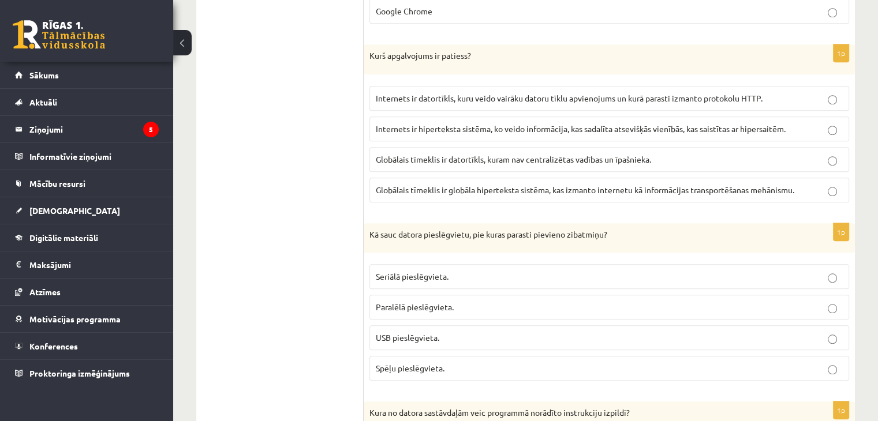
scroll to position [1073, 0]
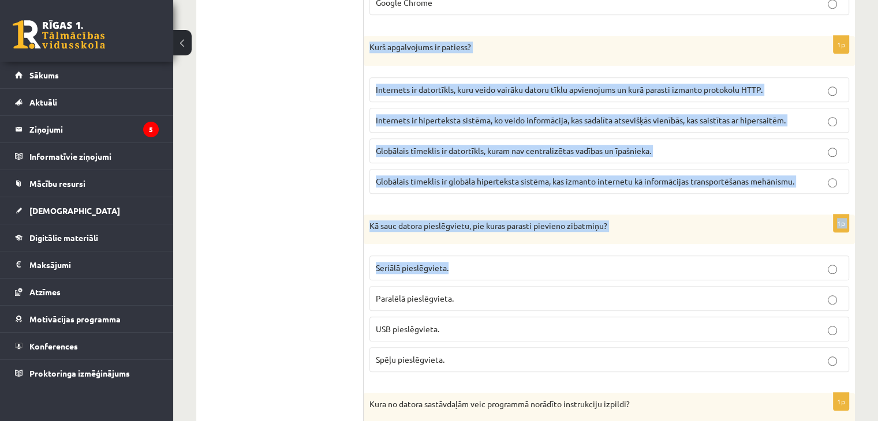
drag, startPoint x: 368, startPoint y: 41, endPoint x: 656, endPoint y: 265, distance: 365.3
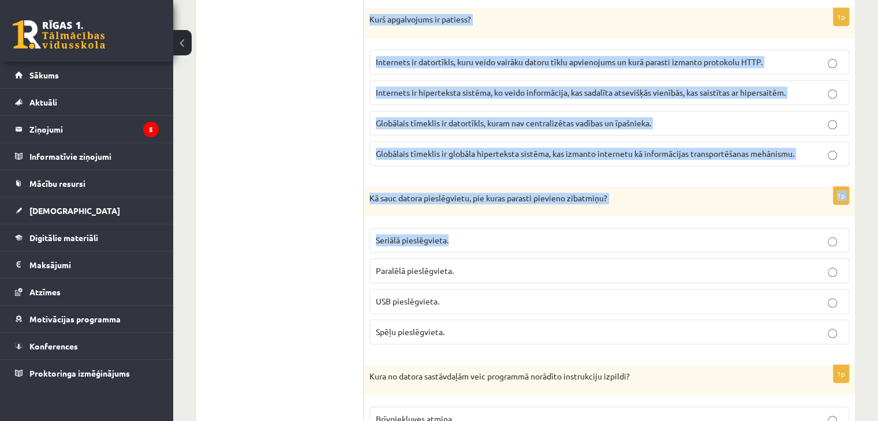
scroll to position [1103, 0]
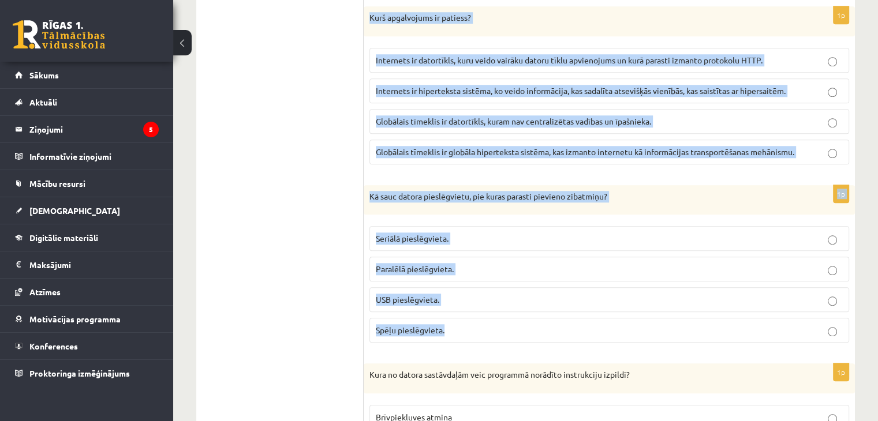
drag, startPoint x: 368, startPoint y: 10, endPoint x: 749, endPoint y: 312, distance: 486.0
copy form "Kurš apgalvojums ir patiess? Internets ir datortīkls, kuru veido vairāku datoru…"
click at [554, 91] on p "Internets ir hiperteksta sistēma, ko veido informācija, kas sadalīta atsevišķās…" at bounding box center [609, 91] width 467 height 12
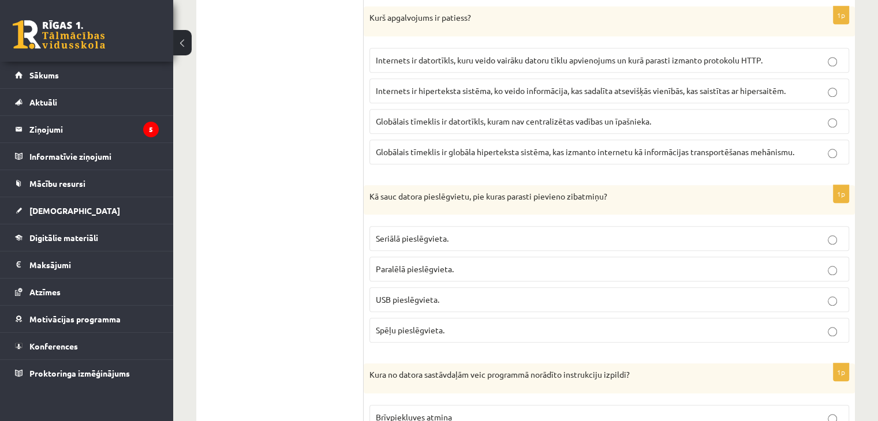
click at [474, 148] on span "Globālais tīmeklis ir globāla hiperteksta sistēma, kas izmanto internetu kā inf…" at bounding box center [585, 152] width 418 height 10
click at [479, 294] on p "USB pieslēgvieta." at bounding box center [609, 300] width 467 height 12
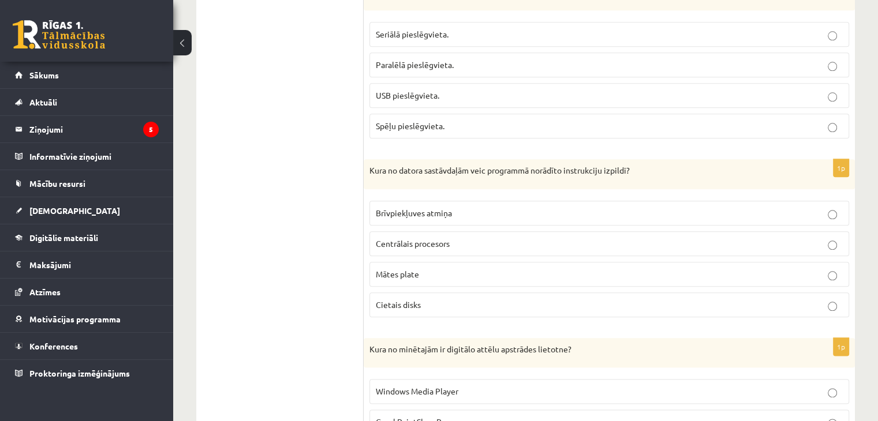
scroll to position [1293, 0]
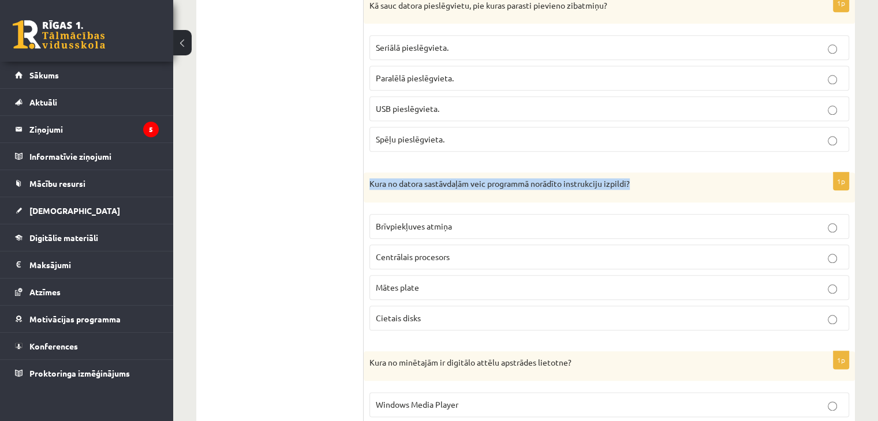
drag, startPoint x: 369, startPoint y: 176, endPoint x: 647, endPoint y: 167, distance: 278.3
click at [647, 173] on div "Kura no datora sastāvdaļām veic programmā norādīto instrukciju izpildi?" at bounding box center [609, 188] width 491 height 30
copy p "Kura no datora sastāvdaļām veic programmā norādīto instrukciju izpildi?"
click at [508, 253] on p "Centrālais procesors" at bounding box center [609, 257] width 467 height 12
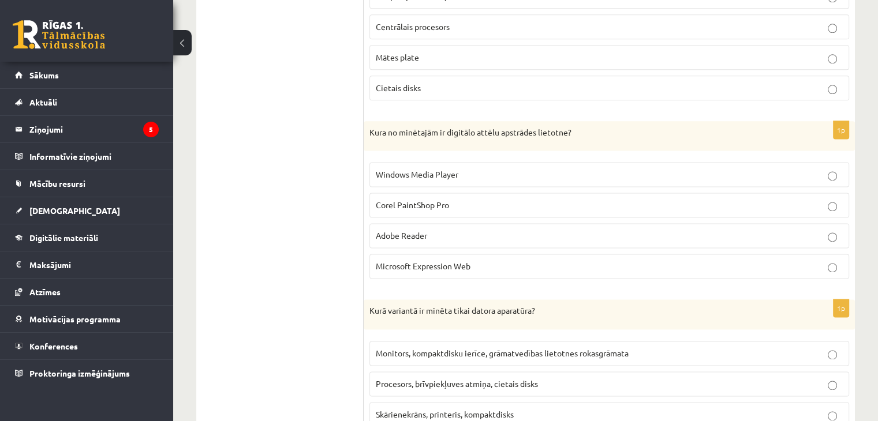
scroll to position [1532, 0]
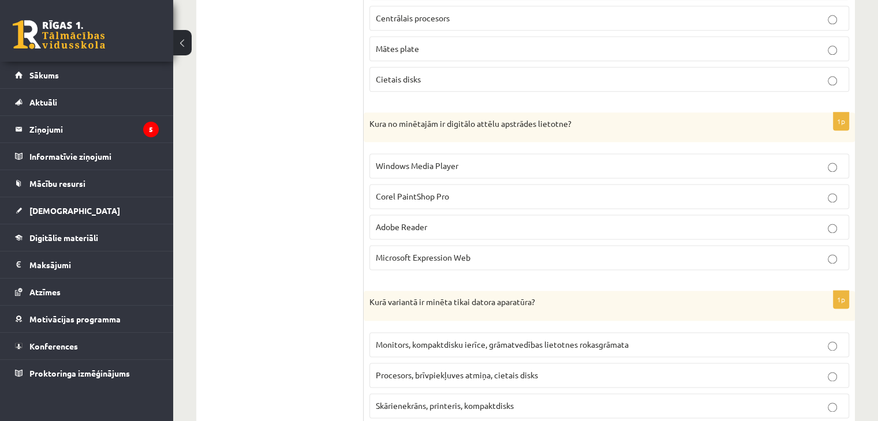
click at [469, 193] on p "Corel PaintShop Pro" at bounding box center [609, 196] width 467 height 12
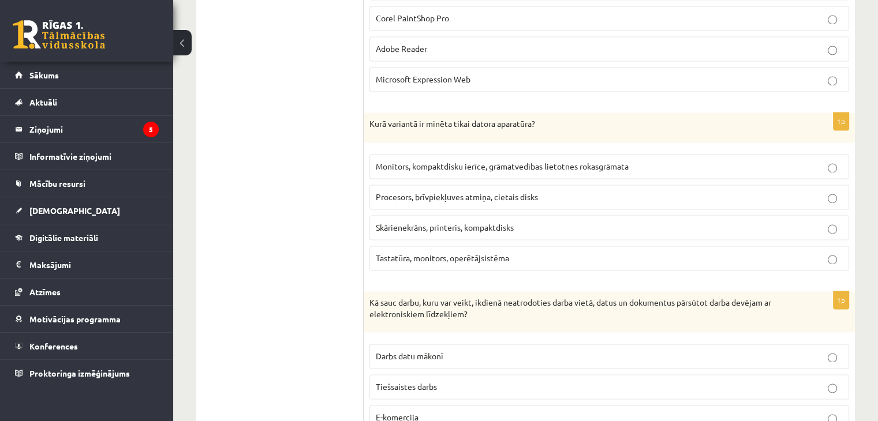
scroll to position [1736, 0]
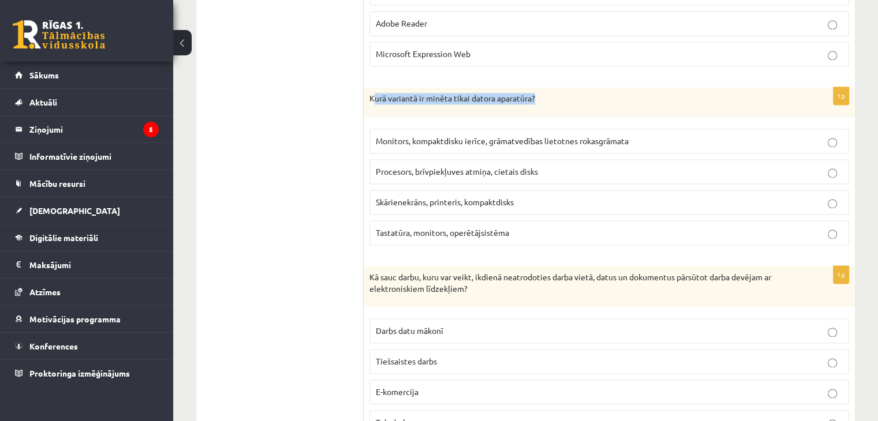
drag, startPoint x: 373, startPoint y: 88, endPoint x: 540, endPoint y: 84, distance: 166.9
click at [540, 87] on div "Kurā variantā ir minēta tikai datora aparatūra?" at bounding box center [609, 102] width 491 height 30
click at [310, 38] on ul "1. daļa - Tests 2. daļa - Darbs ar teksta apstrādes lietotni 3. daļa - Mājas da…" at bounding box center [286, 297] width 156 height 3300
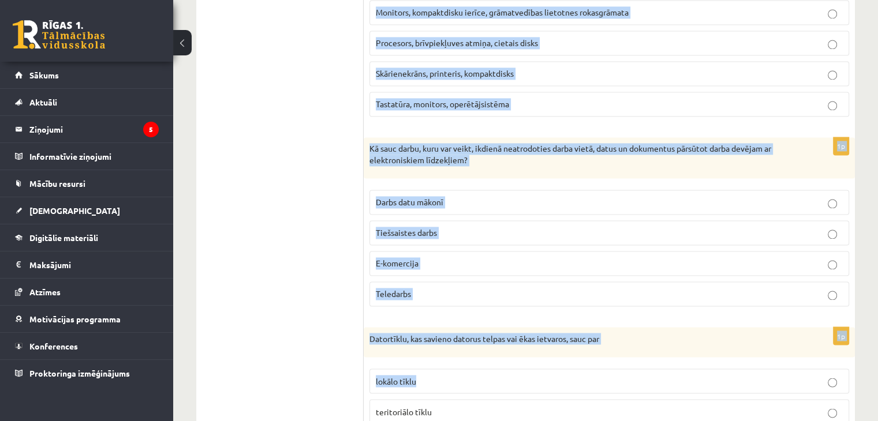
scroll to position [1870, 0]
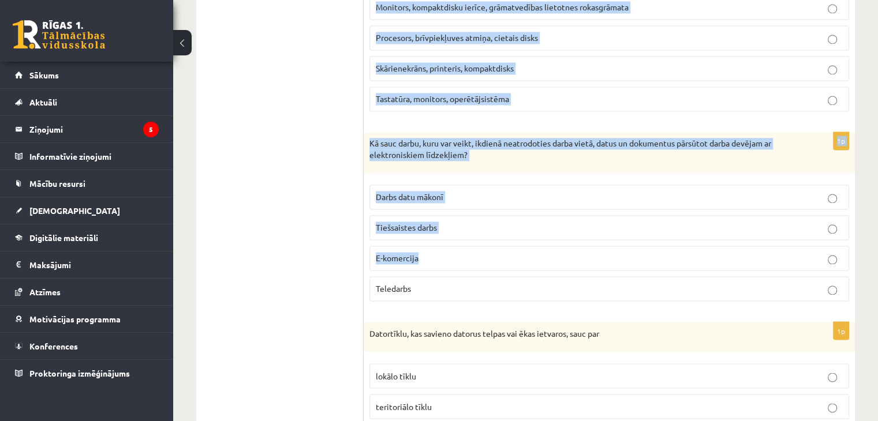
drag, startPoint x: 371, startPoint y: 91, endPoint x: 676, endPoint y: 280, distance: 358.9
click at [631, 255] on form "1p Kurš no apgalvojumiem ir patiess? Datora brīvpiekļuves atmiņa (RAM) lielumu …" at bounding box center [609, 163] width 468 height 3300
copy form "Kurā variantā ir minēta tikai datora aparatūra? Monitors, kompaktdisku ierīce, …"
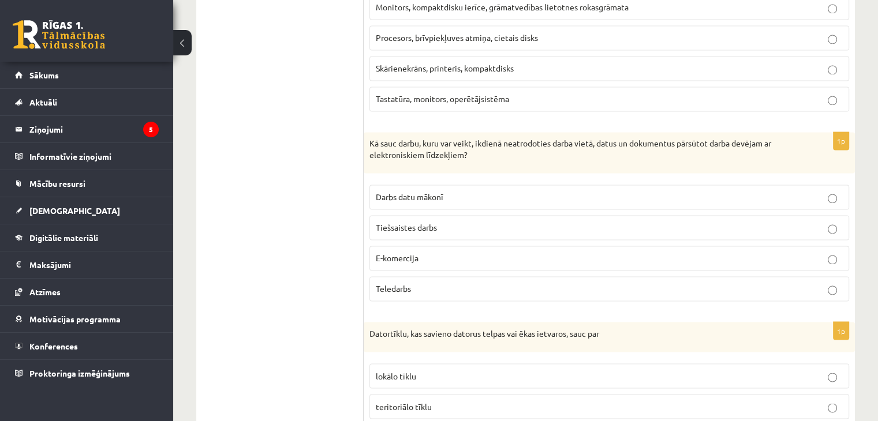
click at [351, 92] on ul "1. daļa - Tests 2. daļa - Darbs ar teksta apstrādes lietotni 3. daļa - Mājas da…" at bounding box center [286, 163] width 156 height 3300
click at [525, 32] on span "Procesors, brīvpiekļuves atmiņa, cietais disks" at bounding box center [457, 37] width 162 height 10
click at [462, 276] on label "Teledarbs" at bounding box center [609, 288] width 480 height 25
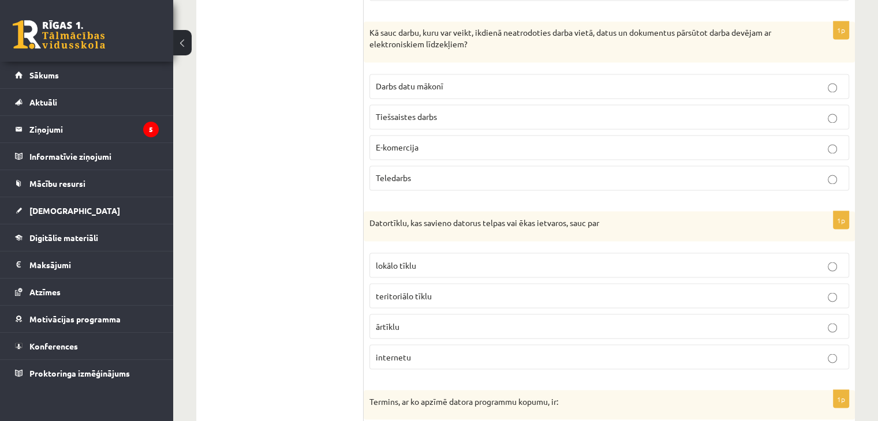
scroll to position [1976, 0]
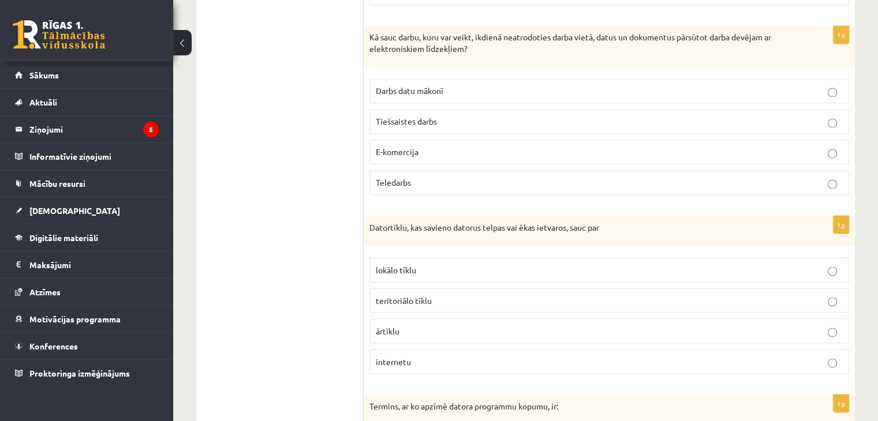
click at [487, 146] on p "E-komercija" at bounding box center [609, 152] width 467 height 12
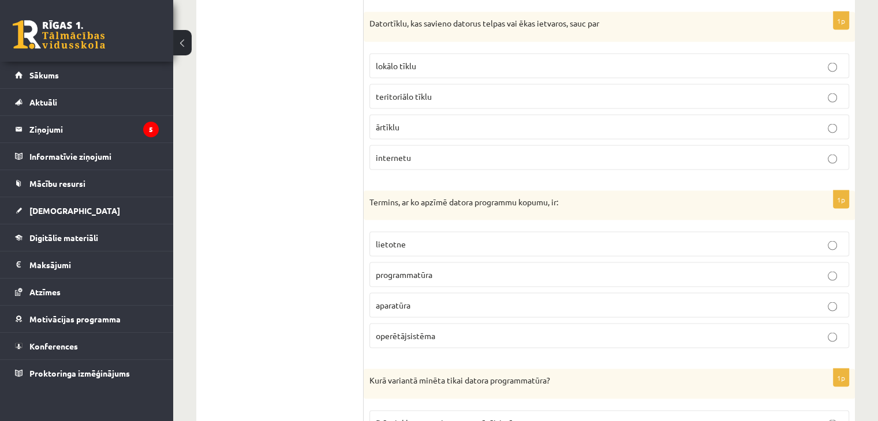
scroll to position [2168, 0]
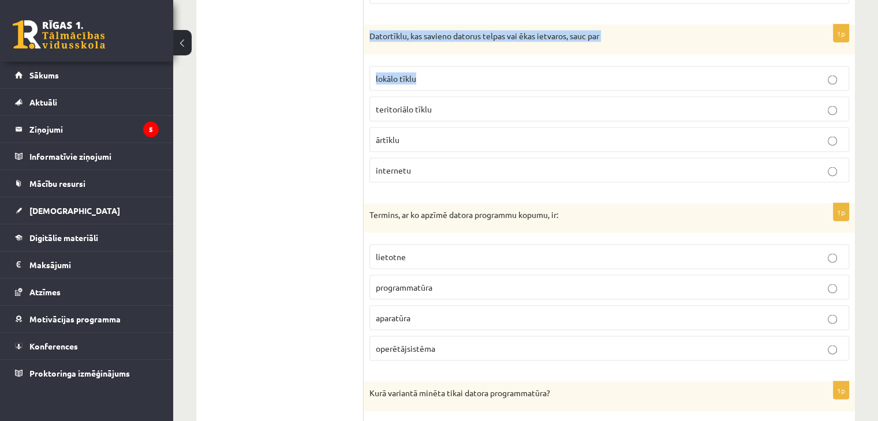
drag, startPoint x: 369, startPoint y: 27, endPoint x: 655, endPoint y: 46, distance: 286.3
click at [655, 46] on div "1p Datortīklu, kas savieno datorus telpas vai ēkas ietvaros, sauc par lokālo tī…" at bounding box center [609, 107] width 491 height 167
copy div "Datortīklu, kas savieno datorus telpas vai ēkas ietvaros, sauc par lokālo tīklu"
click at [586, 72] on p "lokālo tīklu" at bounding box center [609, 78] width 467 height 12
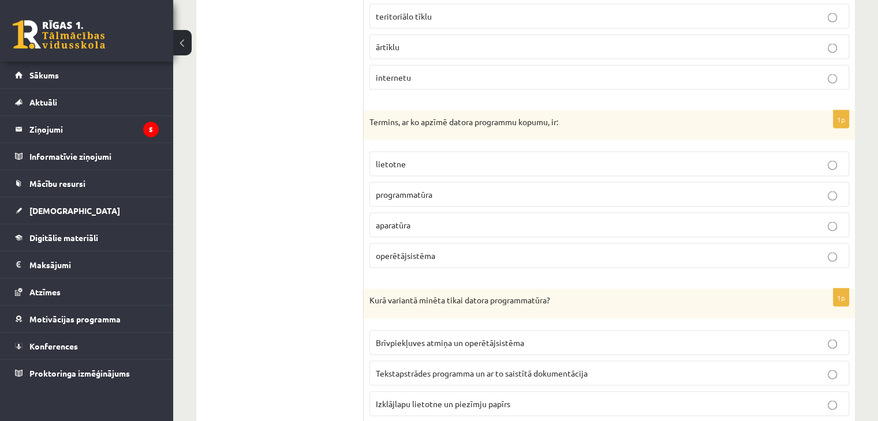
scroll to position [2286, 0]
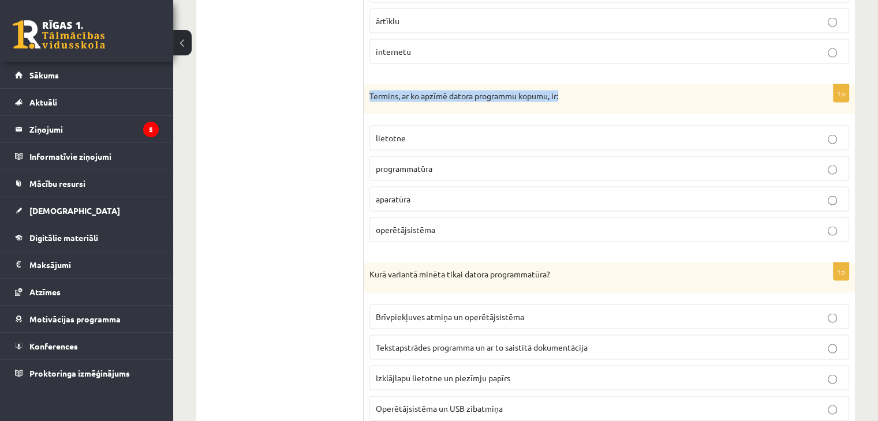
drag, startPoint x: 369, startPoint y: 86, endPoint x: 604, endPoint y: 92, distance: 234.4
click at [604, 92] on div "Termins, ar ko apzīmē datora programmu kopumu, ir:" at bounding box center [609, 100] width 491 height 30
copy p "Termins, ar ko apzīmē datora programmu kopumu, ir:"
click at [458, 163] on p "programmatūra" at bounding box center [609, 169] width 467 height 12
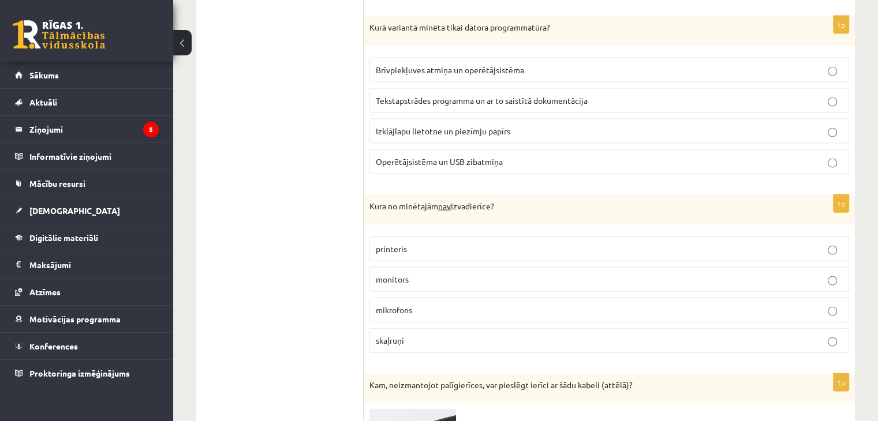
scroll to position [2507, 0]
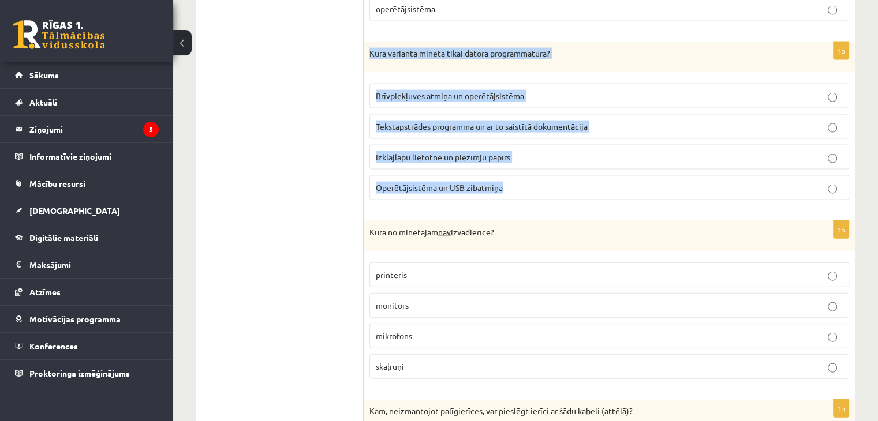
drag, startPoint x: 369, startPoint y: 39, endPoint x: 554, endPoint y: 182, distance: 234.5
click at [554, 182] on div "1p Kurā variantā minēta tikai datora programmatūra? Brīvpiekļuves atmiņa un ope…" at bounding box center [609, 125] width 491 height 167
copy div "Kurā variantā minēta tikai datora programmatūra? Brīvpiekļuves atmiņa un operēt…"
click at [544, 121] on p "Tekstapstrādes programma un ar to saistītā dokumentācija" at bounding box center [609, 127] width 467 height 12
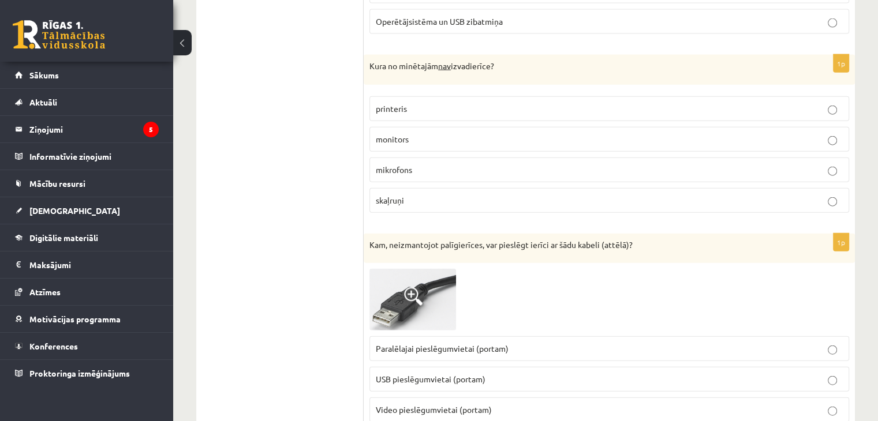
scroll to position [2652, 0]
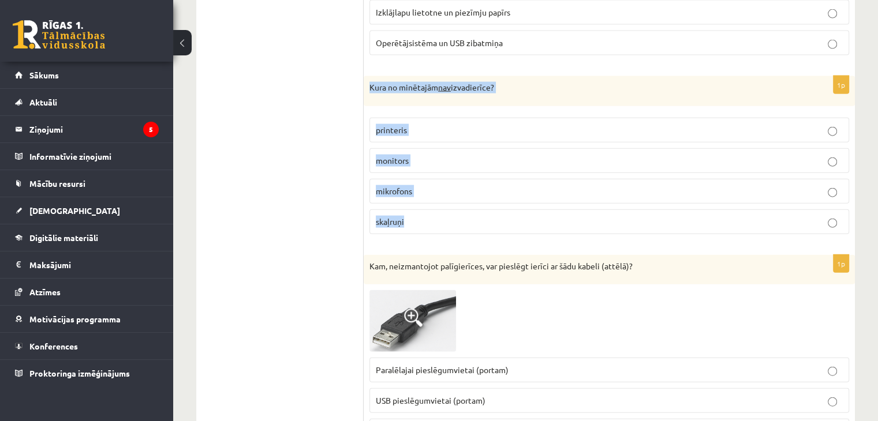
drag, startPoint x: 366, startPoint y: 73, endPoint x: 522, endPoint y: 211, distance: 208.5
click at [522, 211] on div "1p Kura no minētajām nav izvadierīce? printeris monitors mikrofons skaļruņi" at bounding box center [609, 159] width 491 height 167
copy div "Kura no minētajām nav izvadierīce? printeris monitors mikrofons skaļruņi"
click at [408, 186] on span "mikrofons" at bounding box center [394, 191] width 36 height 10
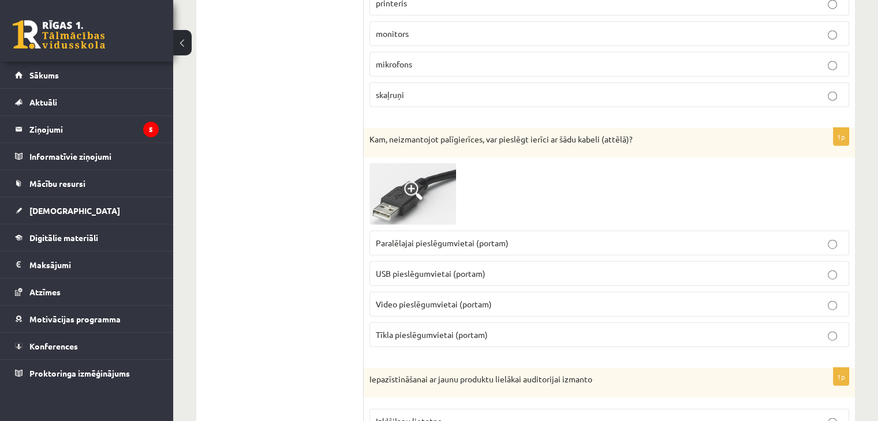
scroll to position [2775, 0]
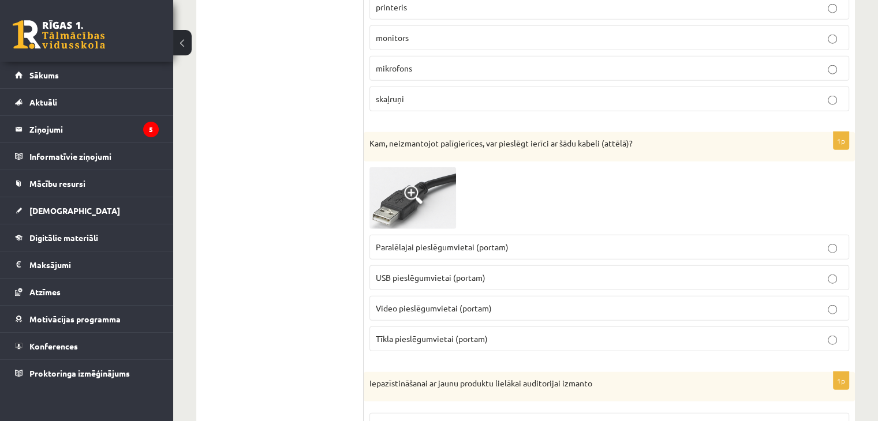
click at [608, 272] on p "USB pieslēgumvietai (portam)" at bounding box center [609, 278] width 467 height 12
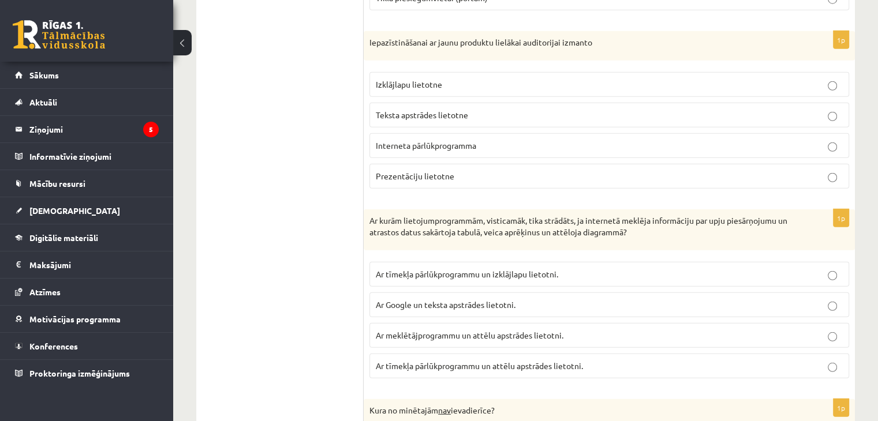
scroll to position [3120, 0]
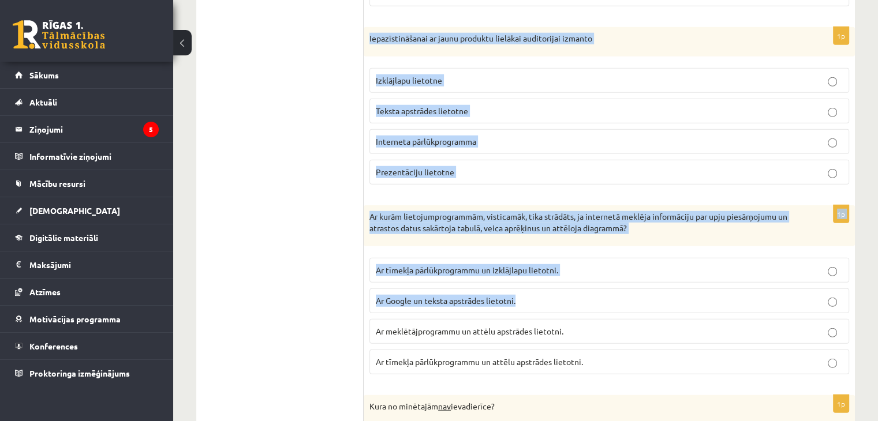
drag, startPoint x: 369, startPoint y: 23, endPoint x: 811, endPoint y: 270, distance: 506.7
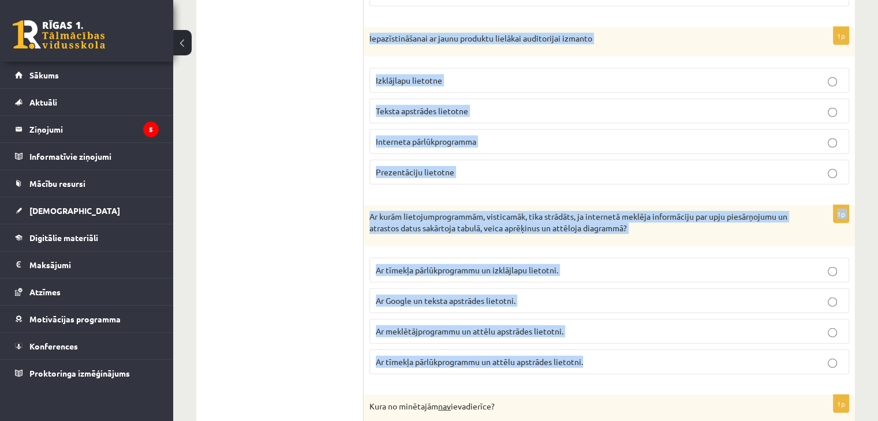
drag, startPoint x: 367, startPoint y: 21, endPoint x: 631, endPoint y: 338, distance: 412.6
click at [558, 166] on p "Prezentāciju lietotne" at bounding box center [609, 172] width 467 height 12
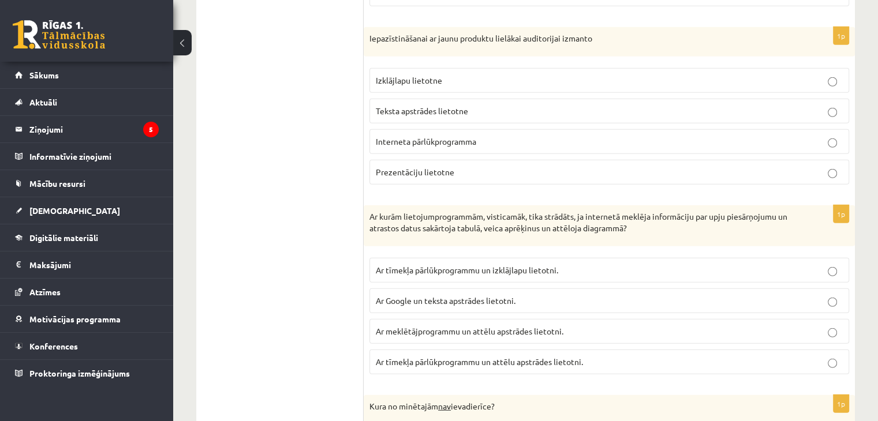
click at [435, 265] on span "Ar tīmekļa pārlūkprogrammu un izklājlapu lietotni." at bounding box center [467, 270] width 182 height 10
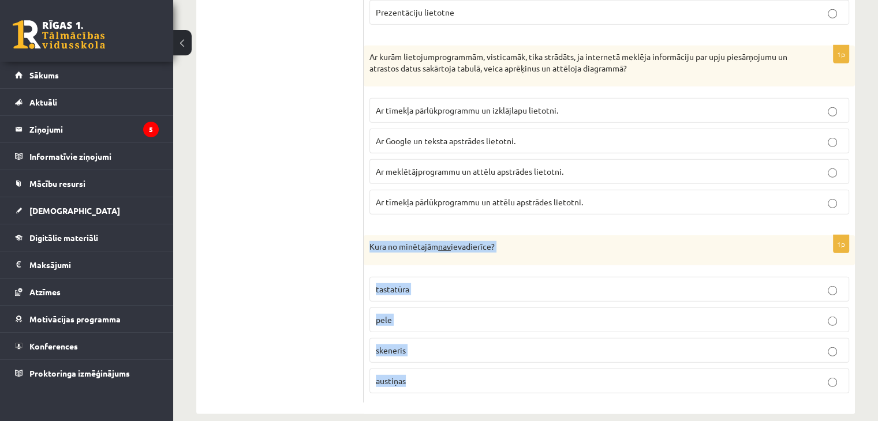
drag, startPoint x: 368, startPoint y: 229, endPoint x: 545, endPoint y: 356, distance: 218.8
click at [545, 356] on div "1p Kura no minētajām nav ievadierīce? tastatūra pele skeneris austiņas" at bounding box center [609, 318] width 491 height 167
click at [519, 375] on p "austiņas" at bounding box center [609, 381] width 467 height 12
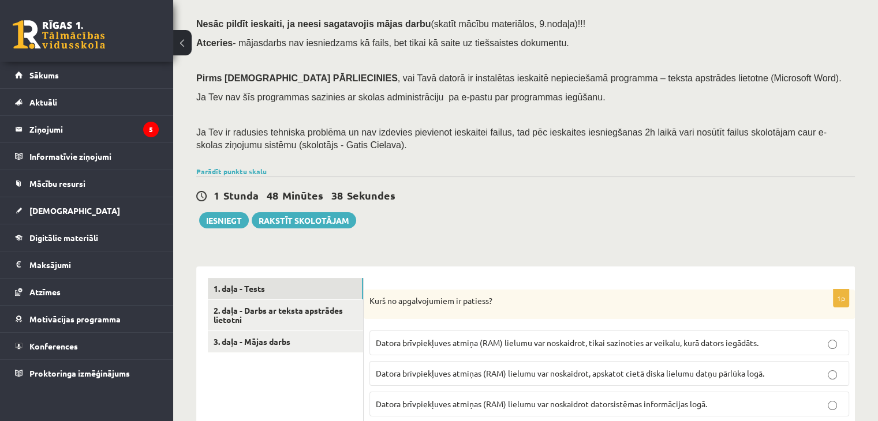
scroll to position [109, 0]
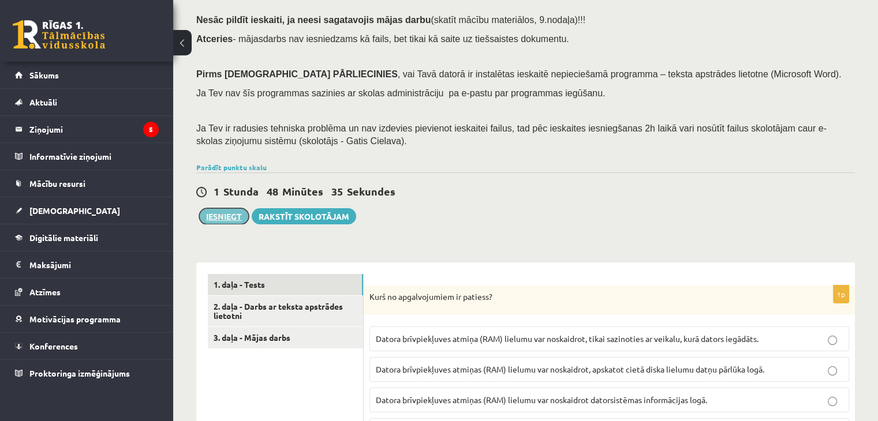
click at [225, 218] on button "Iesniegt" at bounding box center [224, 216] width 50 height 16
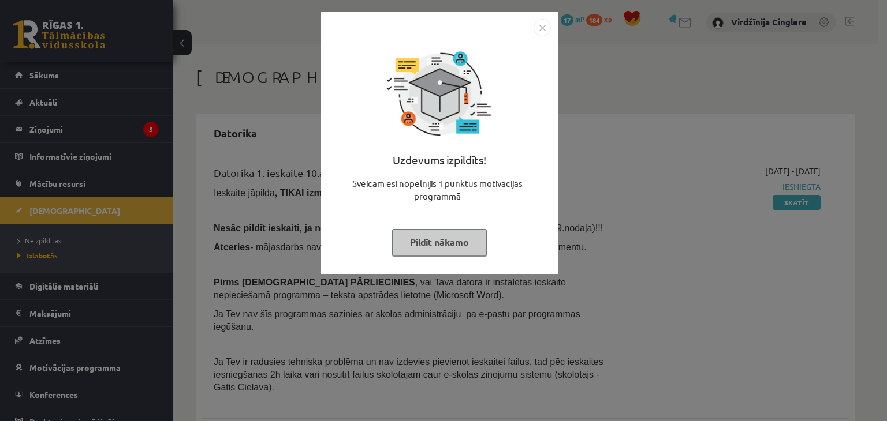
click at [435, 236] on button "Pildīt nākamo" at bounding box center [439, 242] width 95 height 27
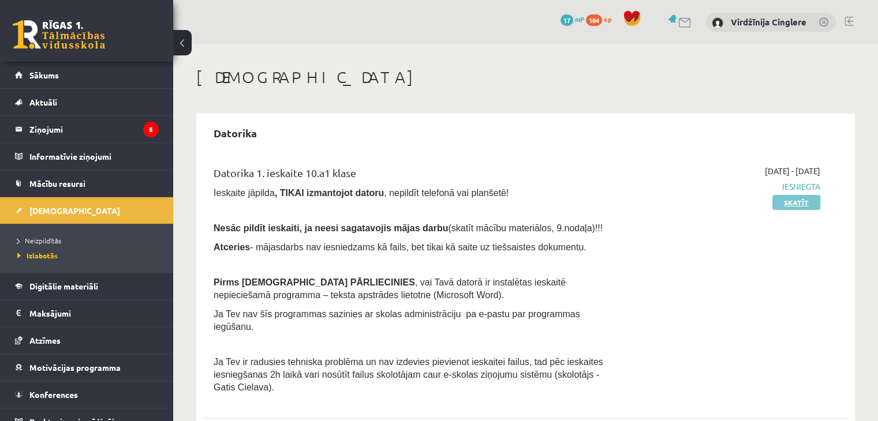
click at [795, 201] on link "Skatīt" at bounding box center [796, 202] width 48 height 15
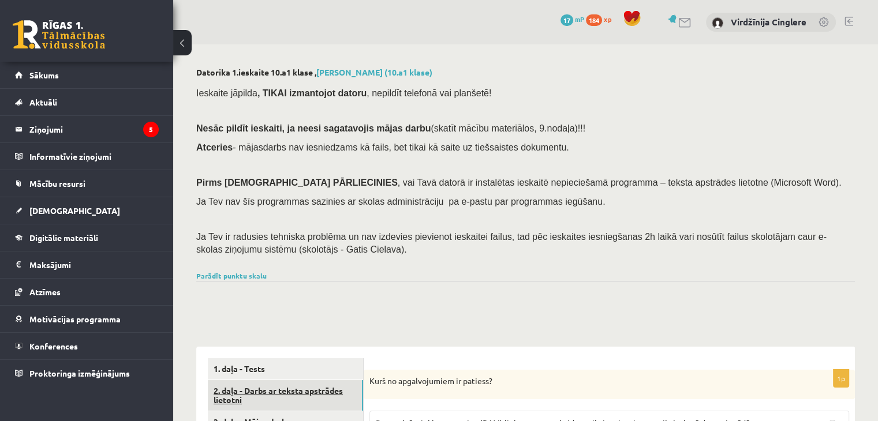
click at [313, 391] on link "2. daļa - Darbs ar teksta apstrādes lietotni" at bounding box center [285, 395] width 155 height 31
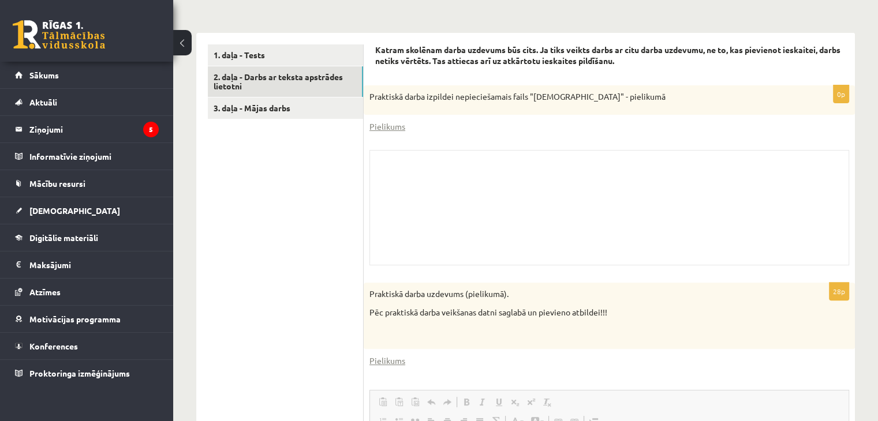
scroll to position [316, 0]
click at [383, 123] on link "Pielikums" at bounding box center [387, 125] width 36 height 12
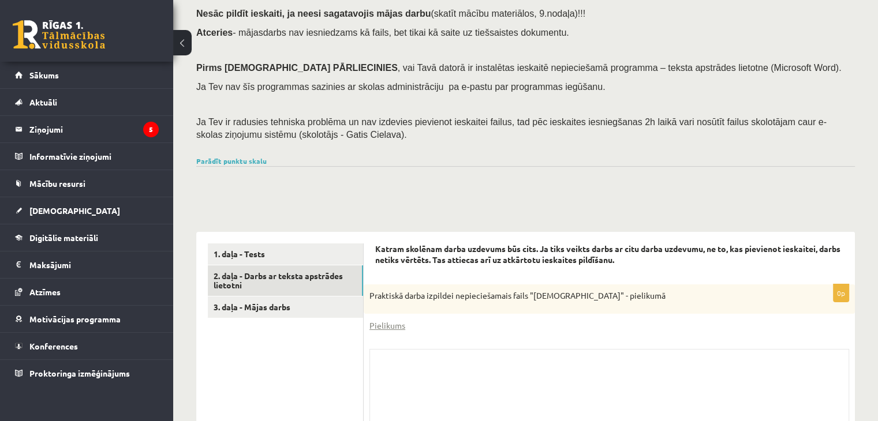
scroll to position [116, 0]
drag, startPoint x: 875, startPoint y: 91, endPoint x: 875, endPoint y: 80, distance: 11.5
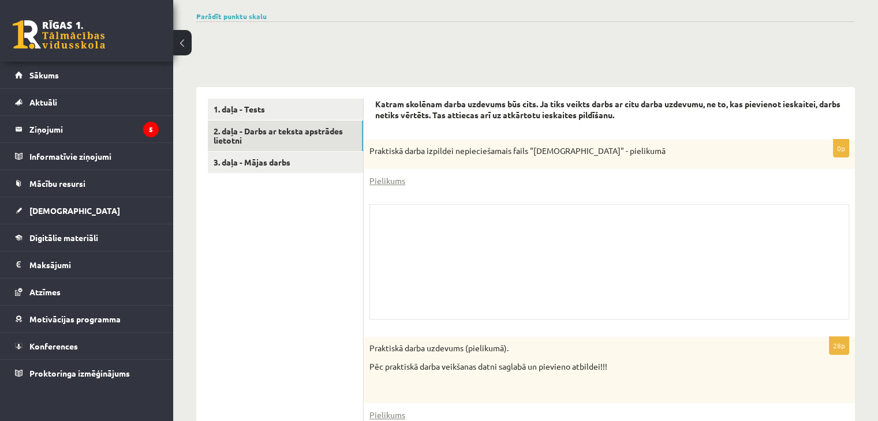
scroll to position [257, 0]
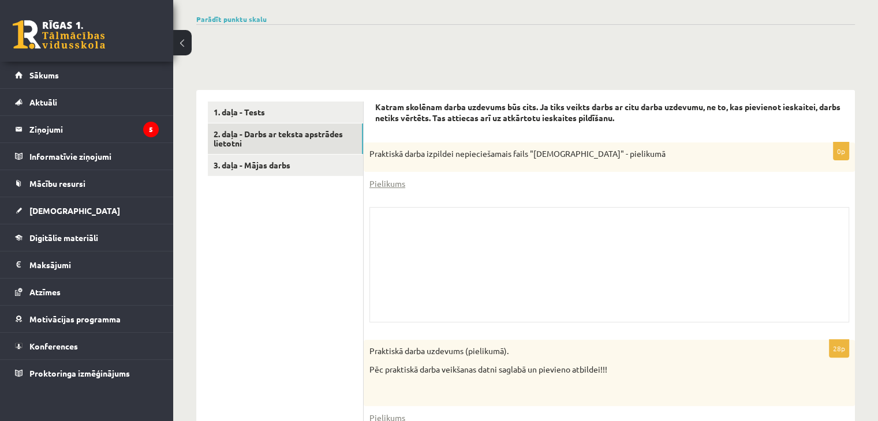
click at [622, 306] on div "Skolotāja pielikums" at bounding box center [609, 264] width 480 height 115
click at [483, 236] on div "Skolotāja pielikums" at bounding box center [609, 264] width 480 height 115
click at [390, 178] on link "Pielikums" at bounding box center [387, 184] width 36 height 12
click at [289, 174] on link "3. daļa - Mājas darbs" at bounding box center [285, 165] width 155 height 21
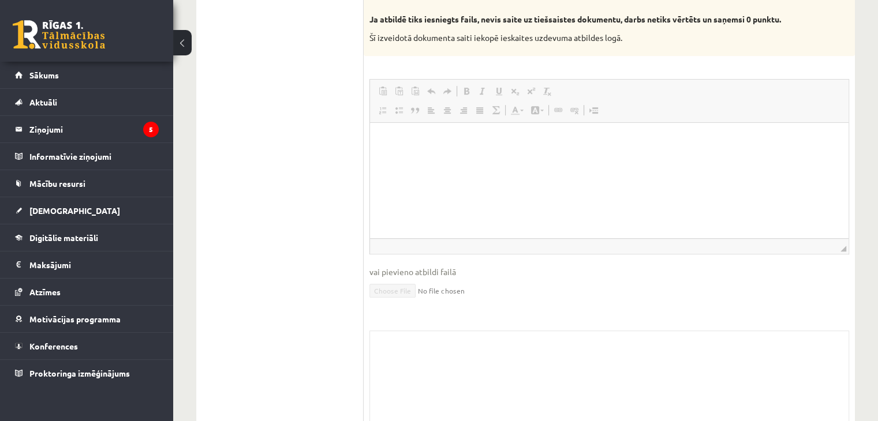
scroll to position [693, 0]
click at [446, 160] on html at bounding box center [609, 142] width 478 height 35
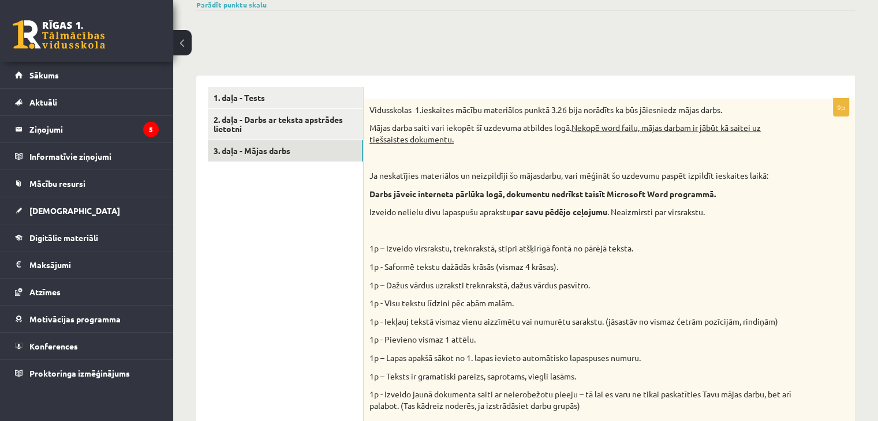
scroll to position [270, 0]
click at [309, 111] on link "2. daļa - Darbs ar teksta apstrādes lietotni" at bounding box center [285, 125] width 155 height 31
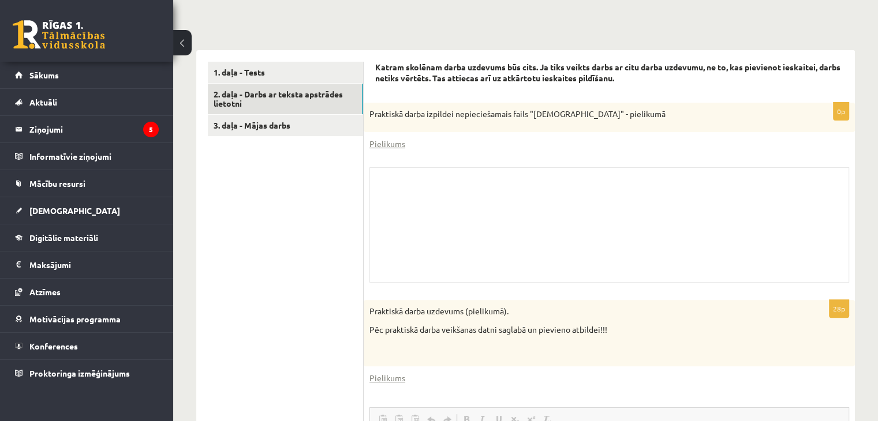
scroll to position [149, 0]
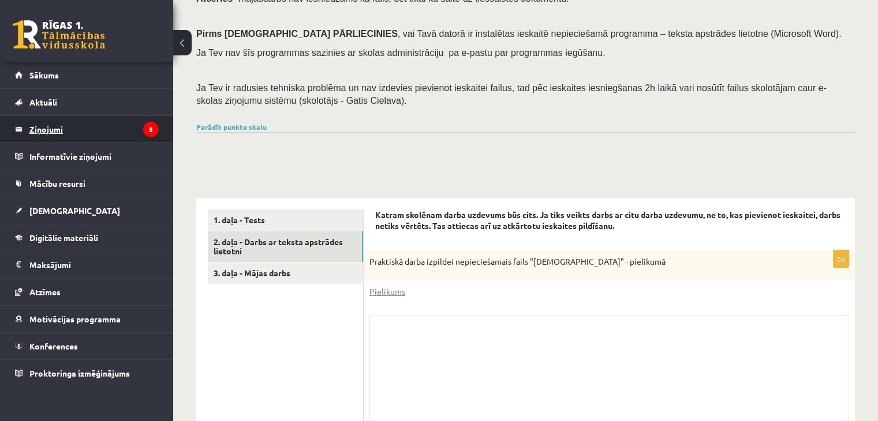
click at [129, 130] on legend "Ziņojumi 5" at bounding box center [93, 129] width 129 height 27
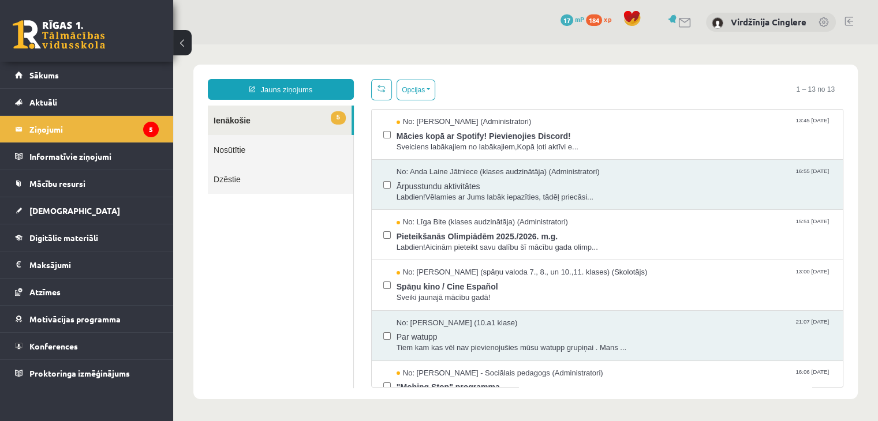
click at [239, 151] on link "Nosūtītie" at bounding box center [280, 149] width 145 height 29
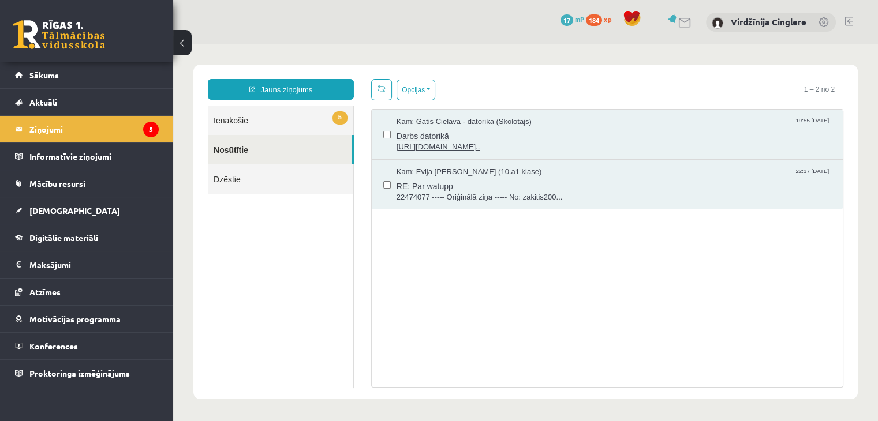
click at [543, 134] on span "Darbs datorikā" at bounding box center [614, 135] width 435 height 14
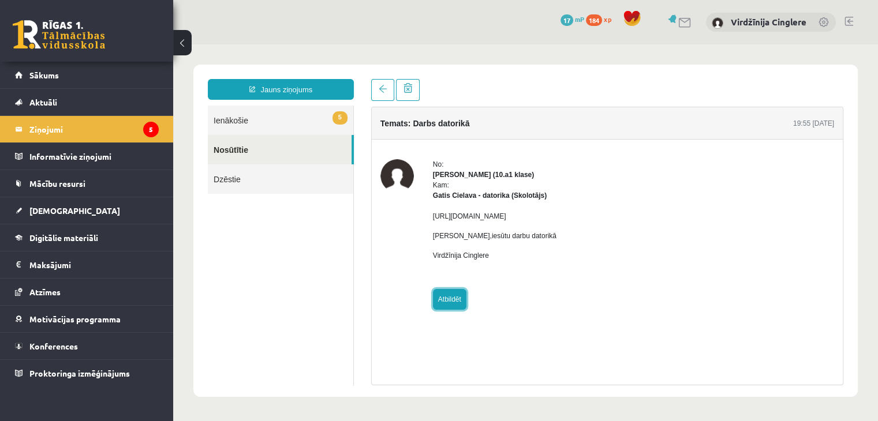
click at [442, 296] on link "Atbildēt" at bounding box center [449, 299] width 33 height 21
type input "**********"
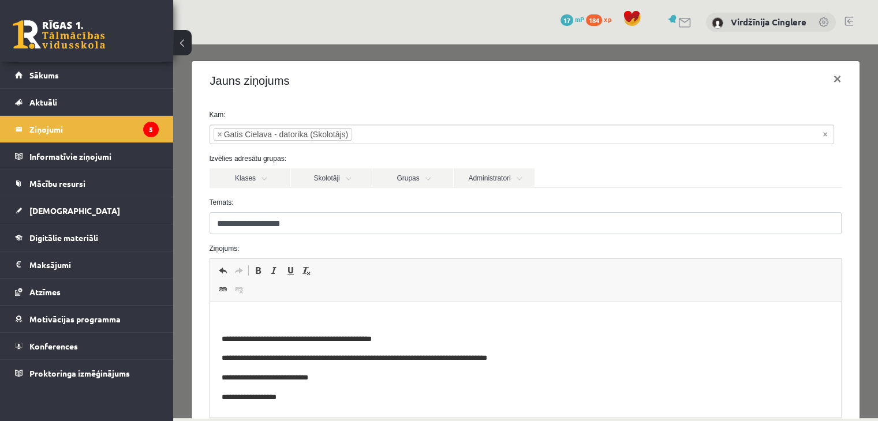
click at [368, 316] on p "Editor, wiswyg-editor-47024995919000-1757784333-350" at bounding box center [525, 320] width 608 height 12
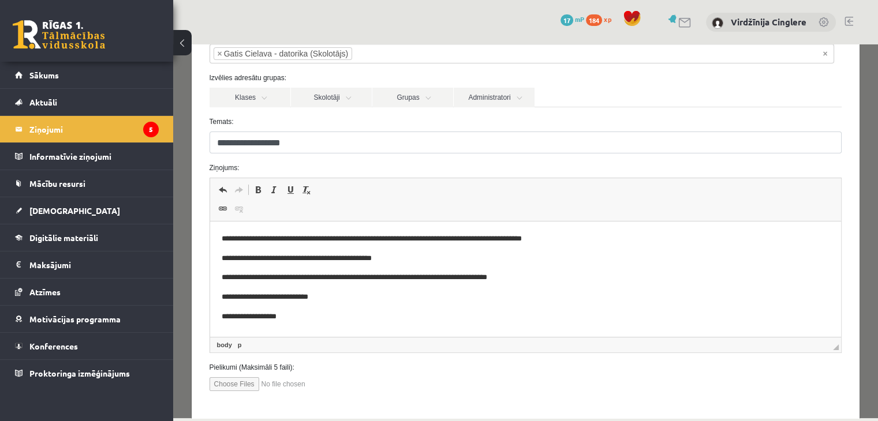
scroll to position [135, 0]
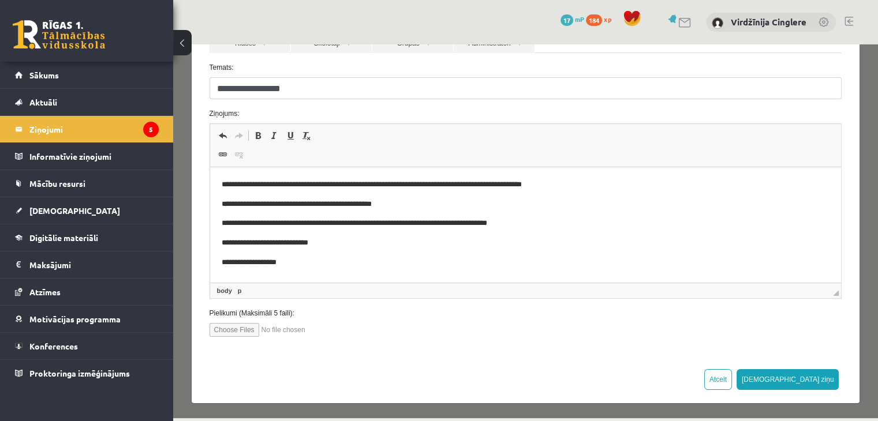
drag, startPoint x: 870, startPoint y: 125, endPoint x: 1055, endPoint y: 297, distance: 252.8
click at [817, 384] on button "[DEMOGRAPHIC_DATA] ziņu" at bounding box center [787, 379] width 103 height 21
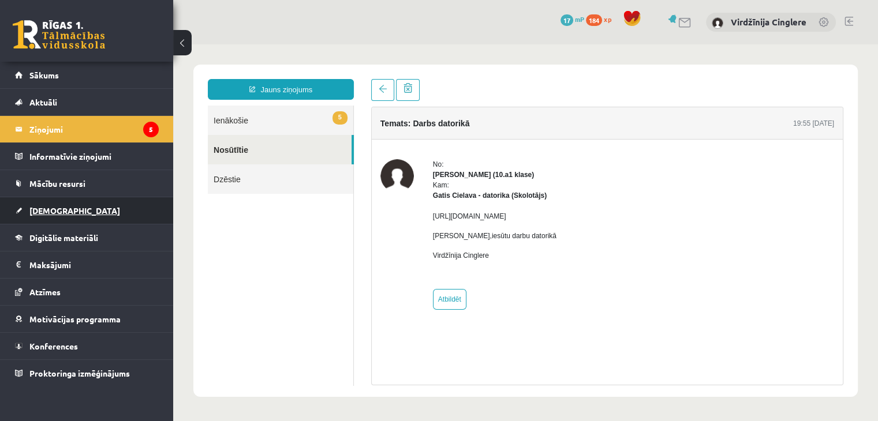
scroll to position [0, 0]
click at [88, 205] on link "[DEMOGRAPHIC_DATA]" at bounding box center [87, 210] width 144 height 27
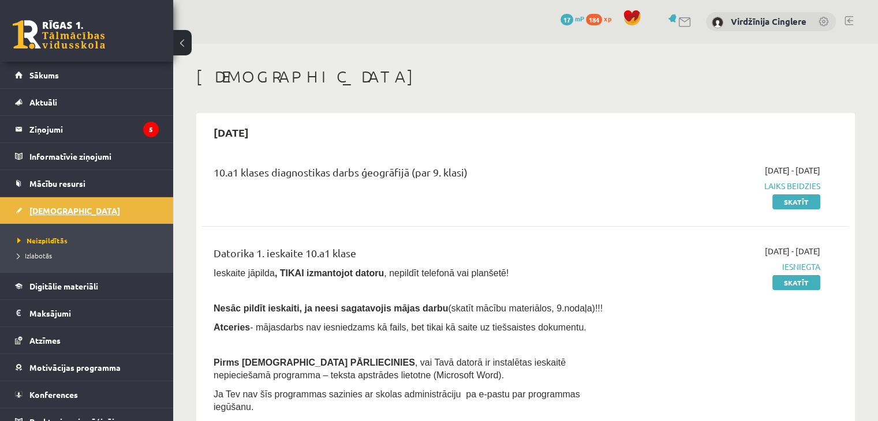
click at [60, 211] on span "[DEMOGRAPHIC_DATA]" at bounding box center [74, 210] width 91 height 10
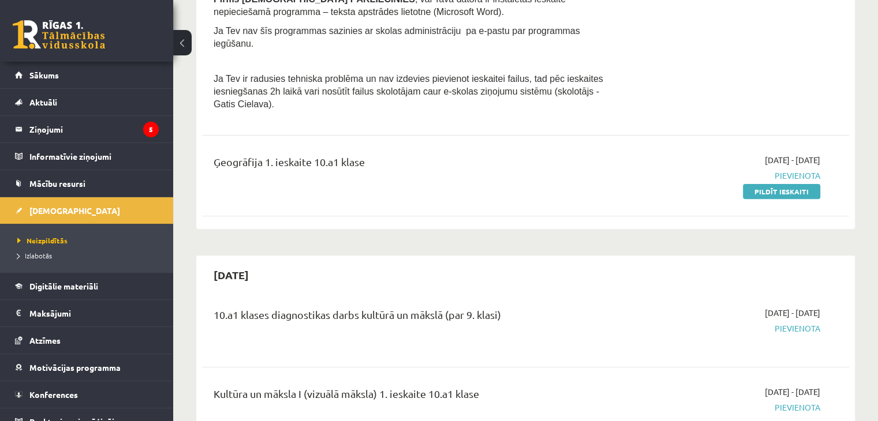
scroll to position [347, 0]
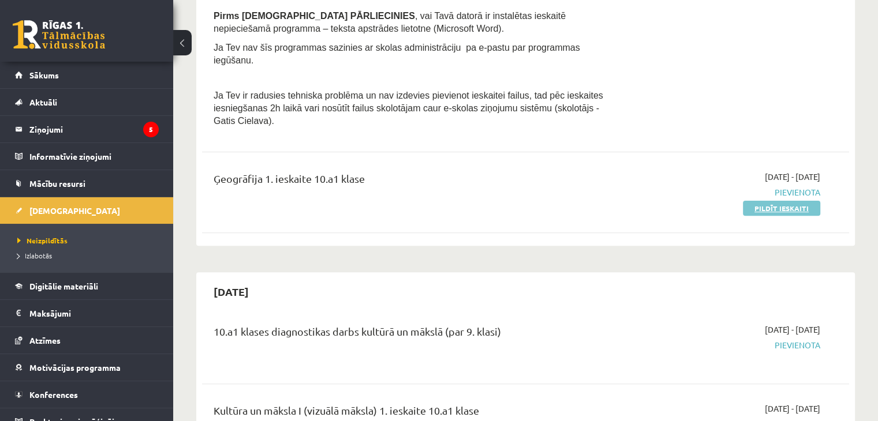
click at [765, 201] on link "Pildīt ieskaiti" at bounding box center [781, 208] width 77 height 15
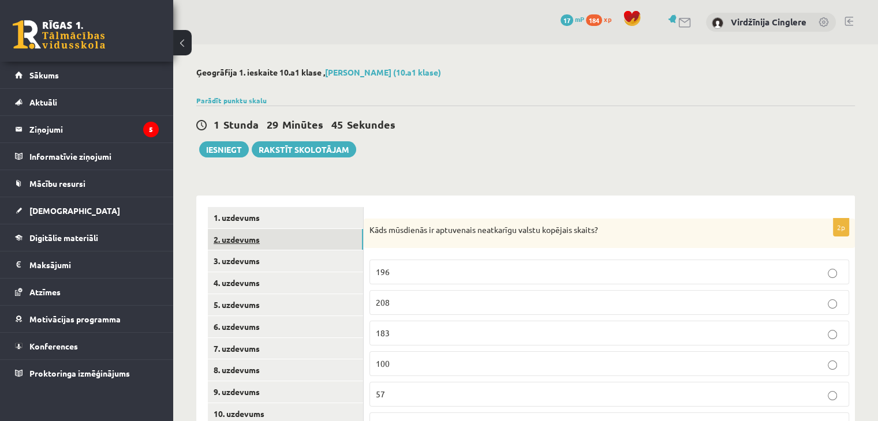
click at [347, 237] on link "2. uzdevums" at bounding box center [285, 239] width 155 height 21
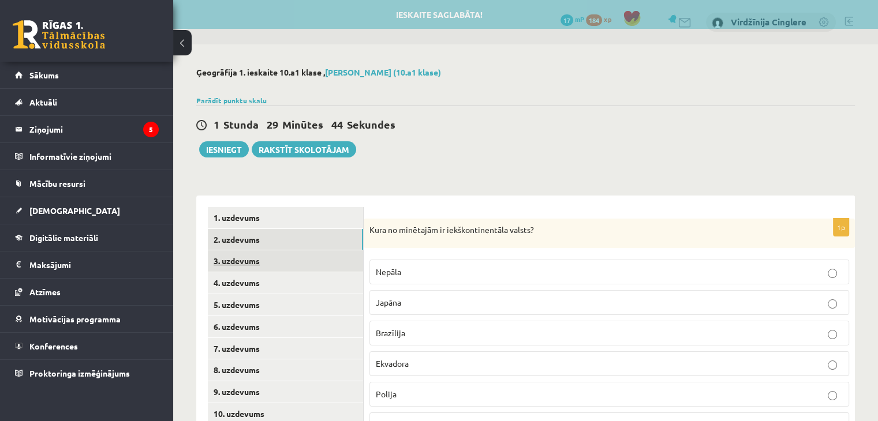
click at [331, 255] on link "3. uzdevums" at bounding box center [285, 260] width 155 height 21
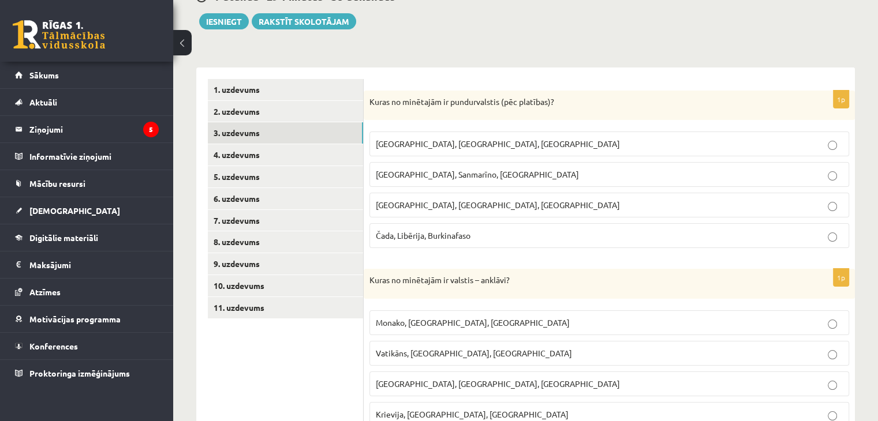
scroll to position [127, 0]
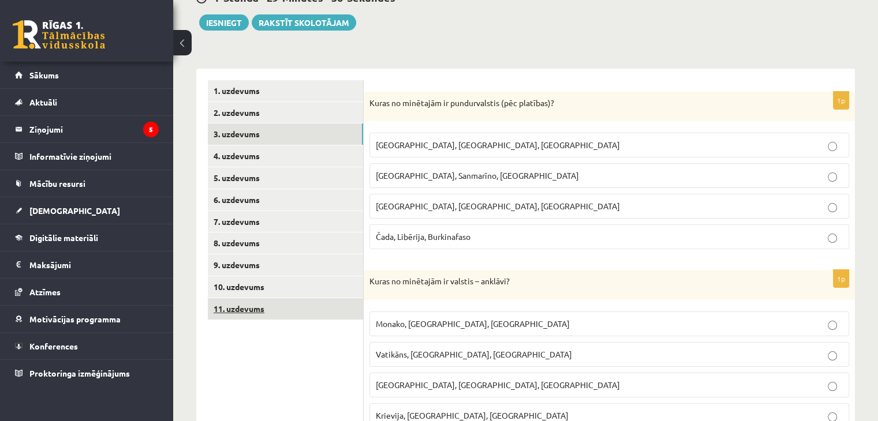
click at [263, 303] on link "11. uzdevums" at bounding box center [285, 308] width 155 height 21
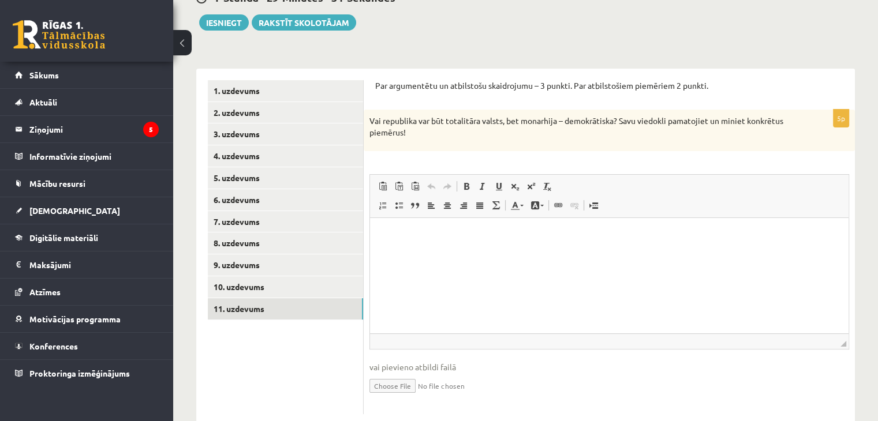
scroll to position [0, 0]
click at [268, 84] on link "1. uzdevums" at bounding box center [285, 90] width 155 height 21
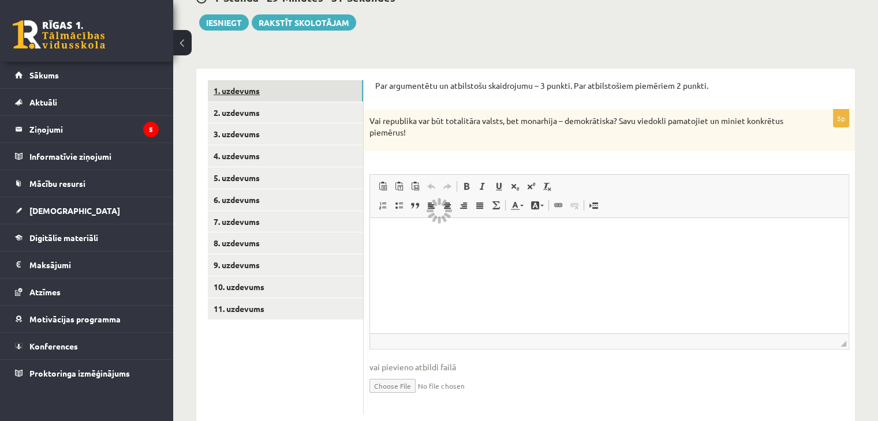
scroll to position [120, 0]
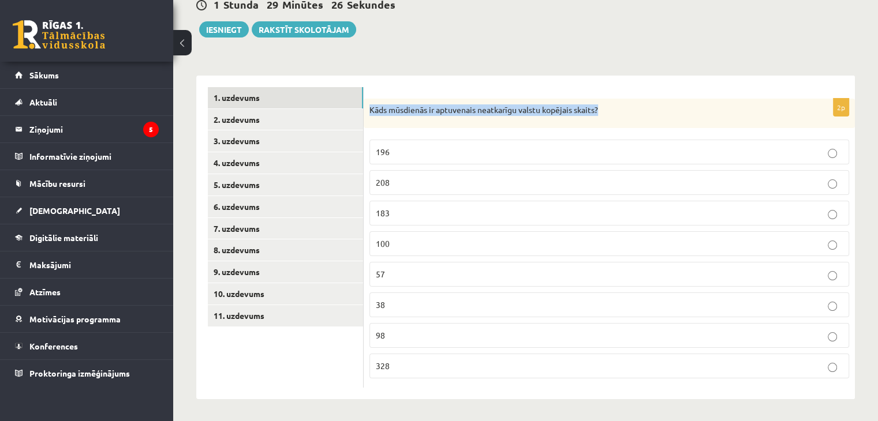
drag, startPoint x: 369, startPoint y: 110, endPoint x: 651, endPoint y: 110, distance: 282.2
click at [651, 110] on div "Kāds mūsdienās ir aptuvenais neatkarīgu valstu kopējais skaits?" at bounding box center [609, 114] width 491 height 30
copy p "Kāds mūsdienās ir aptuvenais neatkarīgu valstu kopējais skaits?"
click at [453, 144] on label "196" at bounding box center [609, 152] width 480 height 25
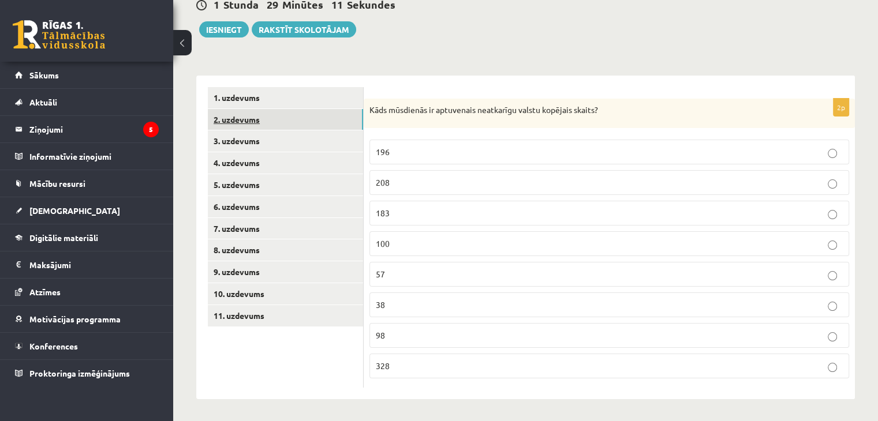
click at [322, 121] on link "2. uzdevums" at bounding box center [285, 119] width 155 height 21
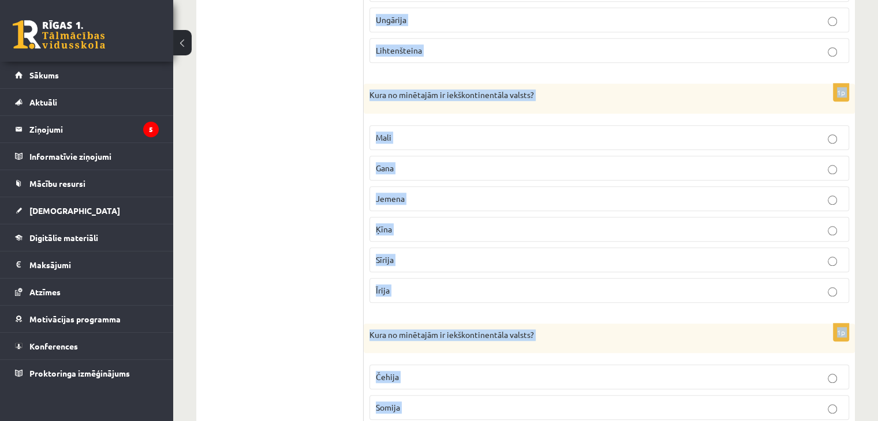
scroll to position [1252, 0]
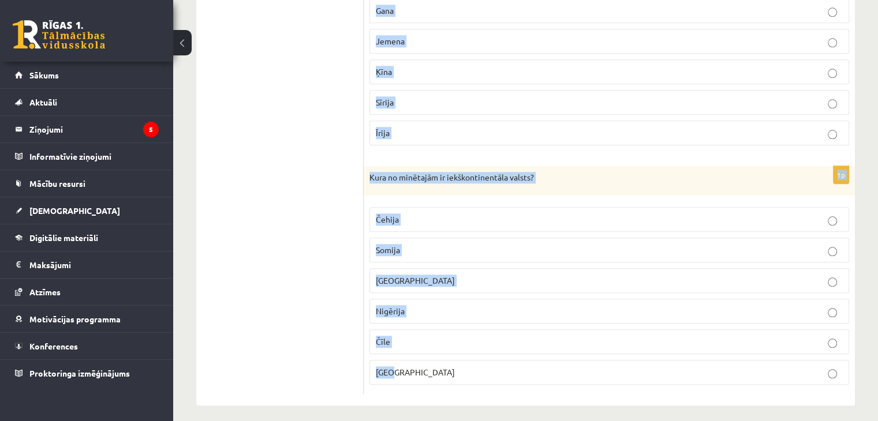
drag, startPoint x: 372, startPoint y: 109, endPoint x: 679, endPoint y: 442, distance: 453.0
copy form "Kura no minētajām ir iekškontinentāla valsts? Nepāla Japāna Brazīlija Ekvadora …"
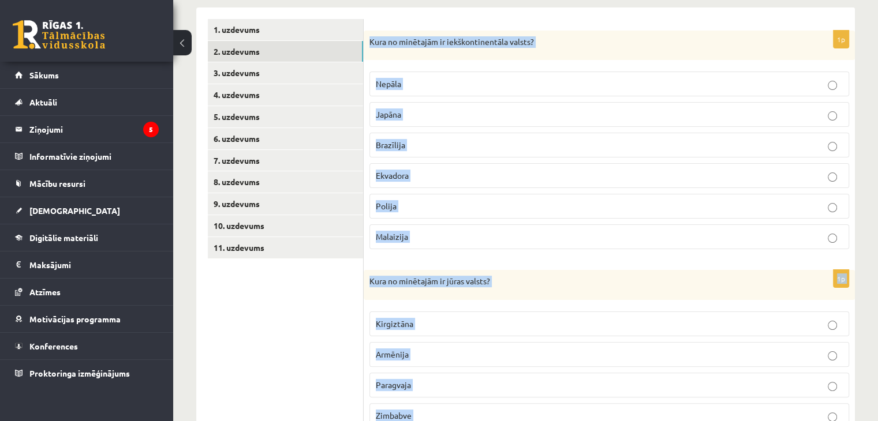
scroll to position [0, 0]
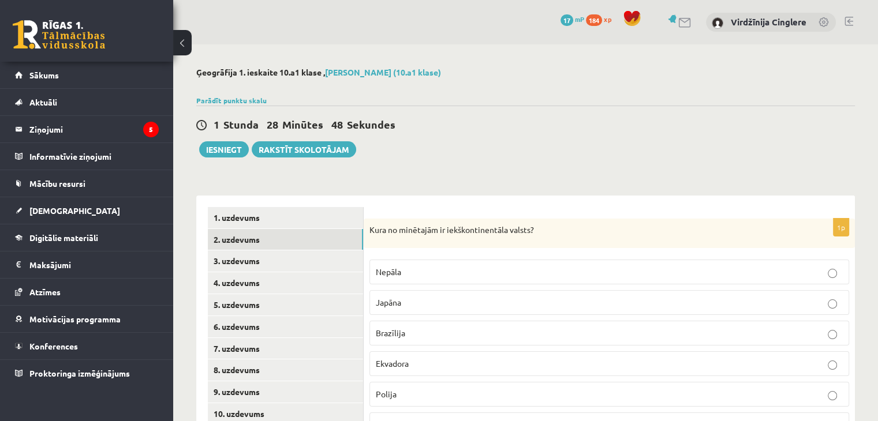
click at [734, 119] on div "1 Stunda 28 Minūtes 48 Sekundes" at bounding box center [525, 125] width 659 height 15
click at [732, 273] on p "Nepāla" at bounding box center [609, 272] width 467 height 12
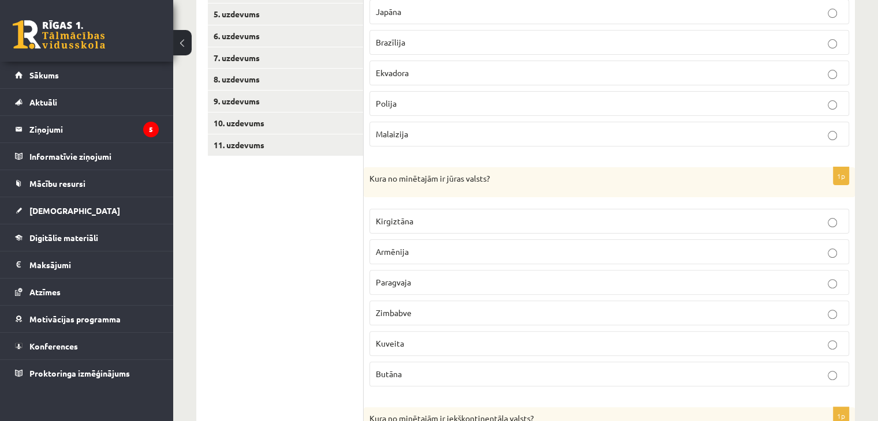
scroll to position [322, 0]
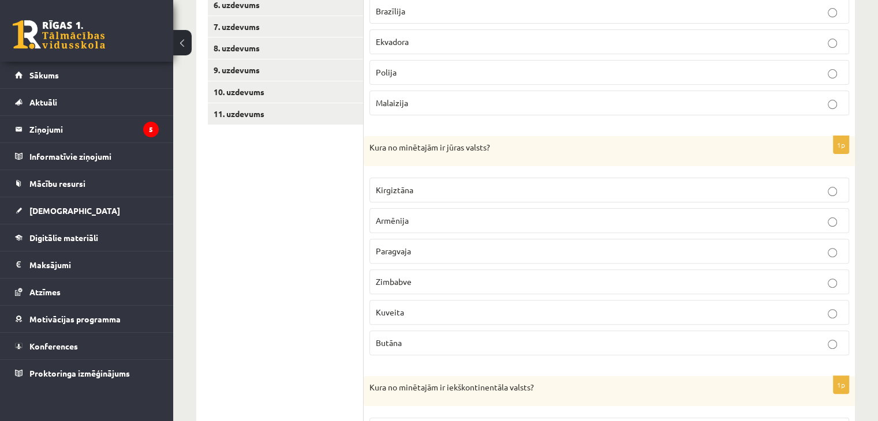
click at [432, 310] on p "Kuveita" at bounding box center [609, 312] width 467 height 12
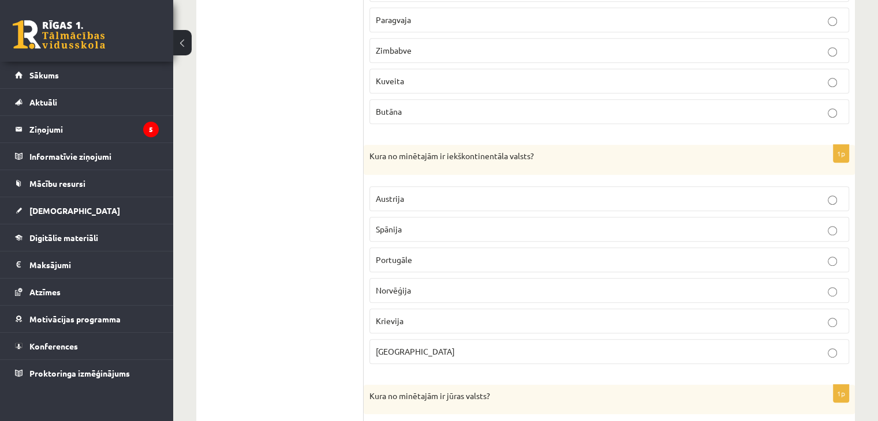
scroll to position [577, 0]
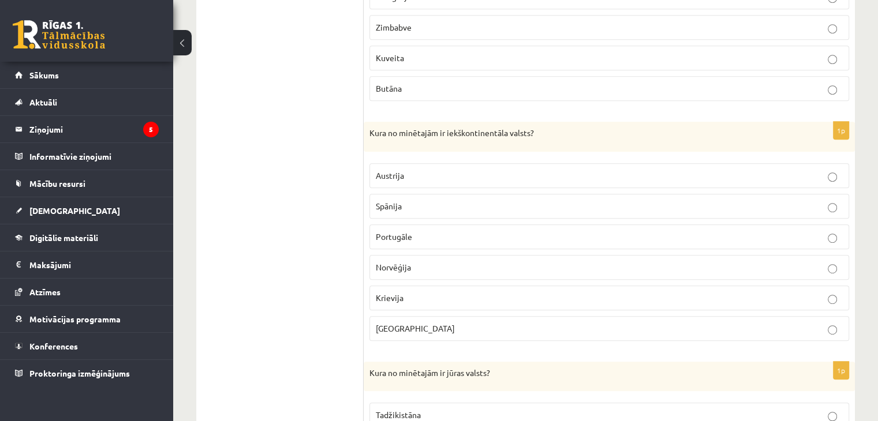
click at [456, 165] on label "Austrija" at bounding box center [609, 175] width 480 height 25
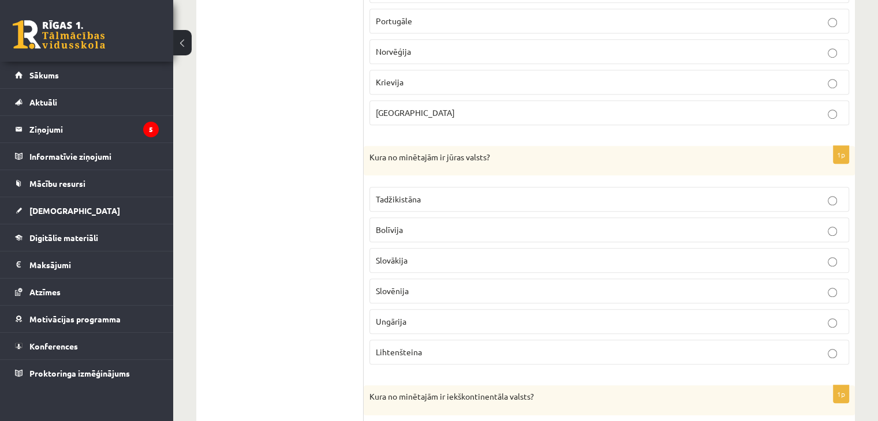
scroll to position [802, 0]
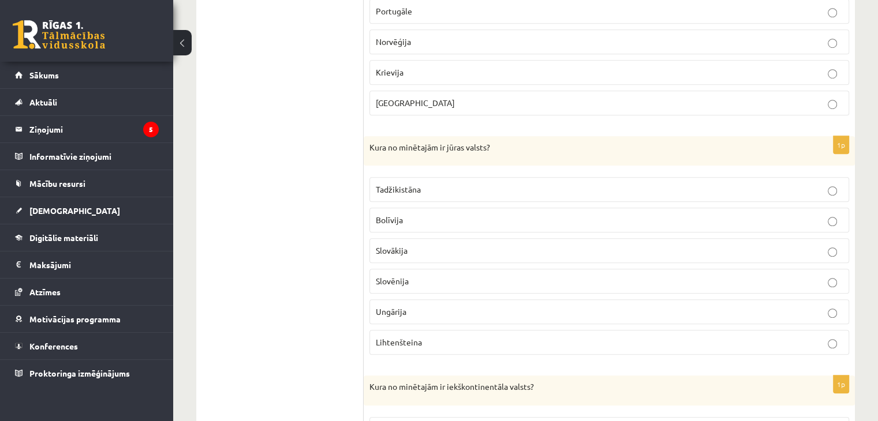
click at [608, 275] on p "Slovēnija" at bounding box center [609, 281] width 467 height 12
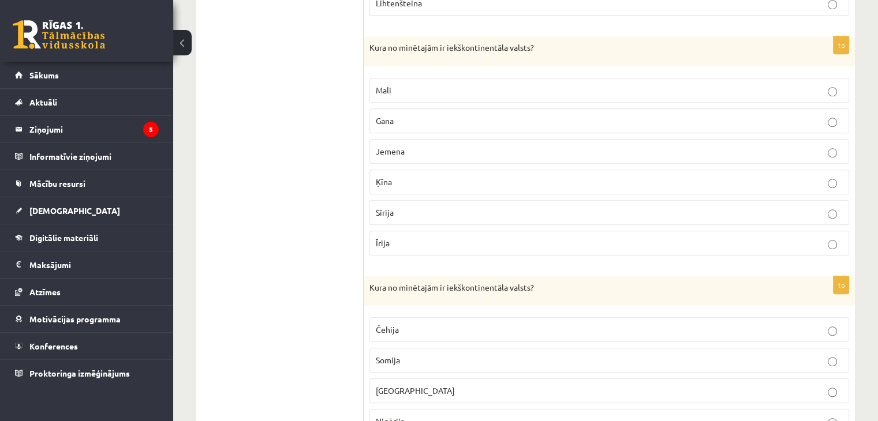
scroll to position [1138, 0]
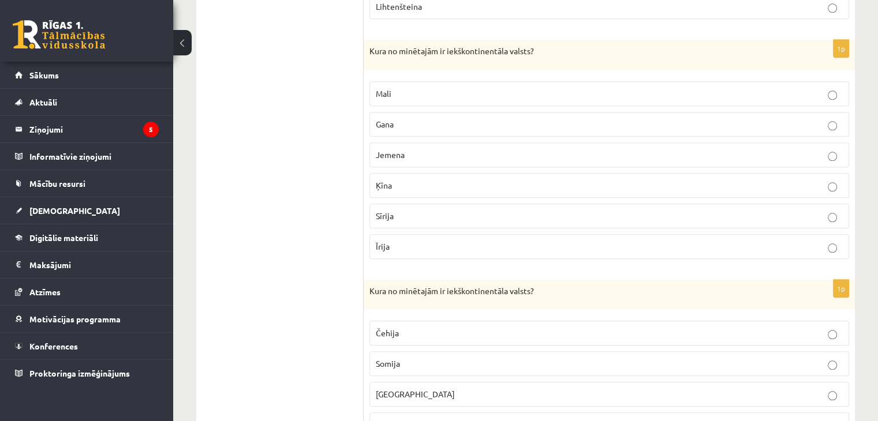
click at [415, 88] on p "Mali" at bounding box center [609, 94] width 467 height 12
click at [424, 321] on label "Čehija" at bounding box center [609, 333] width 480 height 25
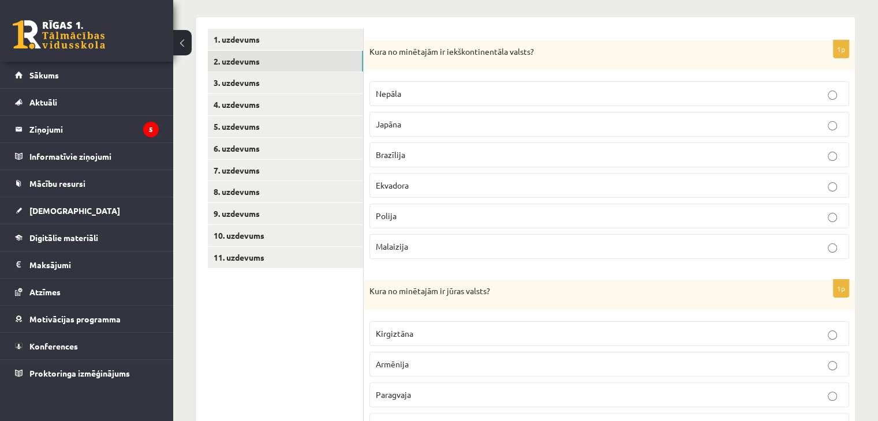
scroll to position [169, 0]
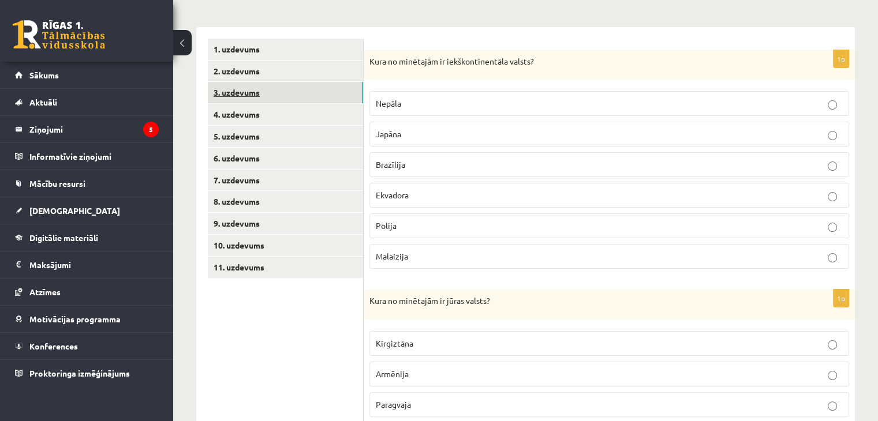
click at [290, 91] on link "3. uzdevums" at bounding box center [285, 92] width 155 height 21
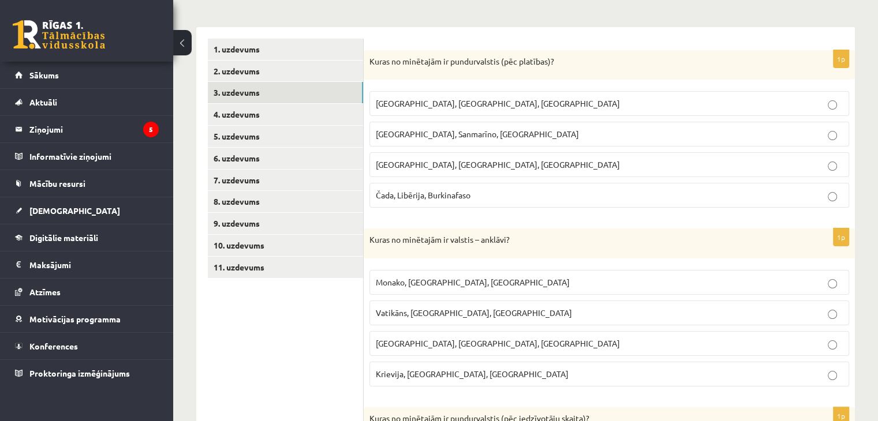
click at [374, 57] on p "Kuras no minētajām ir pundurvalstis (pēc platības)?" at bounding box center [580, 62] width 422 height 12
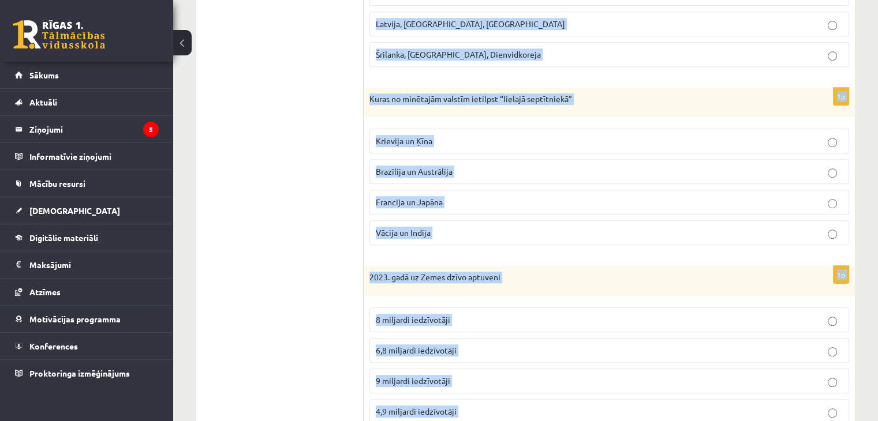
scroll to position [771, 0]
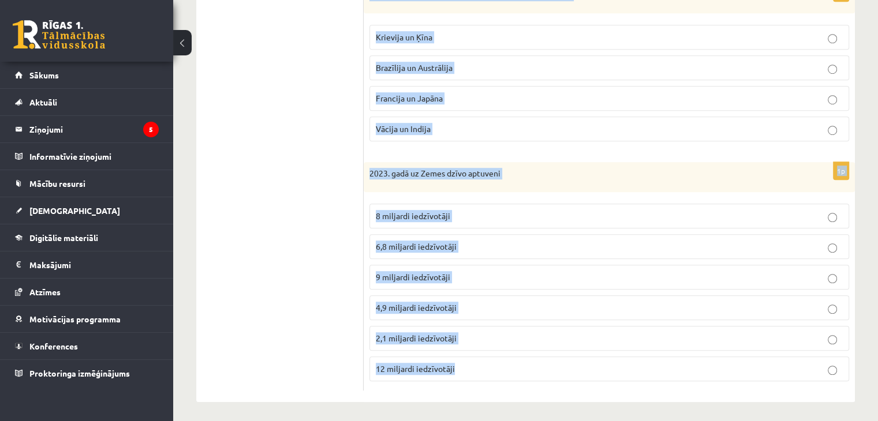
drag, startPoint x: 374, startPoint y: 57, endPoint x: 676, endPoint y: 446, distance: 492.7
copy body "Kuras no minētajām ir pundurvalstis (pēc platības)? Latvija, Lietuva, Igaunija …"
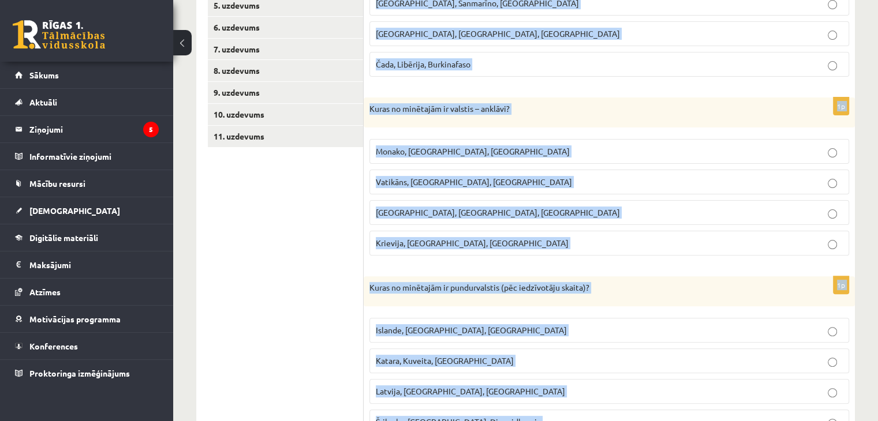
scroll to position [0, 0]
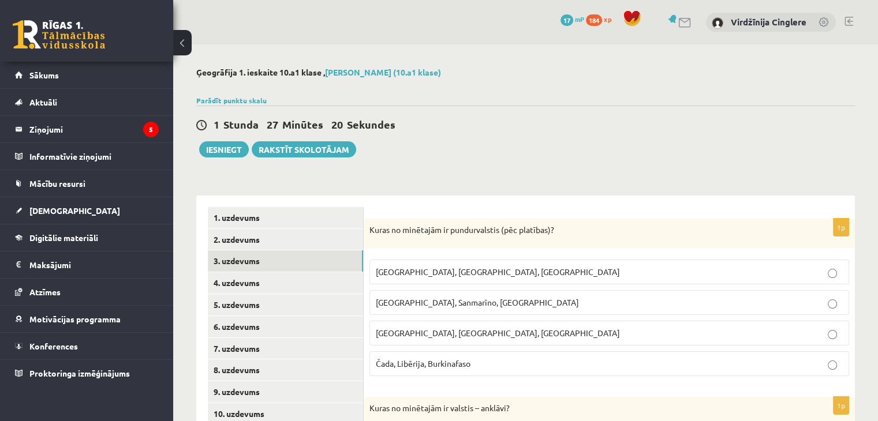
click at [722, 119] on div "1 Stunda 27 Minūtes 20 Sekundes" at bounding box center [525, 125] width 659 height 15
click at [702, 305] on p "Monako, Sanmarīno, Luksemburga" at bounding box center [609, 303] width 467 height 12
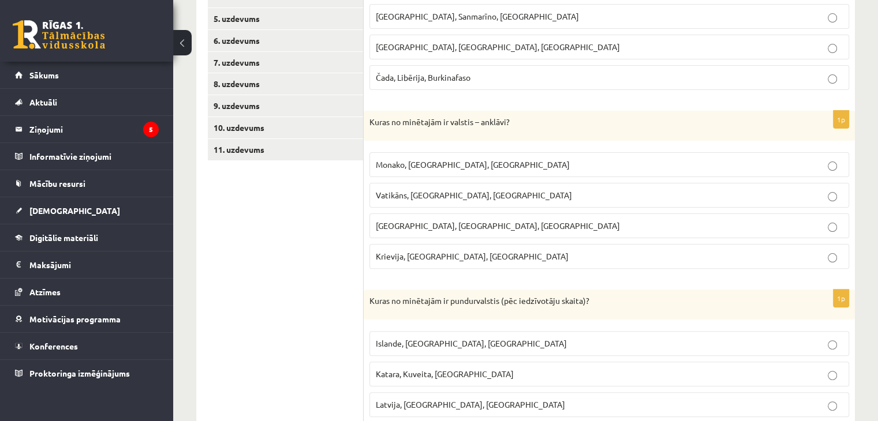
scroll to position [293, 0]
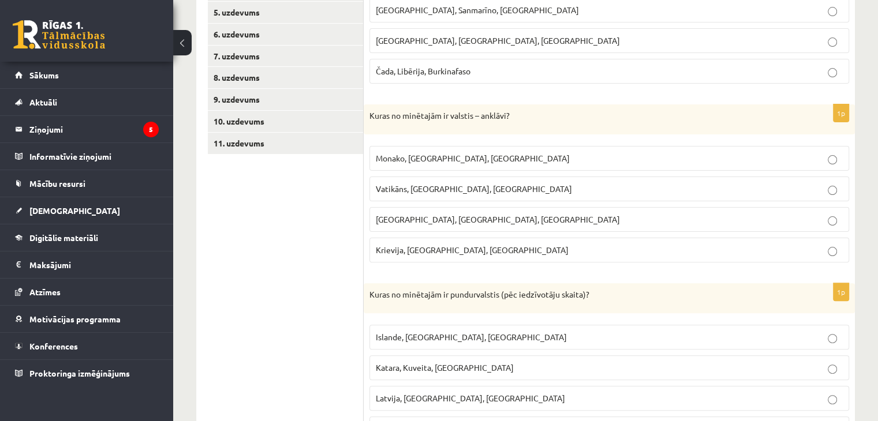
click at [402, 185] on span "Vatikāns, Lesoto, Sanmarīno" at bounding box center [474, 189] width 196 height 10
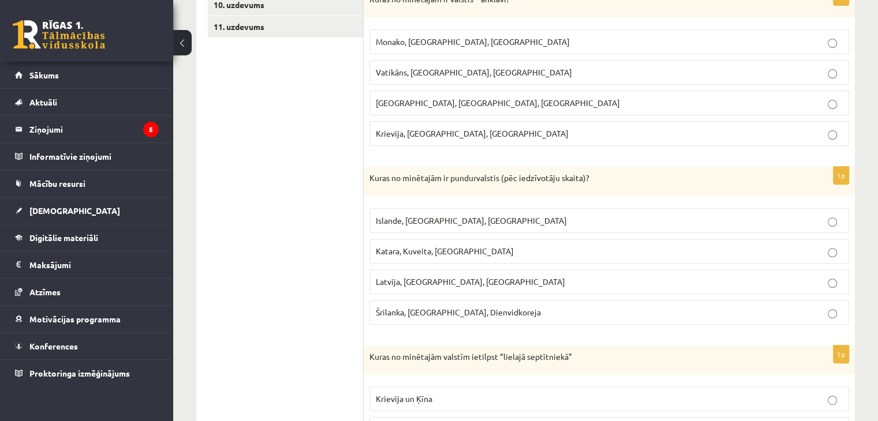
scroll to position [418, 0]
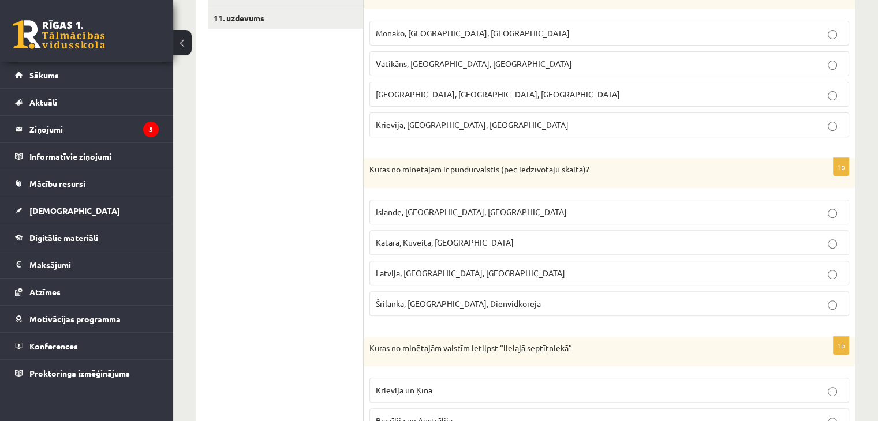
click at [458, 245] on p "Katara, Kuveita, Singapūra" at bounding box center [609, 243] width 467 height 12
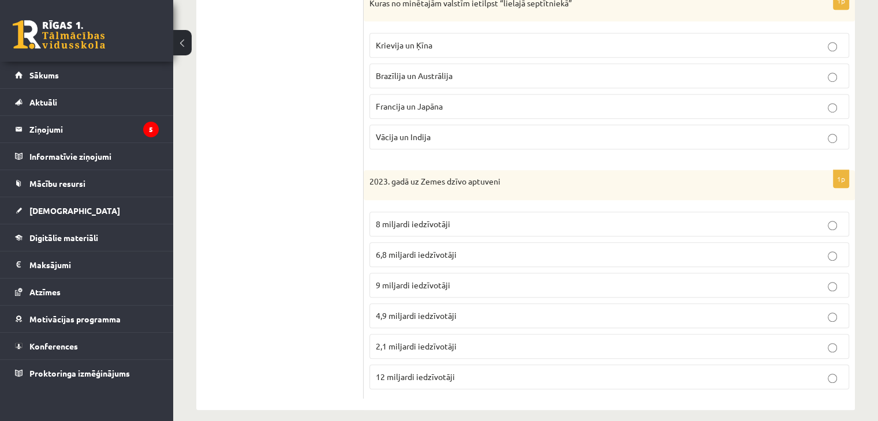
scroll to position [759, 0]
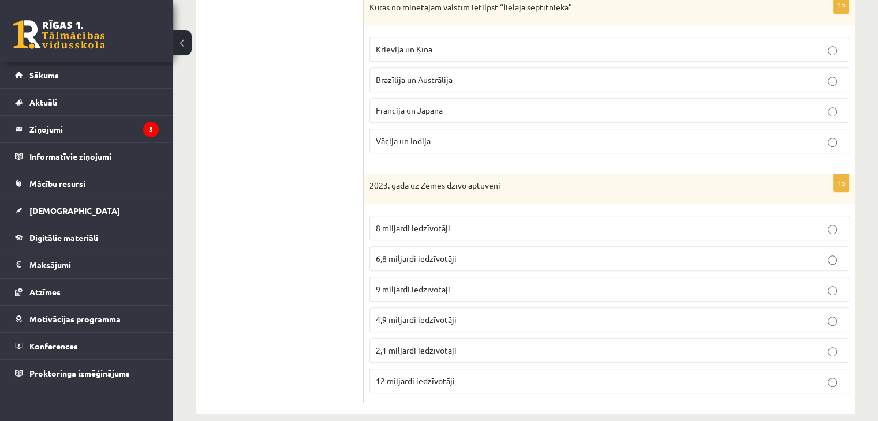
click at [483, 110] on p "Francija un Japāna" at bounding box center [609, 110] width 467 height 12
click at [517, 225] on p "8 miljardi iedzīvotāji" at bounding box center [609, 228] width 467 height 12
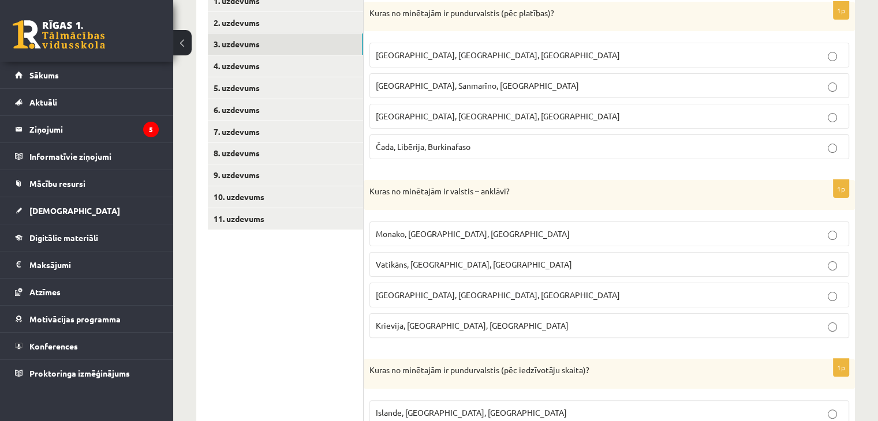
scroll to position [95, 0]
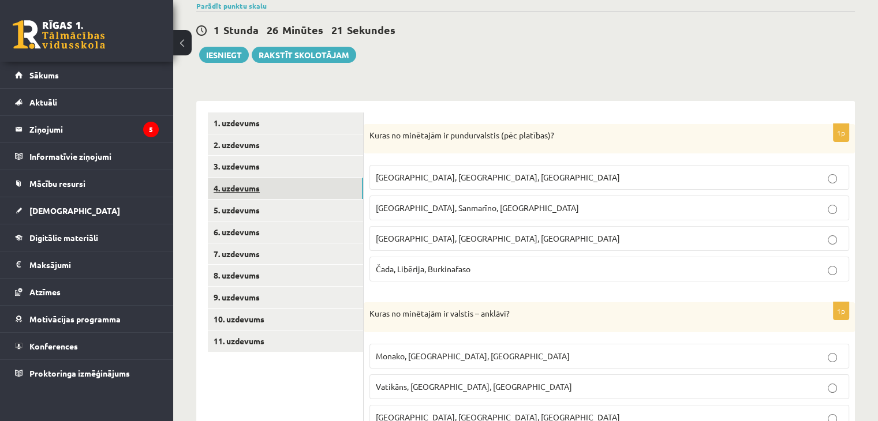
click at [293, 185] on link "4. uzdevums" at bounding box center [285, 188] width 155 height 21
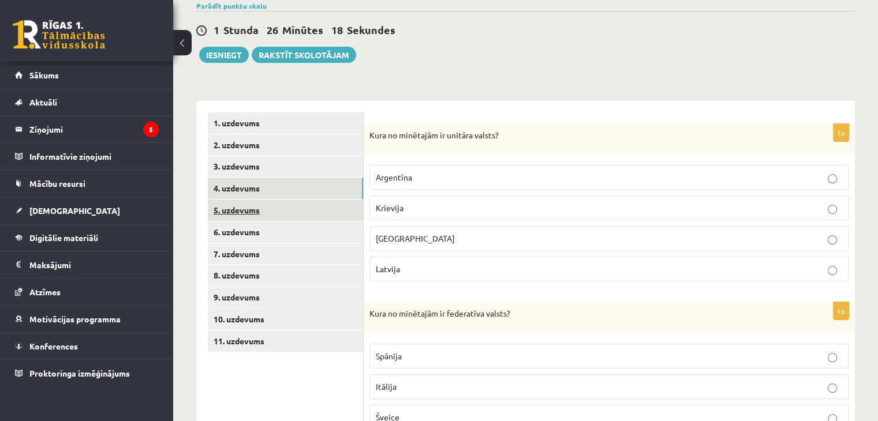
click at [302, 208] on link "5. uzdevums" at bounding box center [285, 210] width 155 height 21
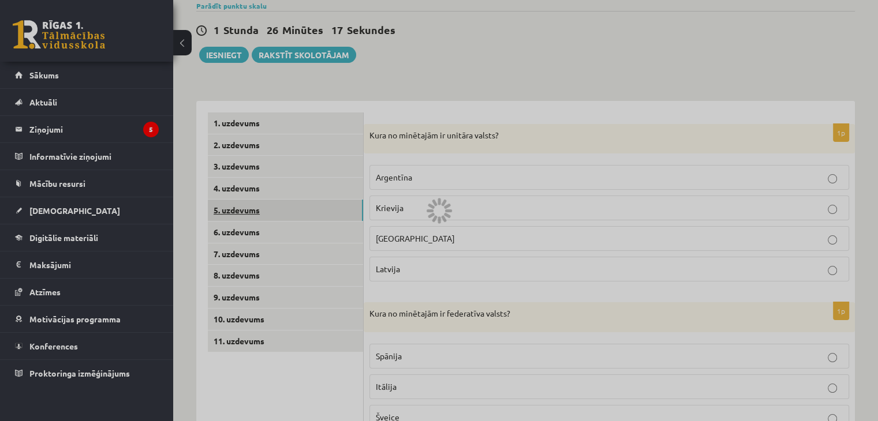
scroll to position [89, 0]
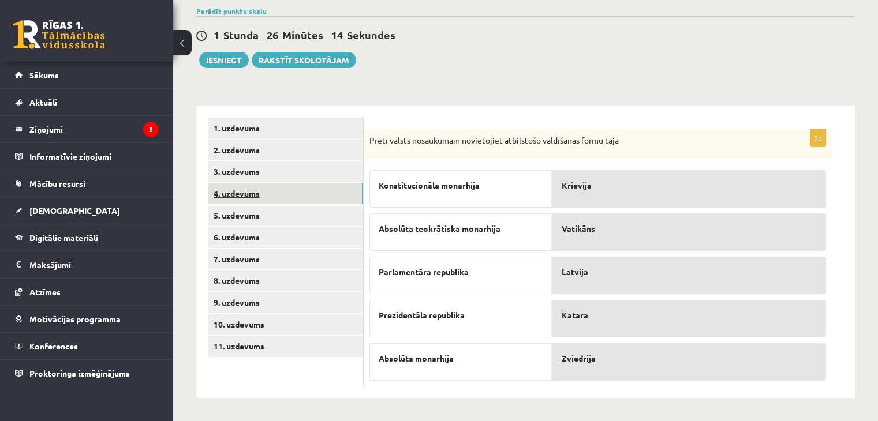
click at [305, 203] on link "4. uzdevums" at bounding box center [285, 193] width 155 height 21
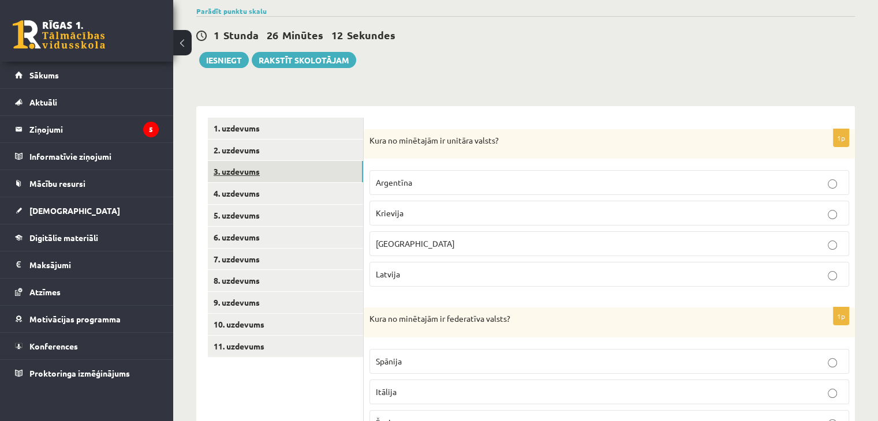
click at [297, 177] on link "3. uzdevums" at bounding box center [285, 171] width 155 height 21
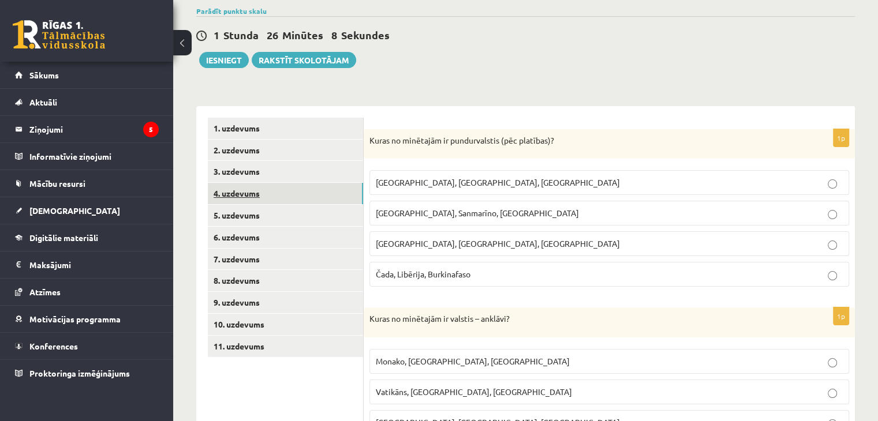
click at [327, 192] on link "4. uzdevums" at bounding box center [285, 193] width 155 height 21
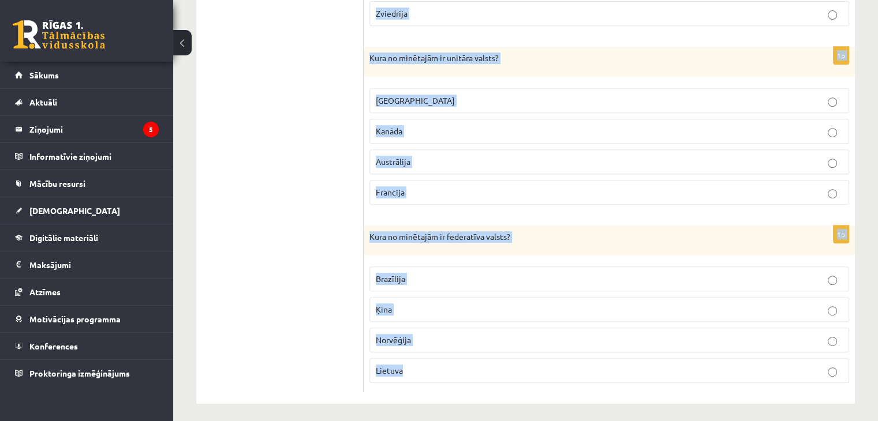
scroll to position [532, 0]
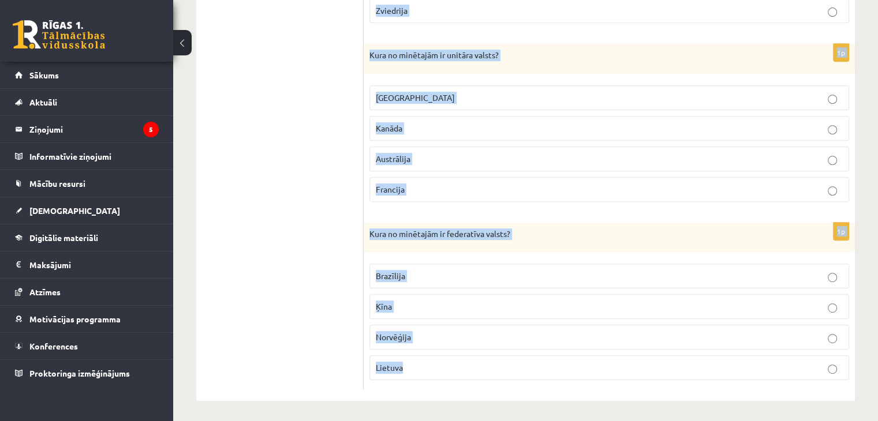
drag, startPoint x: 368, startPoint y: 138, endPoint x: 651, endPoint y: 437, distance: 411.9
copy form "Kura no minētajām ir unitāra valsts? Argentīna Krievija Meksika Latvija 1p Kura…"
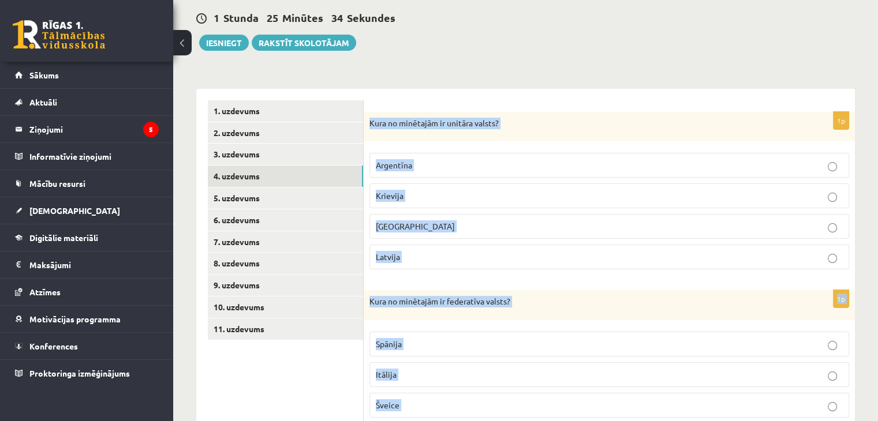
scroll to position [115, 0]
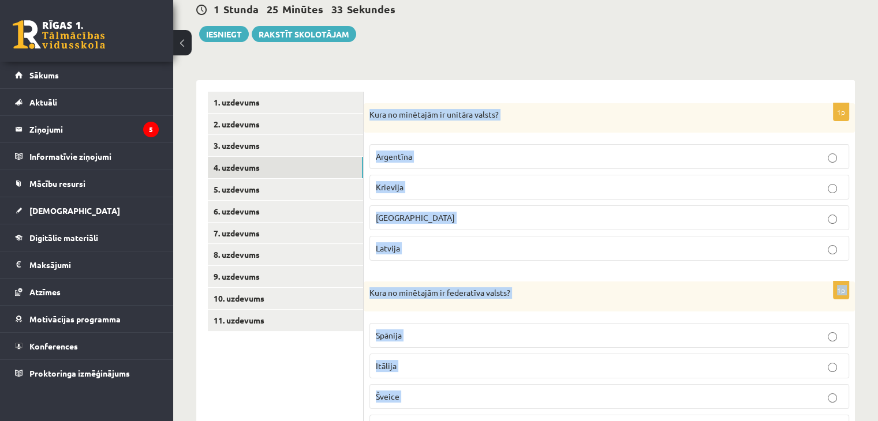
click at [723, 66] on div "Ģeogrāfija 1. ieskaite 10.a1 klase , Virdžīnija Cinglere (10.a1 klase) Parādīt …" at bounding box center [525, 385] width 705 height 912
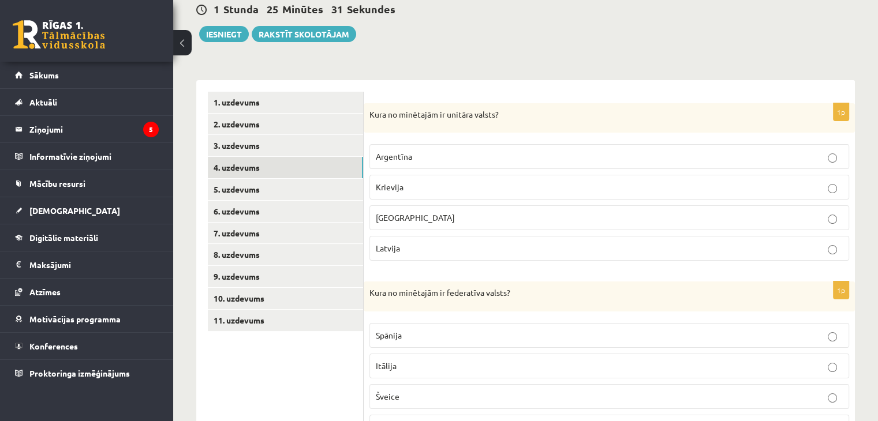
click at [761, 245] on p "Latvija" at bounding box center [609, 248] width 467 height 12
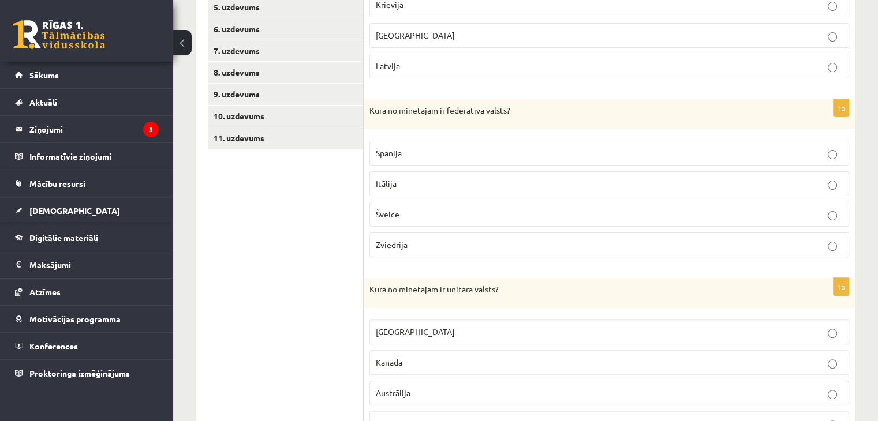
scroll to position [305, 0]
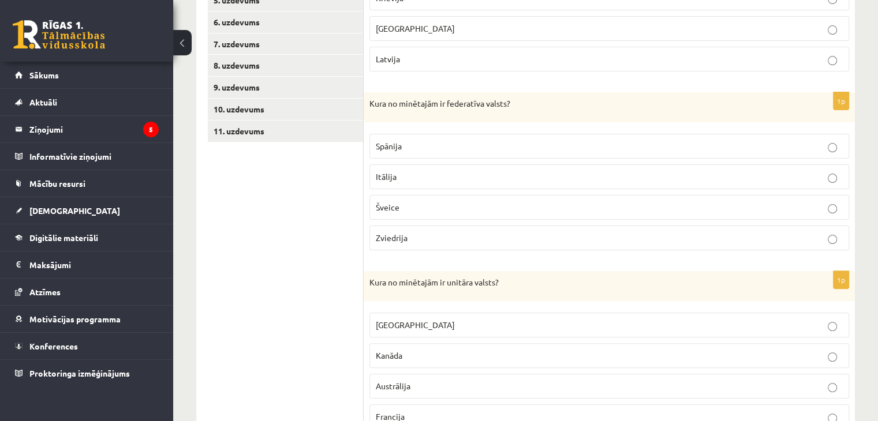
click at [463, 208] on p "Šveice" at bounding box center [609, 207] width 467 height 12
click at [508, 411] on p "Francija" at bounding box center [609, 417] width 467 height 12
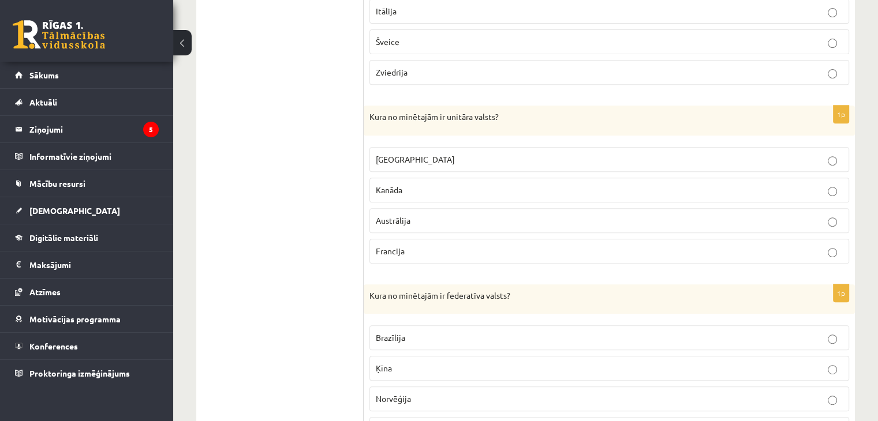
scroll to position [532, 0]
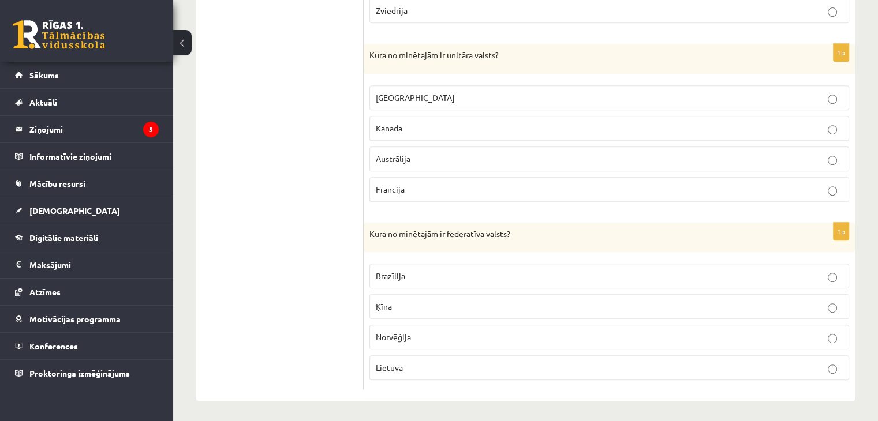
click at [607, 270] on p "Brazīlija" at bounding box center [609, 276] width 467 height 12
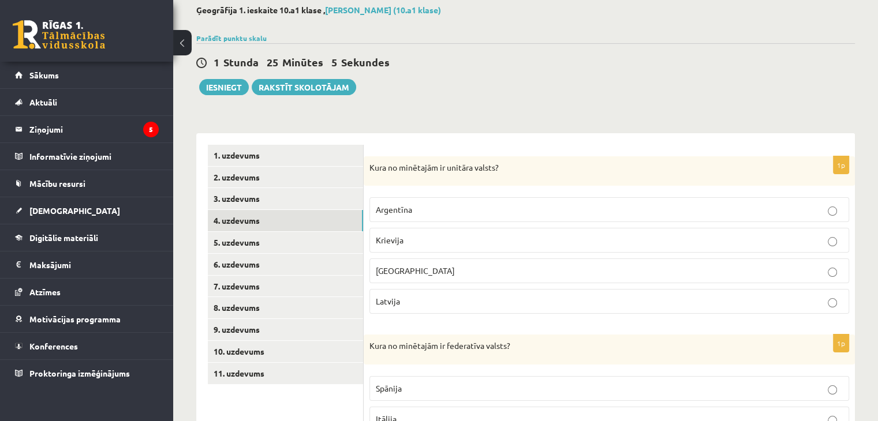
scroll to position [61, 0]
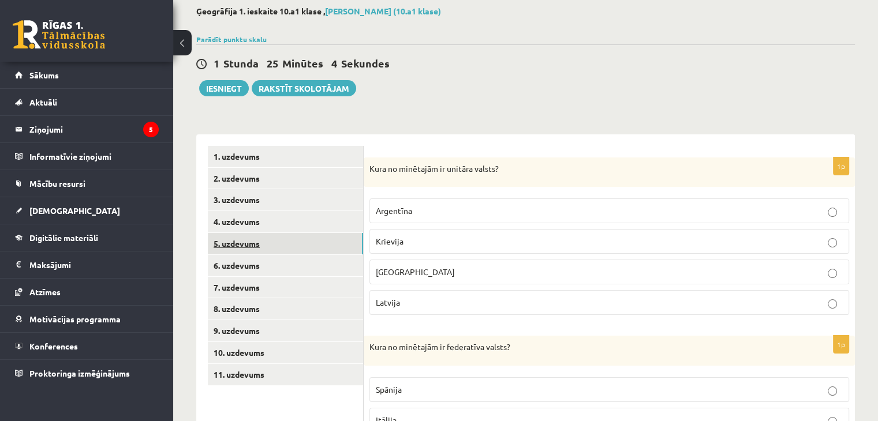
click at [300, 236] on link "5. uzdevums" at bounding box center [285, 243] width 155 height 21
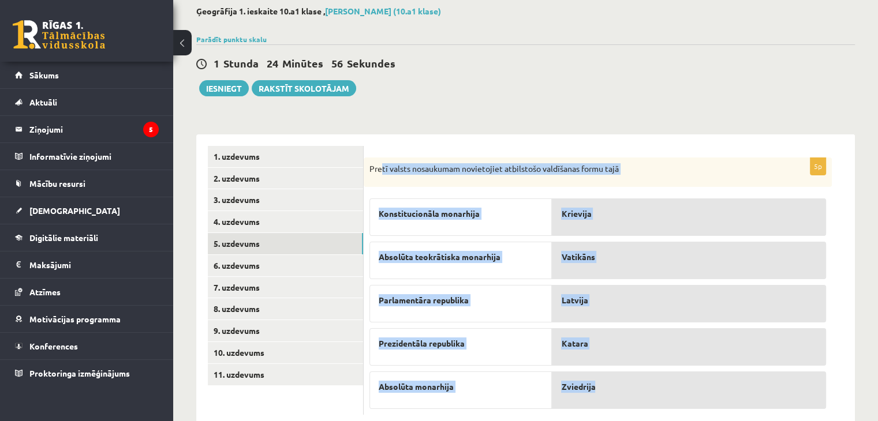
drag, startPoint x: 383, startPoint y: 163, endPoint x: 693, endPoint y: 383, distance: 379.9
click at [693, 383] on div "5p Pretī valsts nosaukumam novietojiet atbilstošo valdīšanas formu tajā Konstit…" at bounding box center [598, 287] width 468 height 258
copy div "tī valsts nosaukumam novietojiet atbilstošo valdīšanas formu tajā Konstitucionā…"
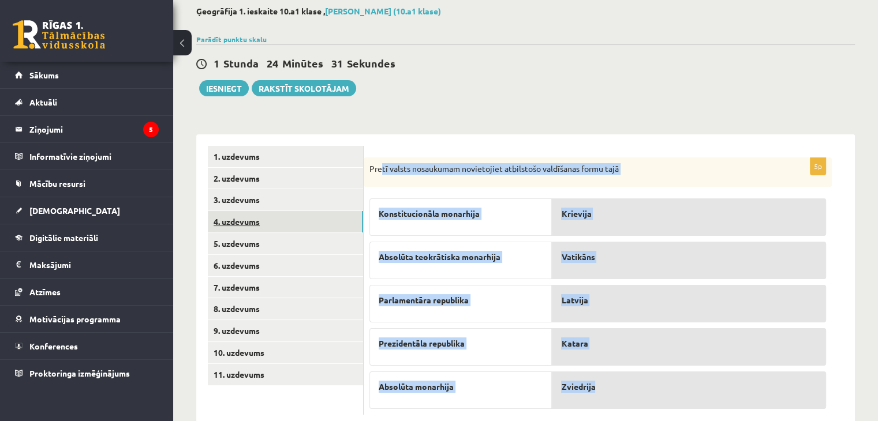
click at [242, 219] on link "4. uzdevums" at bounding box center [285, 221] width 155 height 21
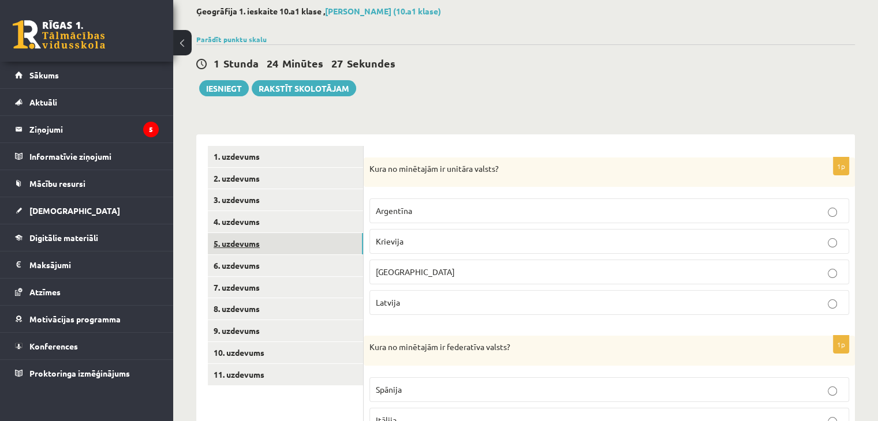
click at [238, 238] on link "5. uzdevums" at bounding box center [285, 243] width 155 height 21
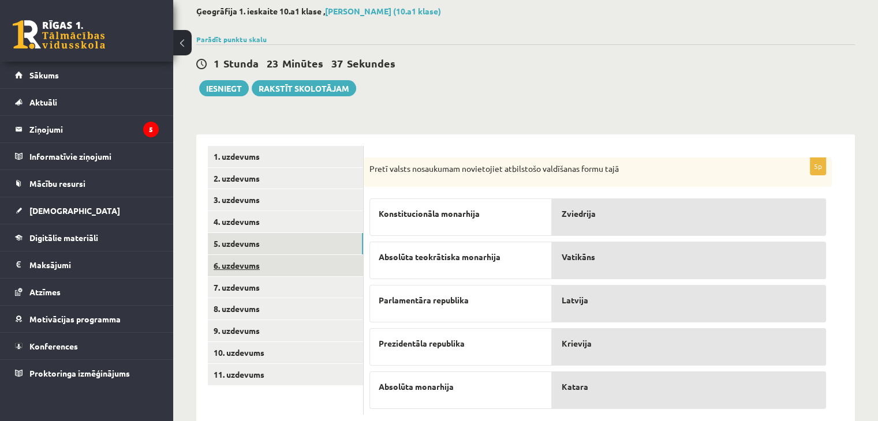
click at [320, 271] on link "6. uzdevums" at bounding box center [285, 265] width 155 height 21
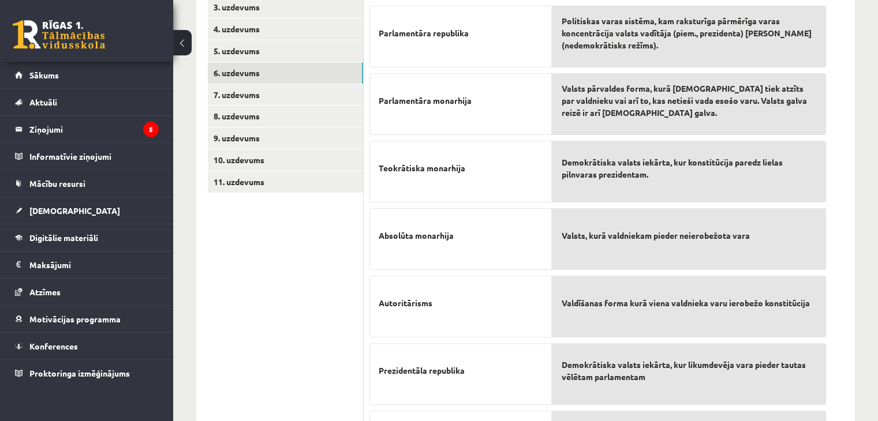
scroll to position [345, 0]
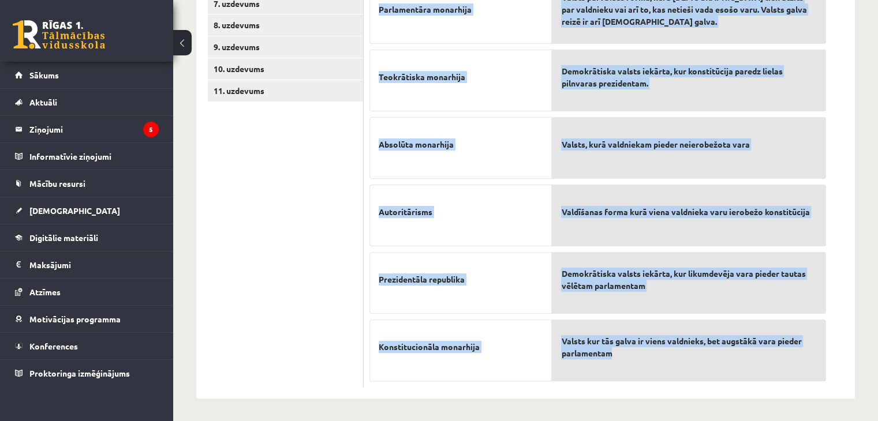
drag, startPoint x: 368, startPoint y: 80, endPoint x: 778, endPoint y: 368, distance: 500.5
click at [778, 368] on div "7p Pretim skaidrojumam novieto atbilstošo terminu! Parlamentāra republika Parla…" at bounding box center [598, 131] width 468 height 514
copy div "Pretim skaidrojumam novieto atbilstošo terminu! Parlamentāra republika Parlamen…"
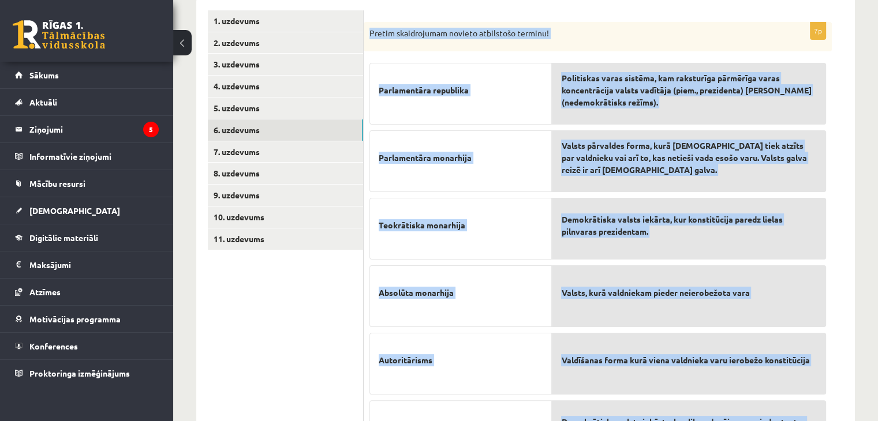
scroll to position [202, 0]
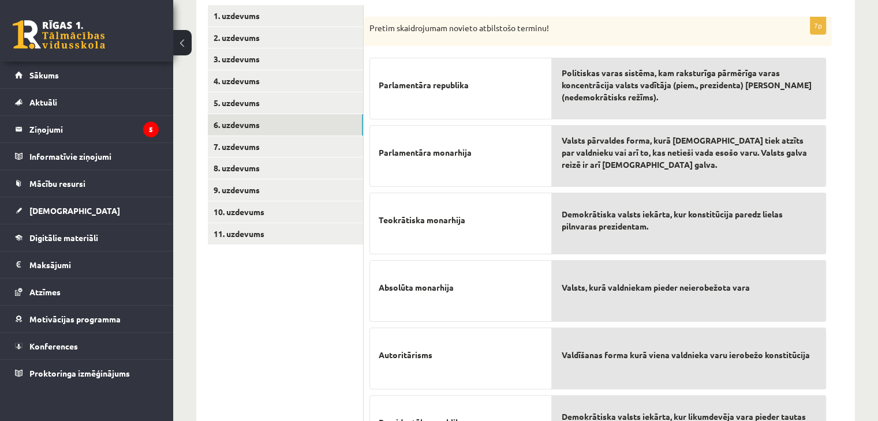
click at [268, 302] on ul "1. uzdevums 2. uzdevums 3. uzdevums 4. uzdevums 5. uzdevums 6. uzdevums 7. uzde…" at bounding box center [286, 268] width 156 height 526
drag, startPoint x: 463, startPoint y: 360, endPoint x: 466, endPoint y: 183, distance: 176.6
click at [466, 183] on div "Parlamentāra republika Parlamentāra monarhija Teokrātiska monarhija Absolūta mo…" at bounding box center [460, 288] width 182 height 473
click at [511, 367] on p "Autoritārisms" at bounding box center [461, 355] width 164 height 36
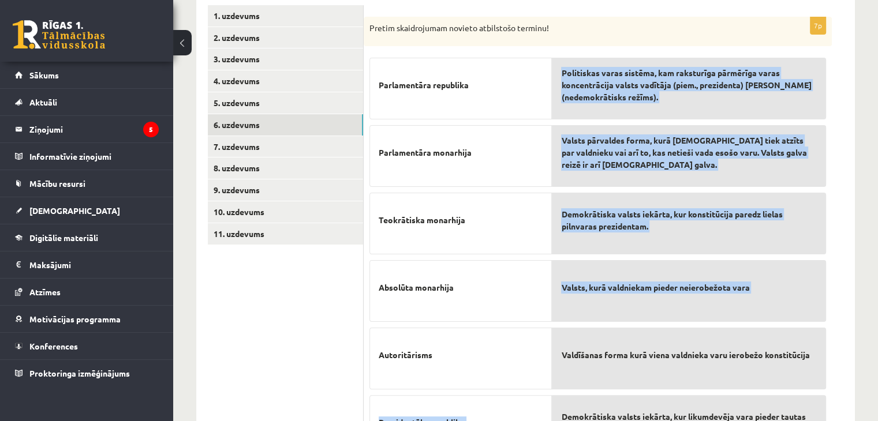
drag, startPoint x: 511, startPoint y: 367, endPoint x: 552, endPoint y: 356, distance: 41.7
click at [552, 356] on fieldset "Parlamentāra republika Parlamentāra monarhija Teokrātiska monarhija Absolūta mo…" at bounding box center [597, 288] width 457 height 473
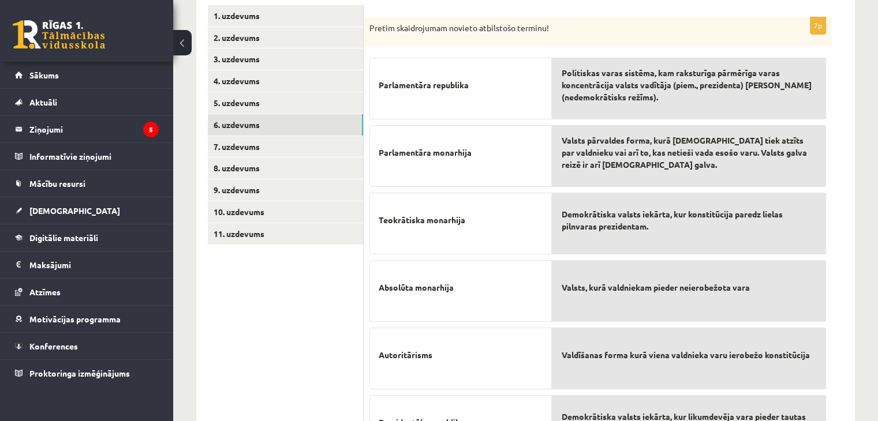
click at [335, 326] on ul "1. uzdevums 2. uzdevums 3. uzdevums 4. uzdevums 5. uzdevums 6. uzdevums 7. uzde…" at bounding box center [286, 268] width 156 height 526
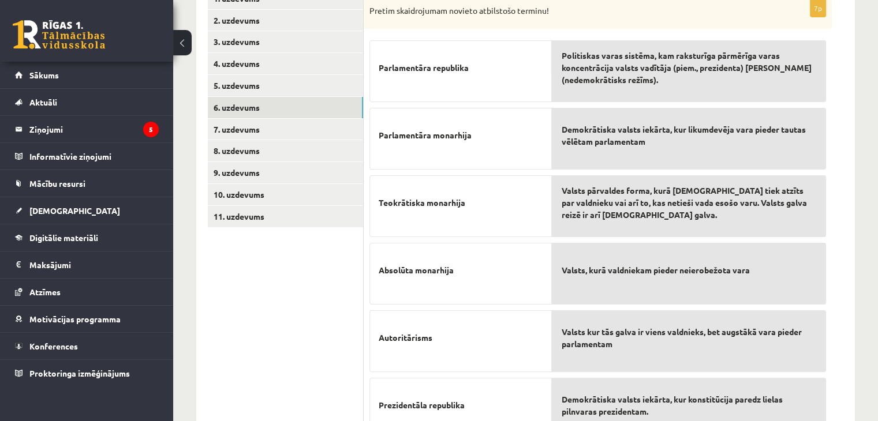
scroll to position [216, 0]
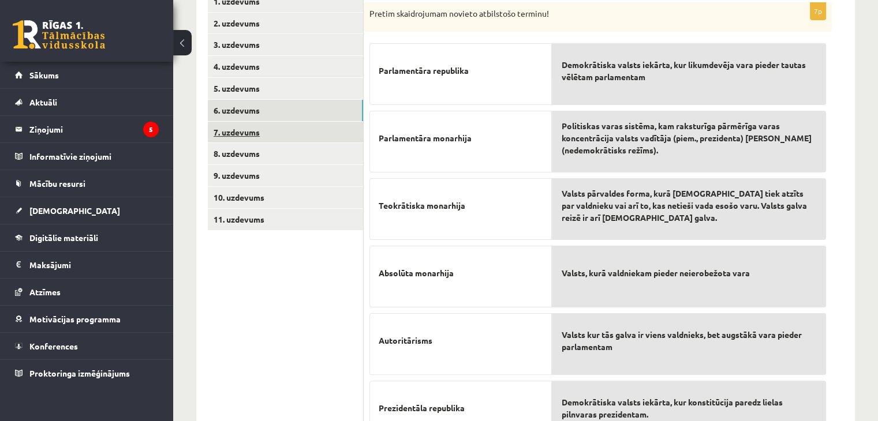
click at [267, 128] on link "7. uzdevums" at bounding box center [285, 132] width 155 height 21
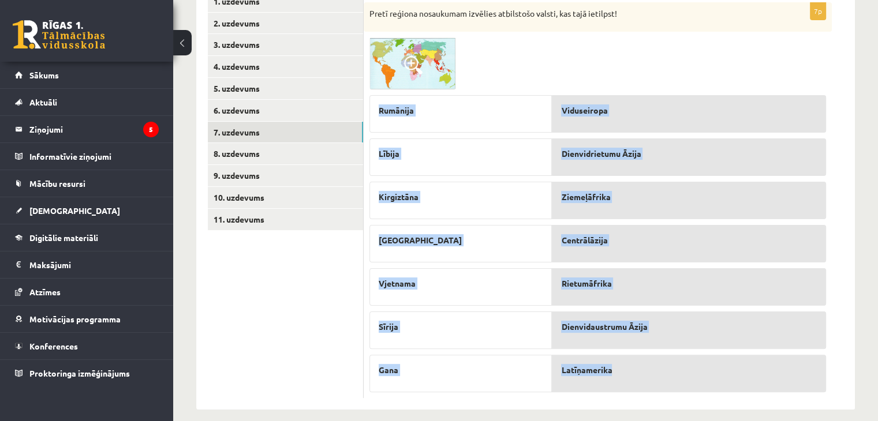
drag, startPoint x: 378, startPoint y: 110, endPoint x: 630, endPoint y: 387, distance: 374.7
click at [630, 387] on fieldset "Rumānija Lībija Kirgiztāna Panama Vjetnama Sīrija Gana Viduseiropa Dienvidrietu…" at bounding box center [597, 240] width 457 height 303
copy fieldset "Rumānija Lībija Kirgiztāna Panama Vjetnama Sīrija Gana Viduseiropa Dienvidrietu…"
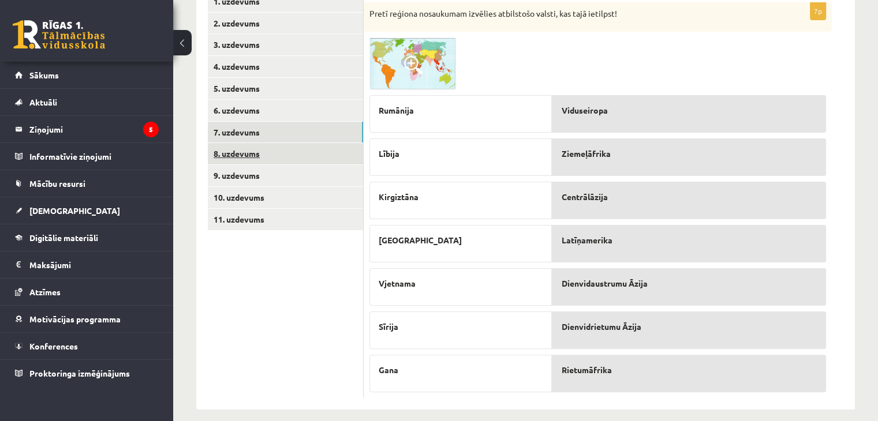
click at [253, 150] on link "8. uzdevums" at bounding box center [285, 153] width 155 height 21
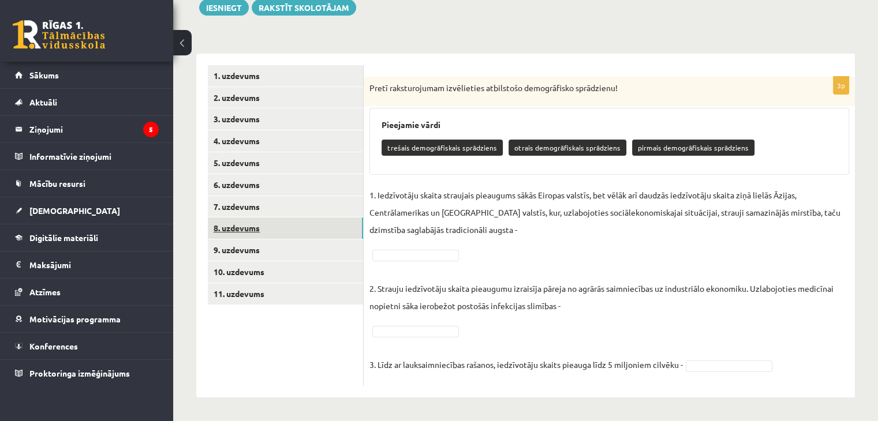
scroll to position [142, 0]
click at [290, 255] on link "9. uzdevums" at bounding box center [285, 250] width 155 height 21
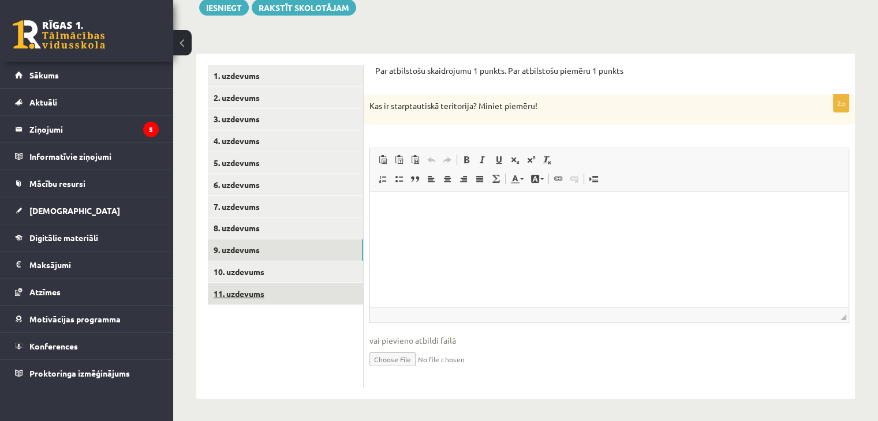
scroll to position [0, 0]
click at [282, 271] on link "10. uzdevums" at bounding box center [285, 271] width 155 height 21
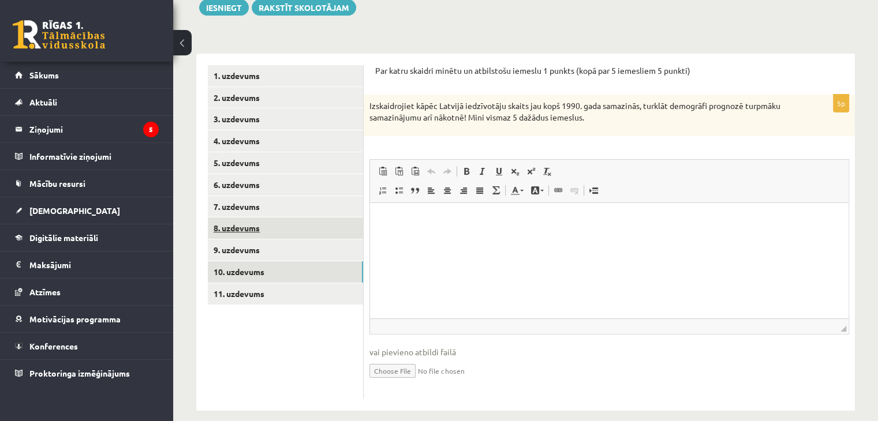
click at [240, 225] on link "8. uzdevums" at bounding box center [285, 228] width 155 height 21
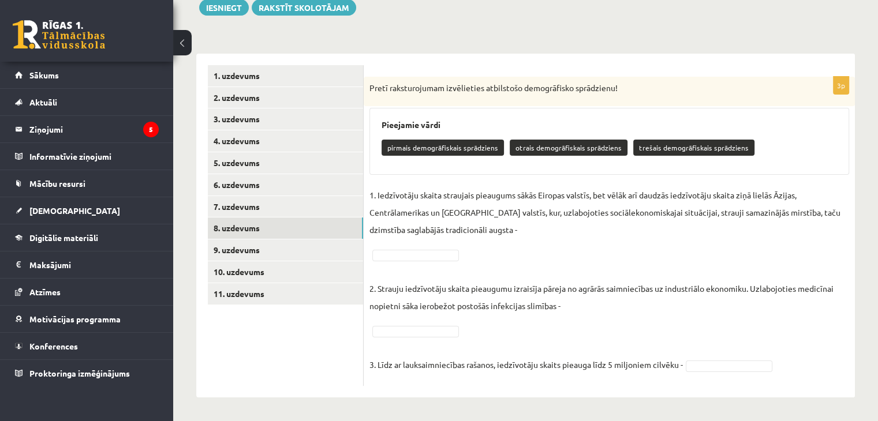
click at [377, 123] on div "Pieejamie vārdi pirmais demogrāfiskais sprādziens otrais demogrāfiskais sprādzi…" at bounding box center [609, 141] width 480 height 67
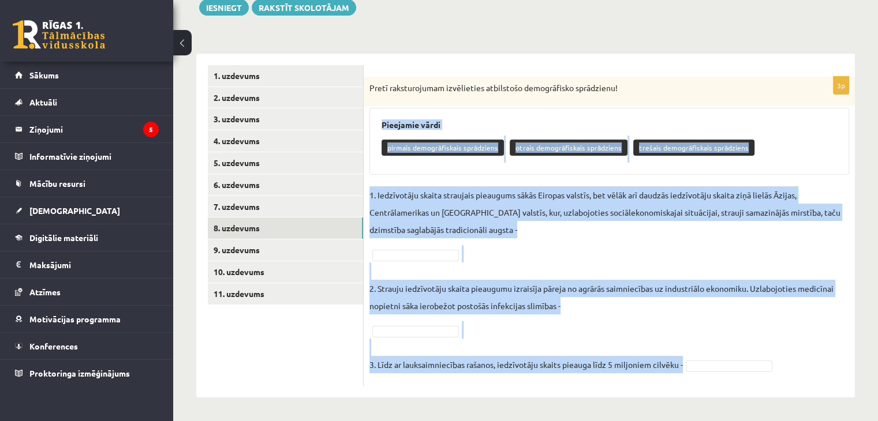
drag, startPoint x: 377, startPoint y: 123, endPoint x: 716, endPoint y: 379, distance: 424.8
click at [716, 379] on div "3p Pretī raksturojumam izvēlieties atbilstošo demogrāfisko sprādzienu! Pieejami…" at bounding box center [609, 231] width 491 height 309
copy div "Pieejamie vārdi pirmais demogrāfiskais sprādziens otrais demogrāfiskais sprādzi…"
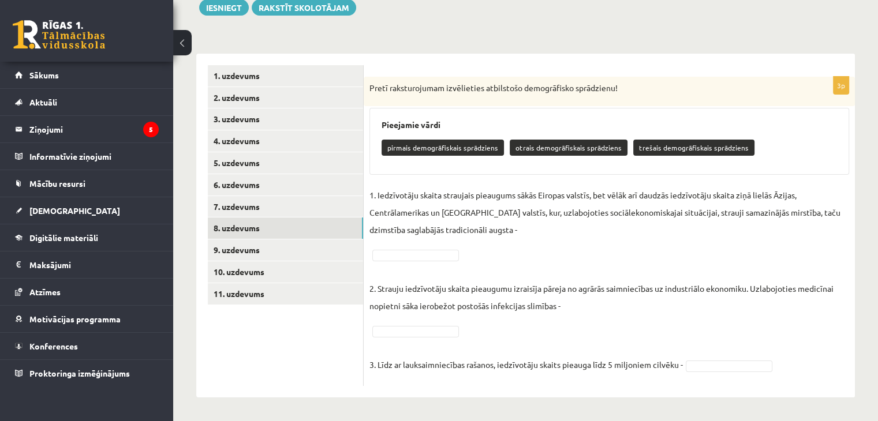
click at [549, 83] on p "Pretī raksturojumam izvēlieties atbilstošo demogrāfisko sprādzienu!" at bounding box center [580, 89] width 422 height 12
click at [554, 153] on p "otrais demogrāfiskais sprādziens" at bounding box center [569, 148] width 118 height 16
drag, startPoint x: 511, startPoint y: 146, endPoint x: 616, endPoint y: 145, distance: 104.5
click at [616, 145] on p "otrais demogrāfiskais sprādziens" at bounding box center [569, 148] width 118 height 16
copy p "otrais demogrāfiskais sprādziens"
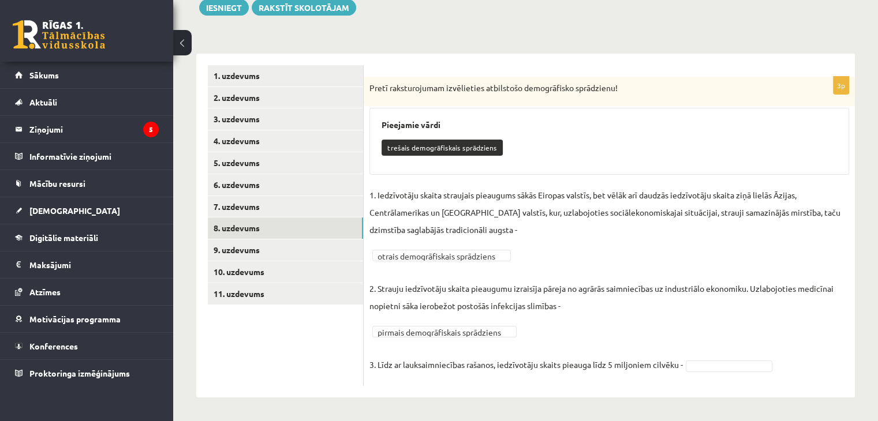
click at [426, 386] on div "**********" at bounding box center [609, 231] width 491 height 309
click at [420, 380] on div "**********" at bounding box center [609, 231] width 491 height 309
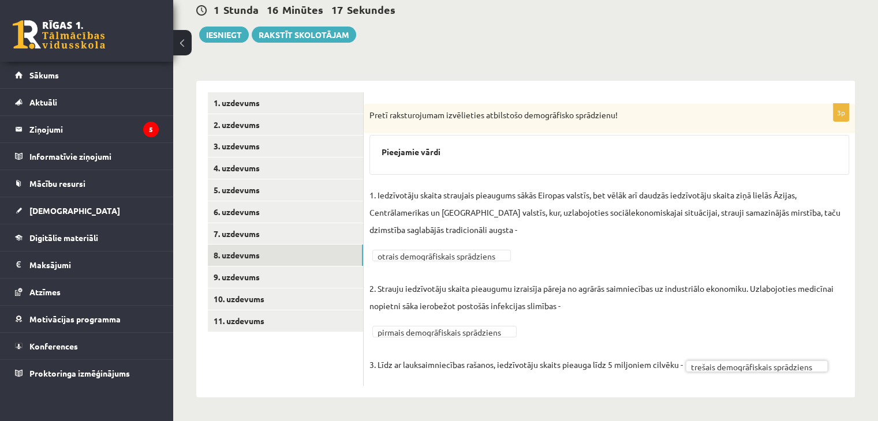
scroll to position [115, 0]
click at [330, 272] on link "9. uzdevums" at bounding box center [285, 277] width 155 height 21
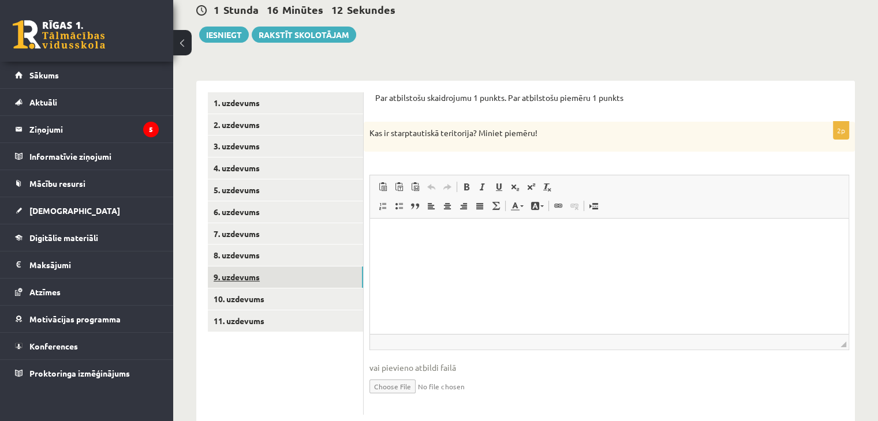
scroll to position [0, 0]
drag, startPoint x: 371, startPoint y: 132, endPoint x: 551, endPoint y: 129, distance: 180.1
click at [551, 129] on p "Kas ir starptautiskā teritorija? Miniet piemēru!" at bounding box center [580, 134] width 422 height 12
copy p "Kas ir starptautiskā teritorija? Miniet piemēru!"
click at [424, 254] on html at bounding box center [609, 236] width 478 height 35
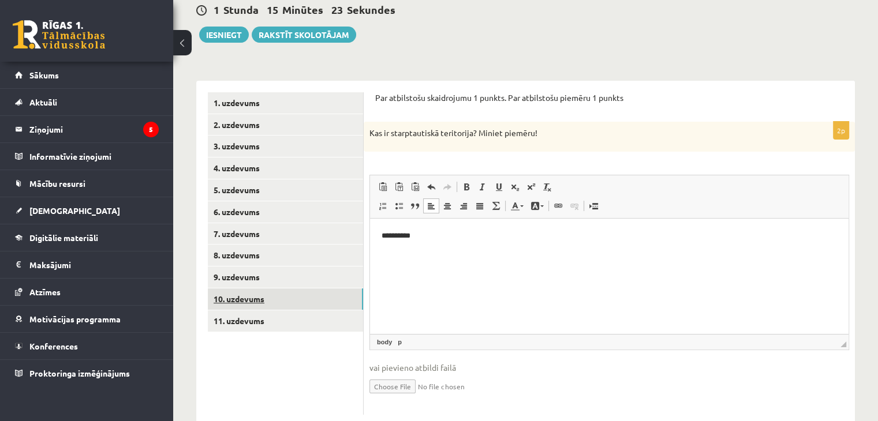
click at [277, 296] on link "10. uzdevums" at bounding box center [285, 299] width 155 height 21
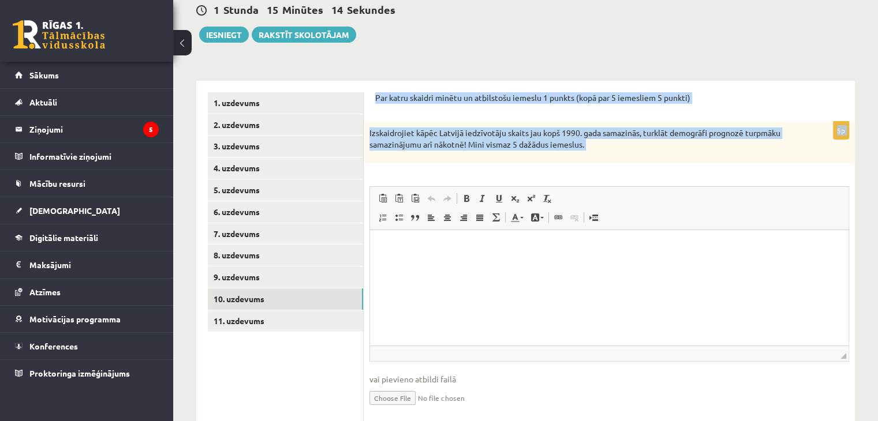
drag, startPoint x: 375, startPoint y: 90, endPoint x: 609, endPoint y: 169, distance: 246.8
click at [609, 169] on div "Par katru skaidri minētu un atbilstošu iemeslu 1 punkts (kopā par 5 iemesliem 5…" at bounding box center [609, 259] width 491 height 357
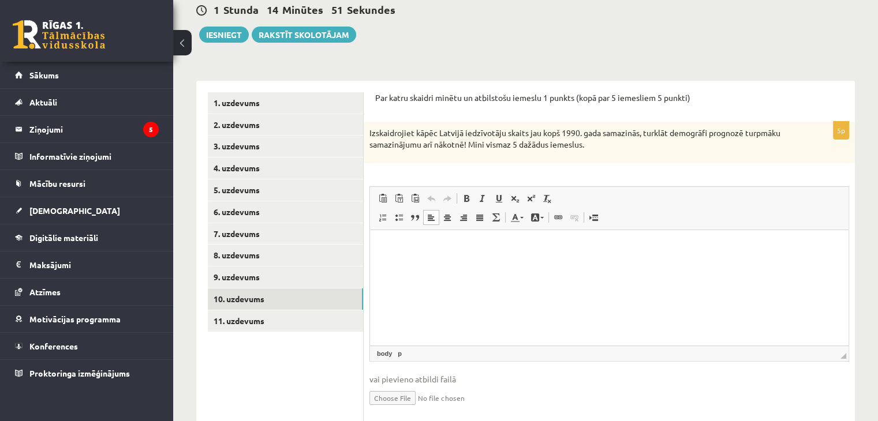
click at [408, 265] on html at bounding box center [609, 247] width 478 height 35
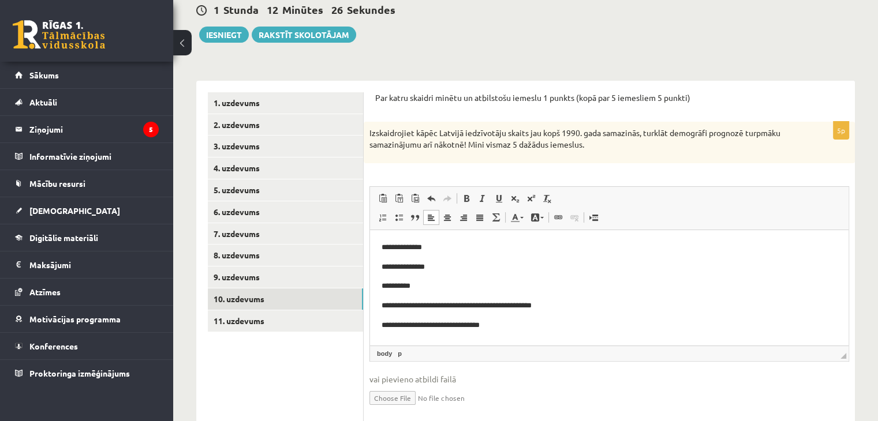
click at [462, 326] on p "**********" at bounding box center [610, 325] width 456 height 12
click at [599, 302] on p "**********" at bounding box center [610, 306] width 456 height 12
click at [282, 330] on link "11. uzdevums" at bounding box center [285, 321] width 155 height 21
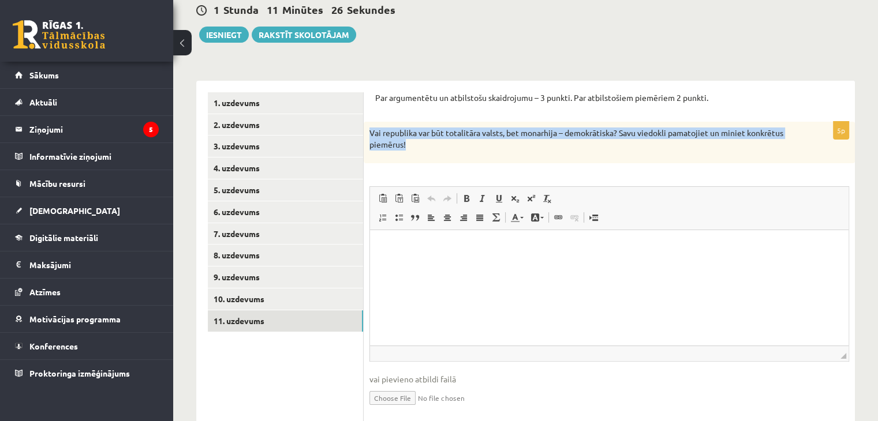
drag, startPoint x: 371, startPoint y: 133, endPoint x: 549, endPoint y: 160, distance: 180.4
click at [549, 160] on div "Vai republika var būt totalitāra valsts, bet monarhija – demokrātiska? Savu vie…" at bounding box center [609, 142] width 491 height 41
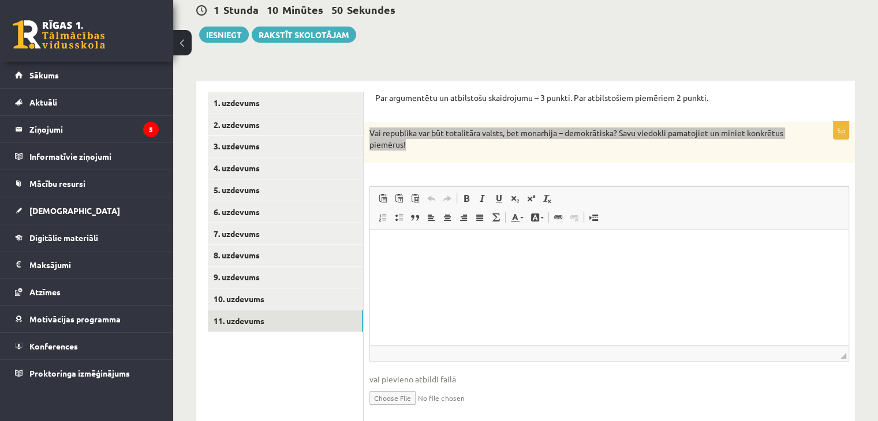
click at [473, 265] on html at bounding box center [609, 247] width 478 height 35
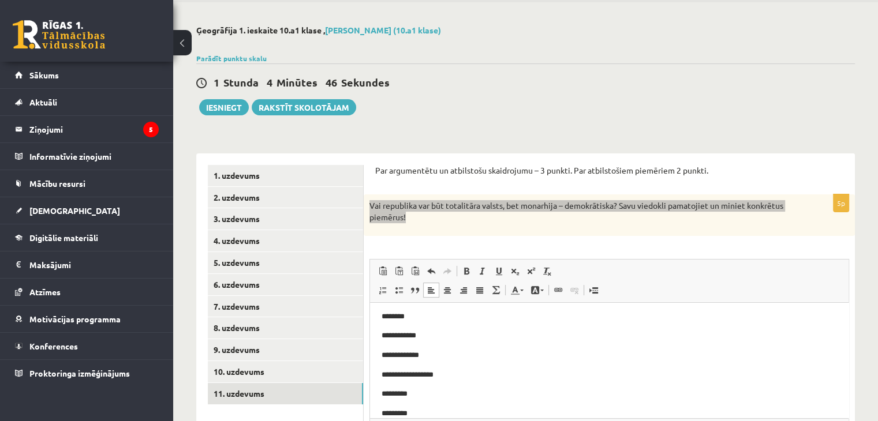
scroll to position [37, 0]
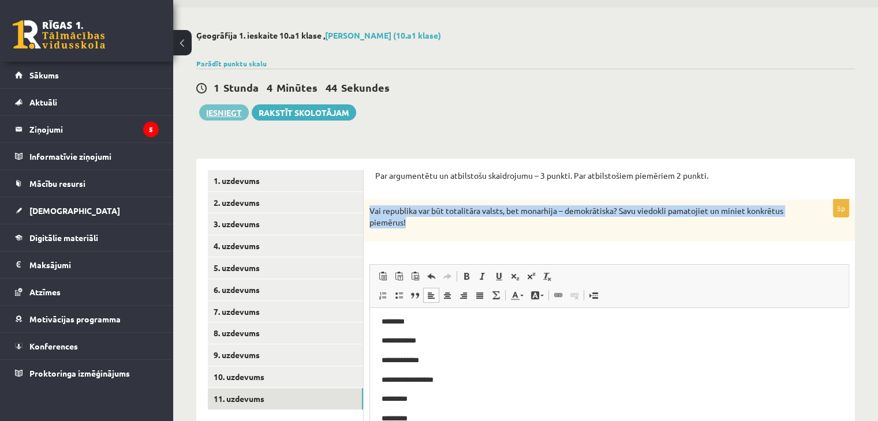
click at [224, 107] on button "Iesniegt" at bounding box center [224, 112] width 50 height 16
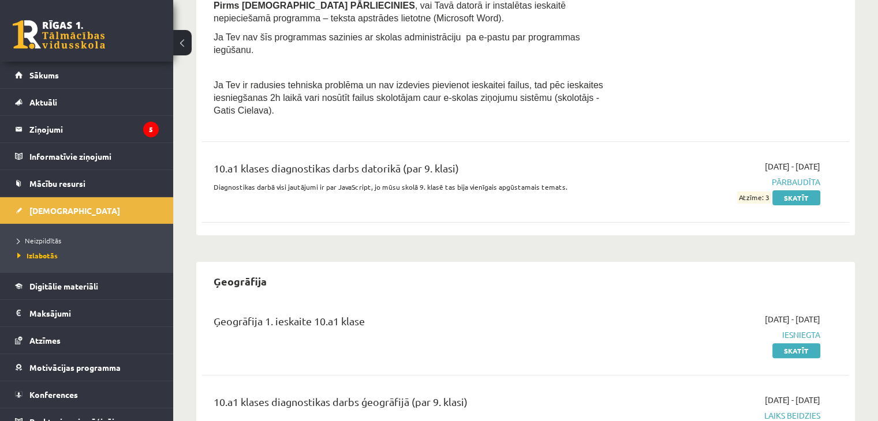
scroll to position [335, 0]
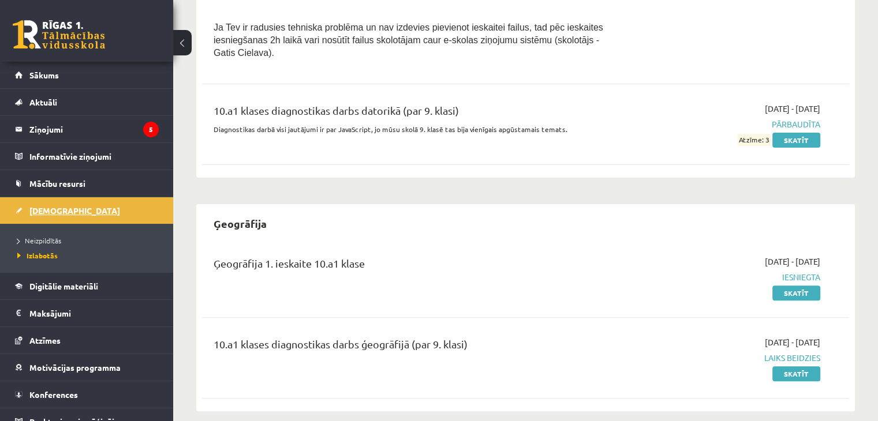
click at [42, 216] on link "[DEMOGRAPHIC_DATA]" at bounding box center [87, 210] width 144 height 27
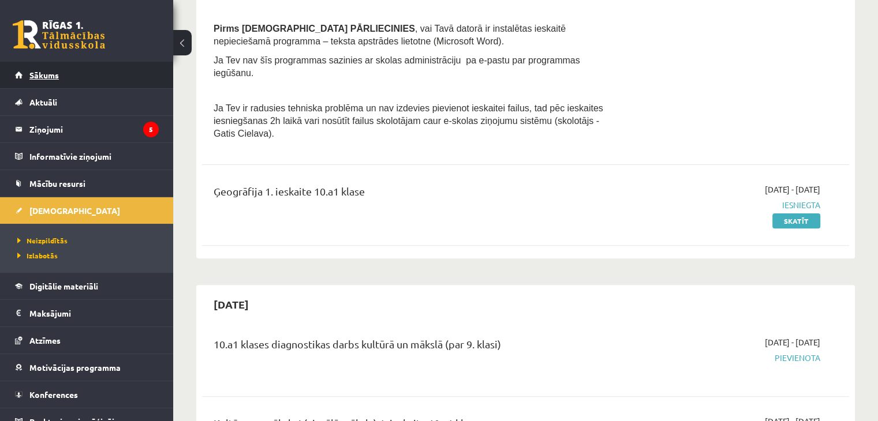
click at [106, 81] on link "Sākums" at bounding box center [87, 75] width 144 height 27
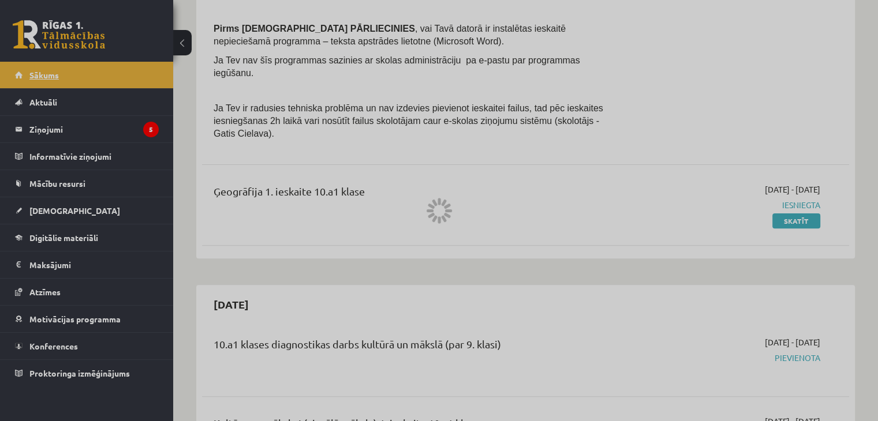
click at [106, 81] on div at bounding box center [439, 210] width 878 height 421
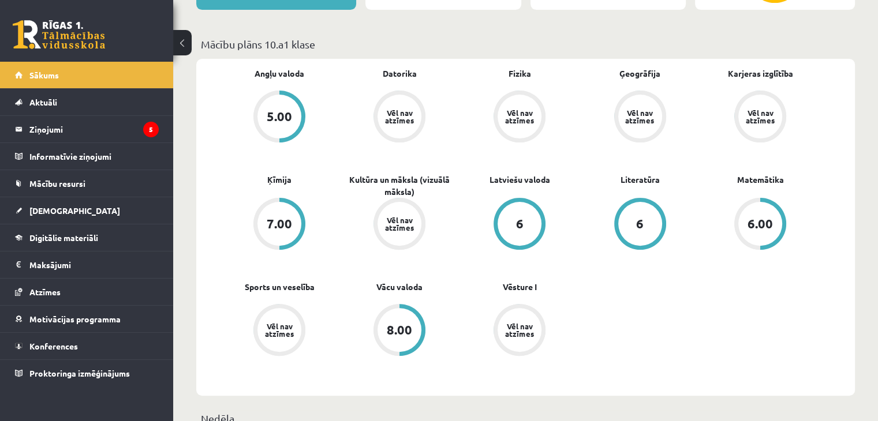
scroll to position [317, 0]
